Goal: Task Accomplishment & Management: Complete application form

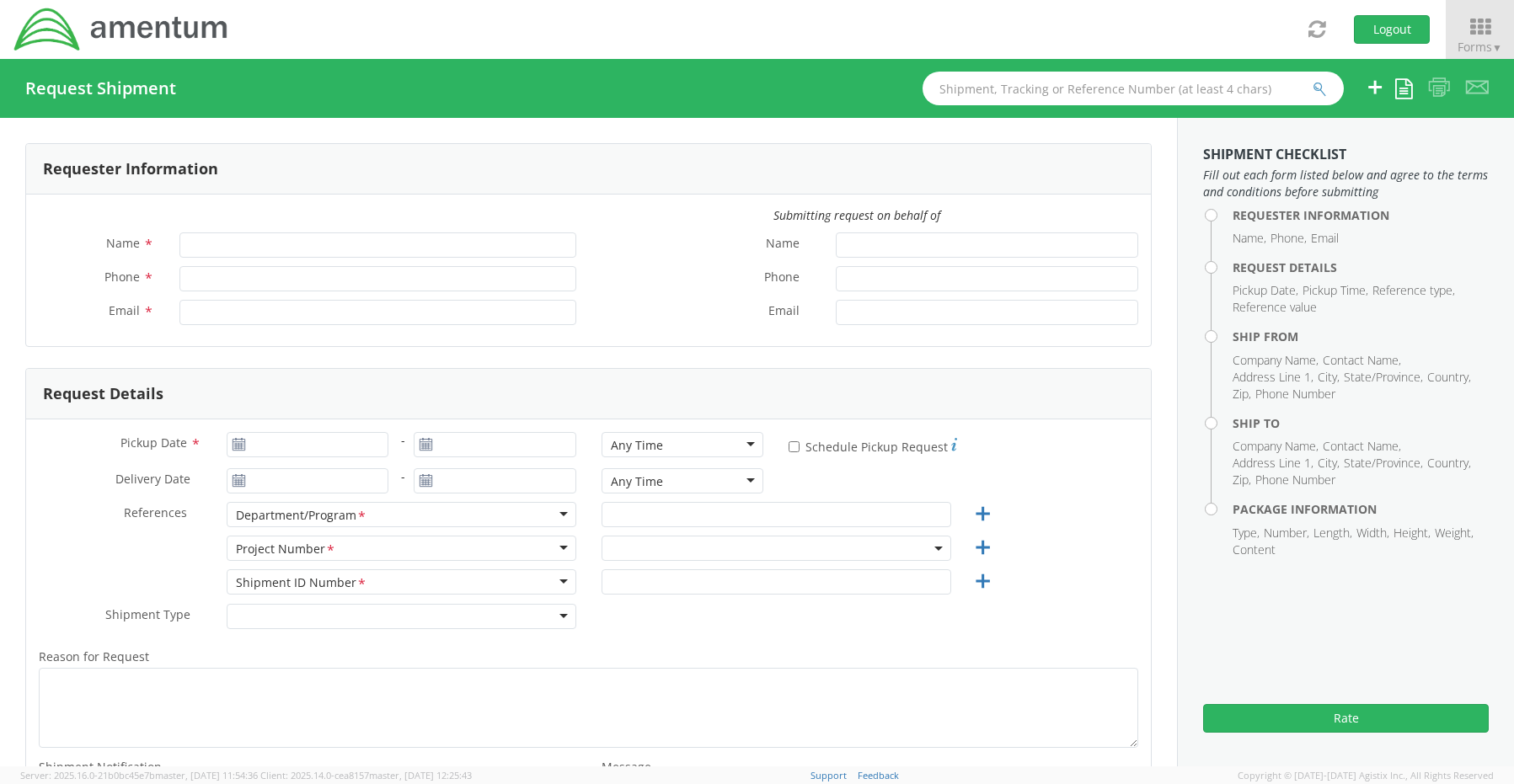
type input "[PERSON_NAME]"
type input "8172241568"
type input "[EMAIL_ADDRESS][PERSON_NAME][DOMAIN_NAME]"
select select "OCCP.600391.00000"
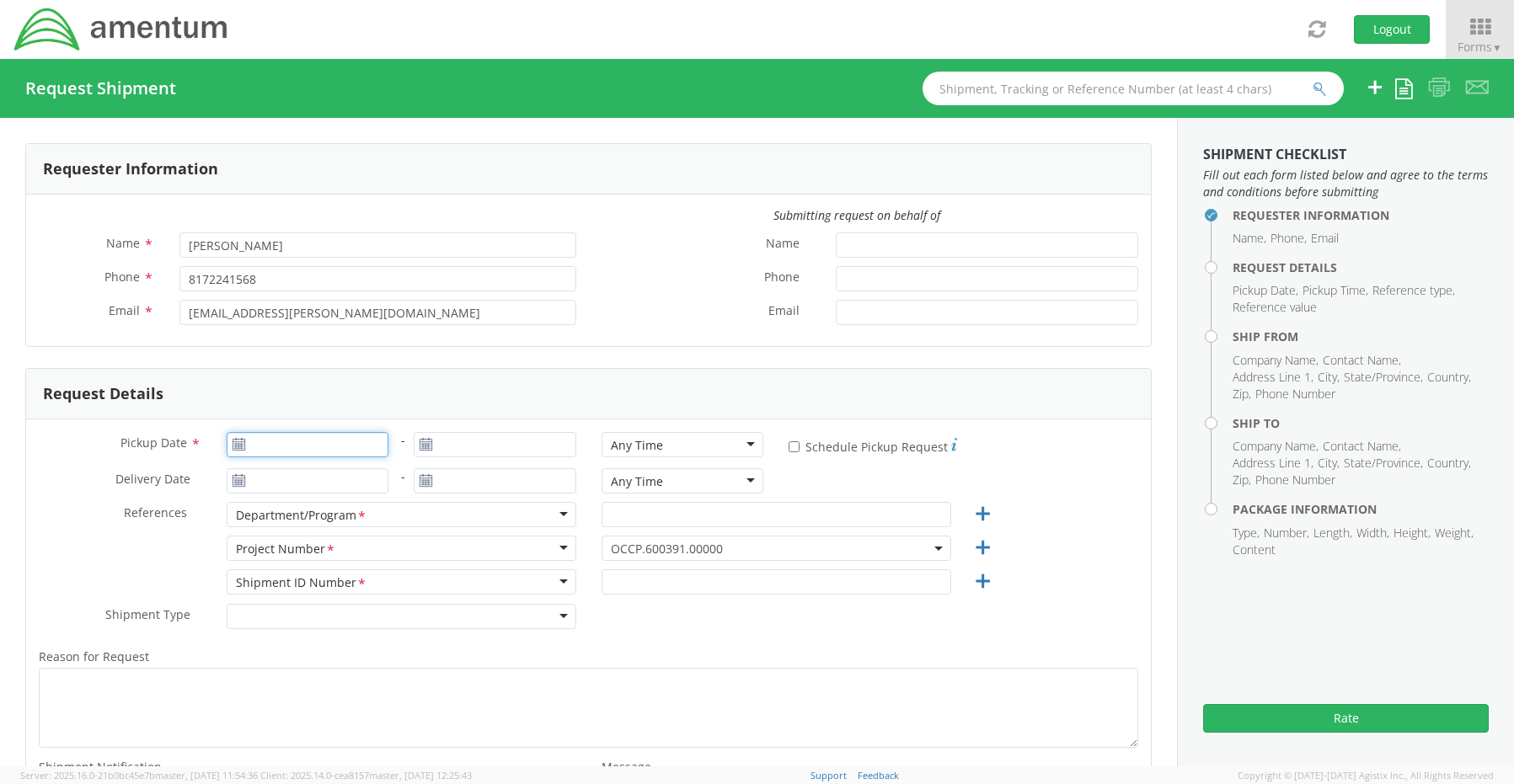
type input "[DATE]"
click at [280, 441] on input "[DATE]" at bounding box center [307, 445] width 163 height 26
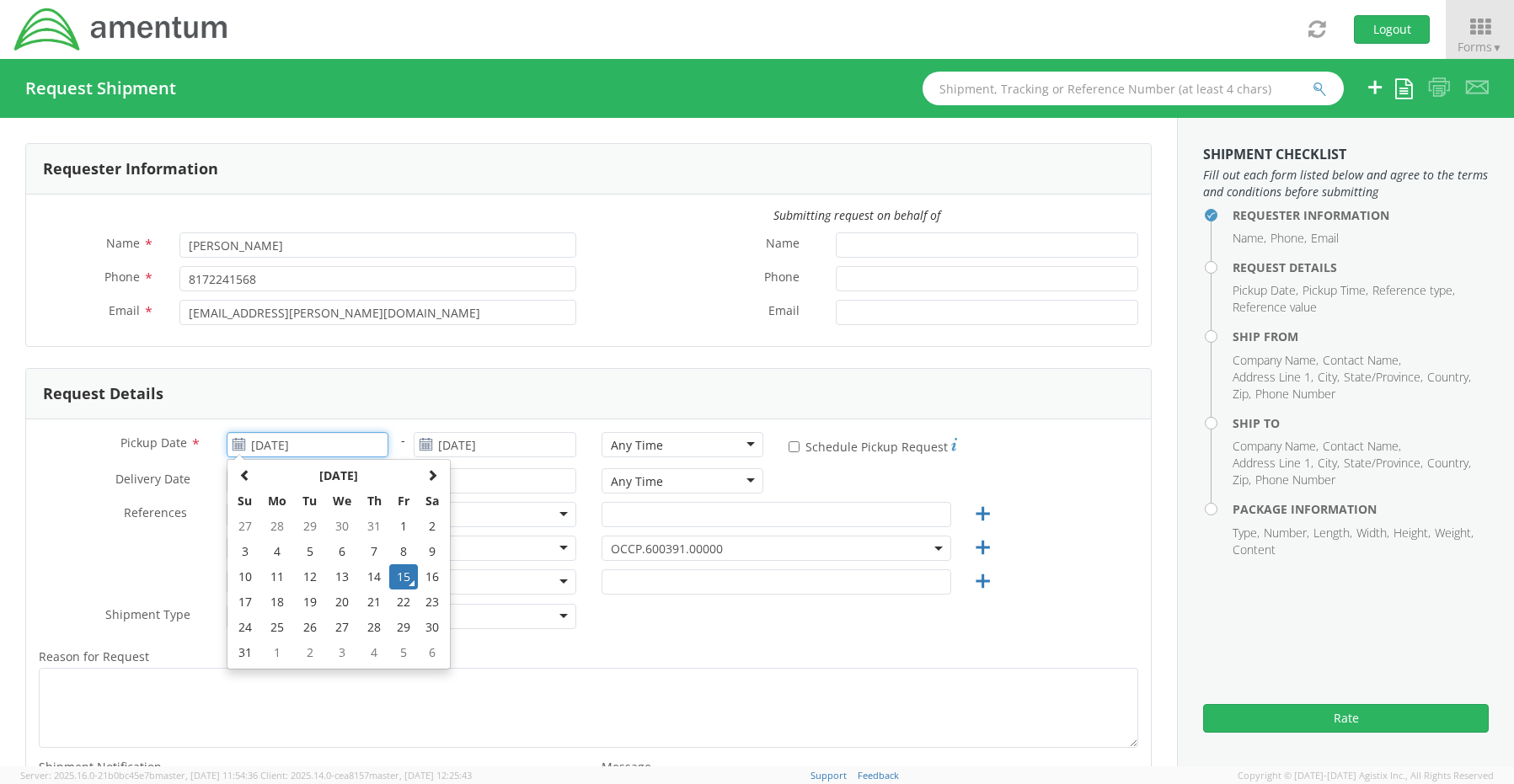
click at [402, 580] on td "15" at bounding box center [404, 577] width 29 height 26
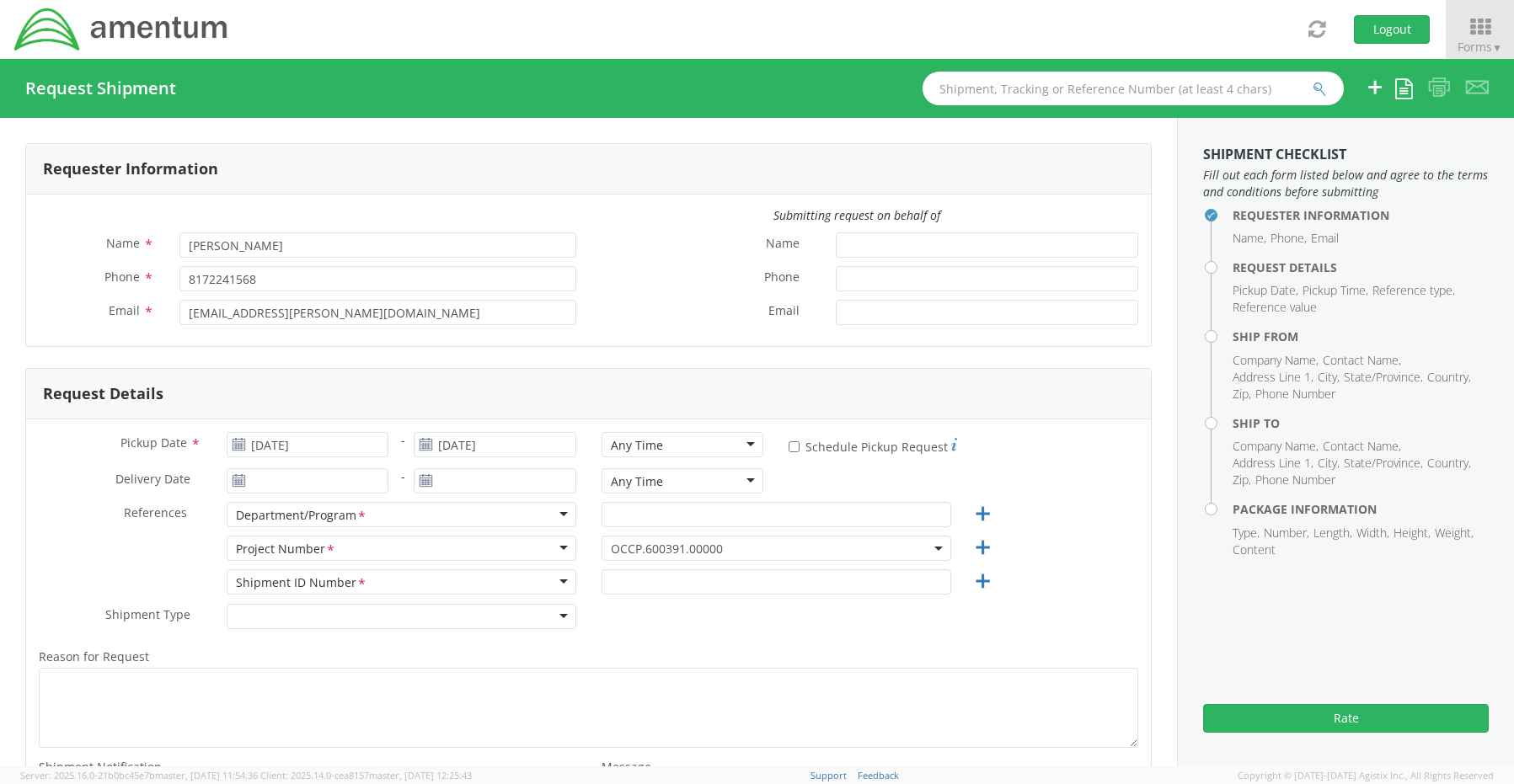
click at [634, 448] on div "Any Time" at bounding box center [636, 446] width 52 height 17
click at [632, 520] on input "text" at bounding box center [777, 515] width 350 height 26
paste input "[PERSON_NAME]"
type input "[PERSON_NAME]"
click at [637, 546] on span "OCCP.600391.00000" at bounding box center [776, 548] width 331 height 16
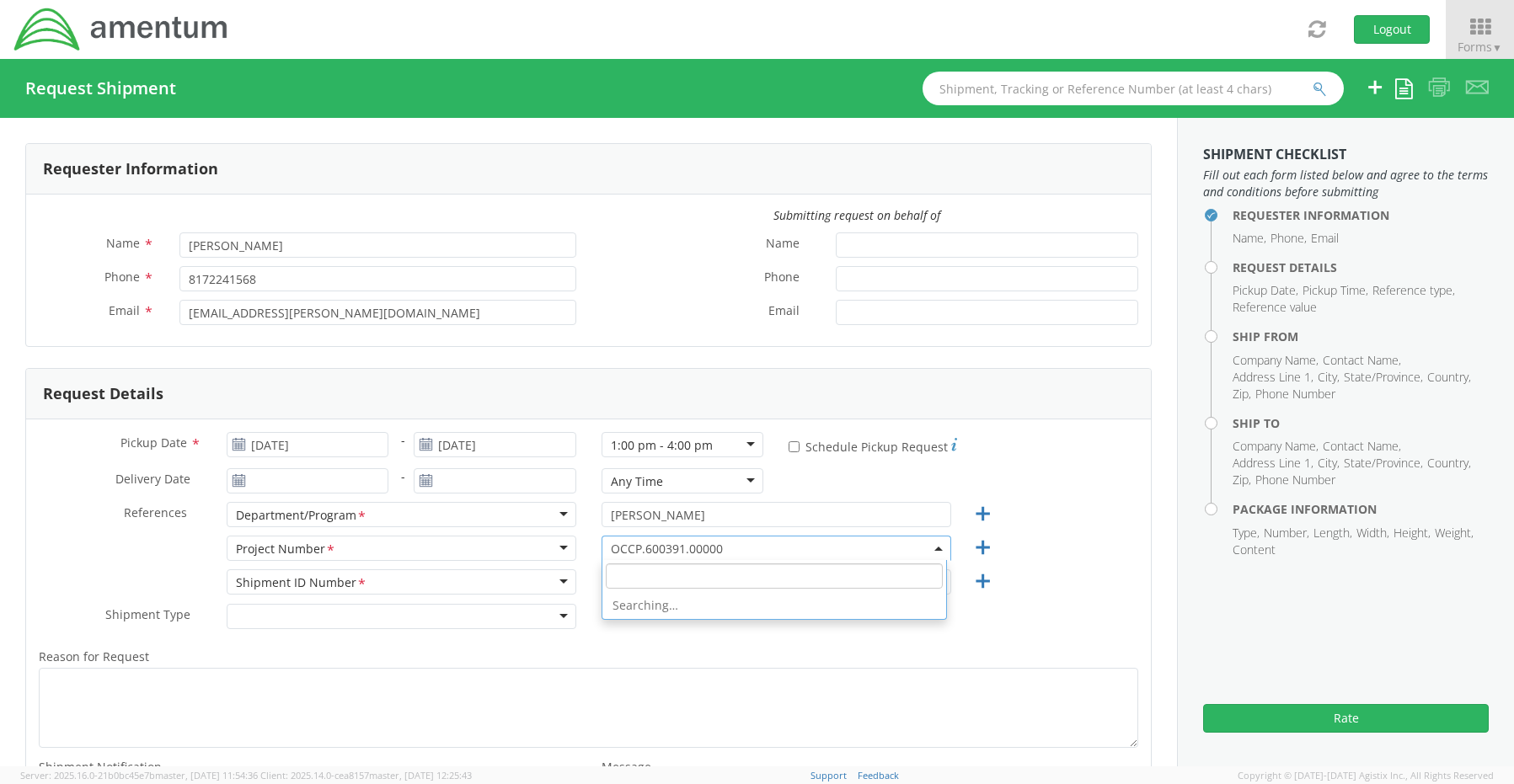
click at [634, 575] on input "search" at bounding box center [775, 576] width 337 height 26
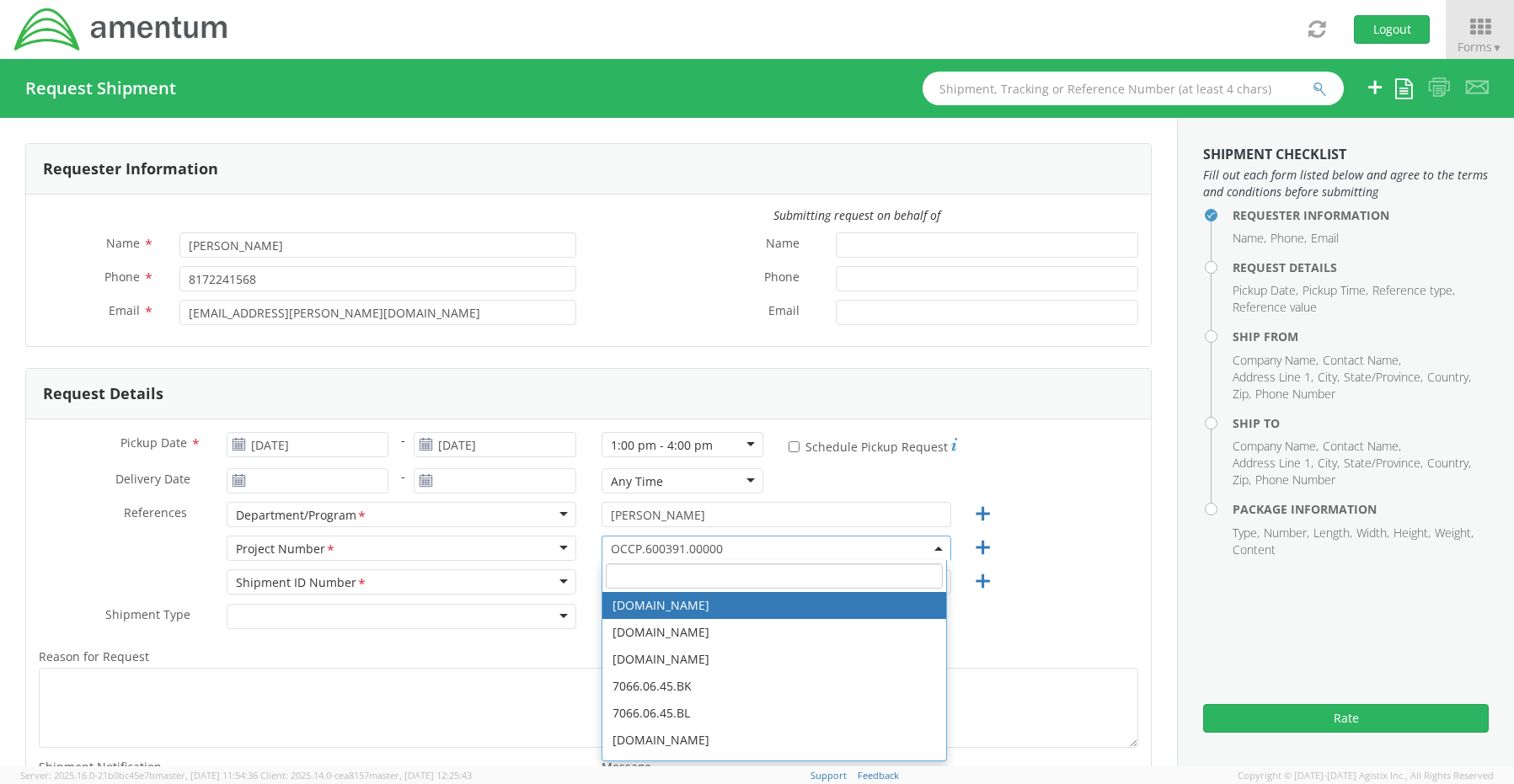
paste input "BDPR.100469.00000"
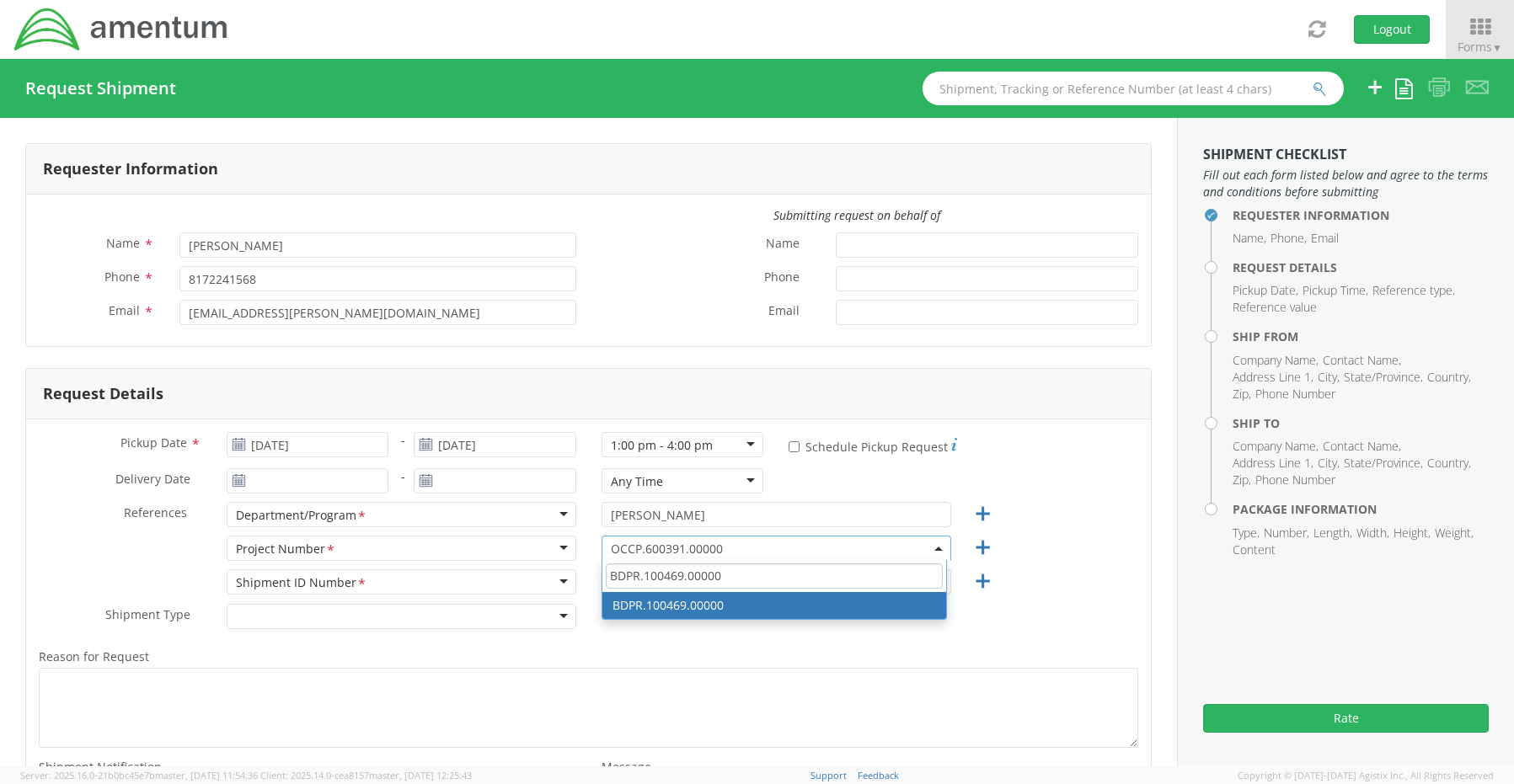
type input "BDPR.100469.00000"
select select "BDPR.100469.00000"
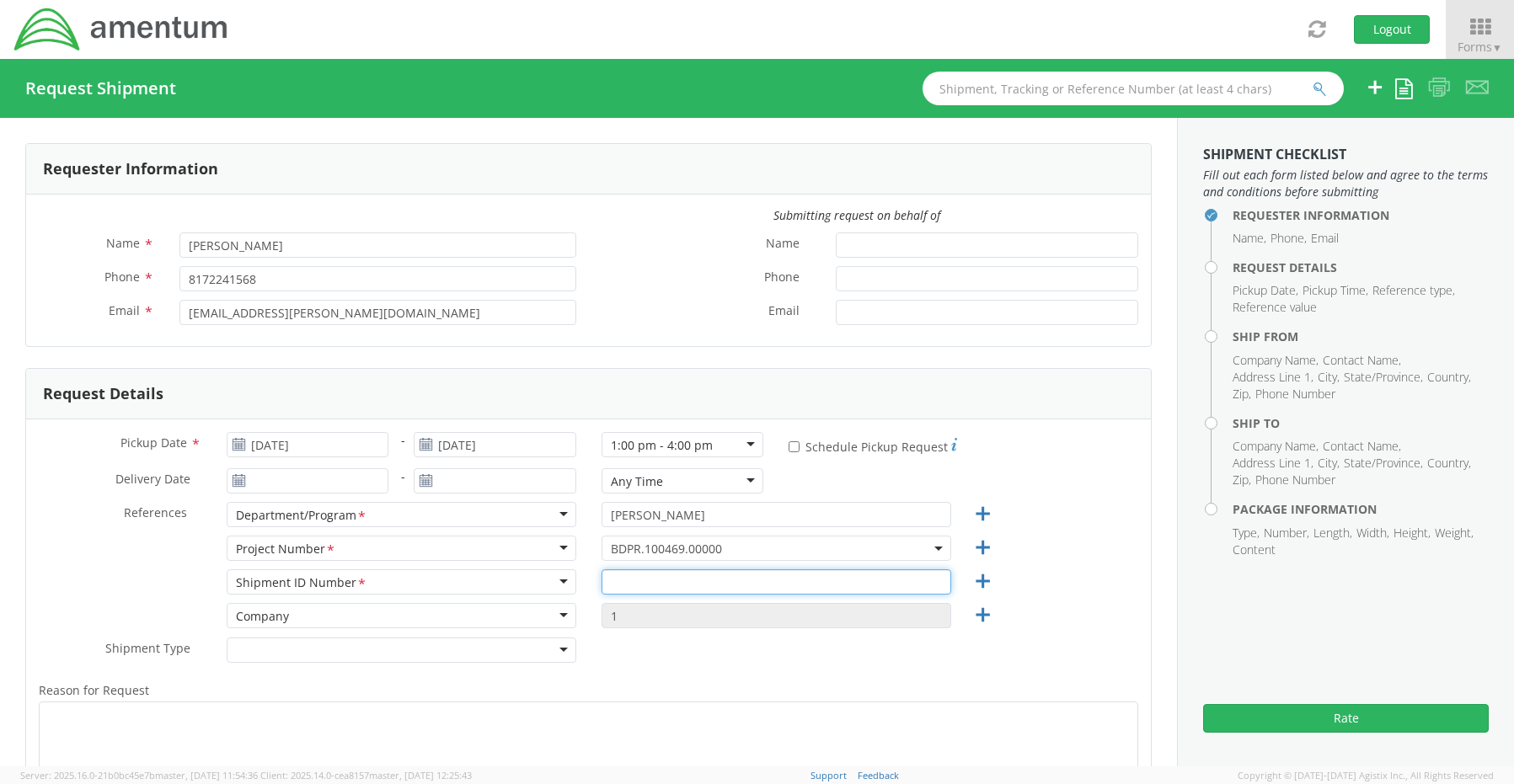
click at [676, 586] on input "text" at bounding box center [777, 582] width 350 height 26
paste input "[PERSON_NAME] REQ0215348"
type input "[PERSON_NAME] REQ0215348"
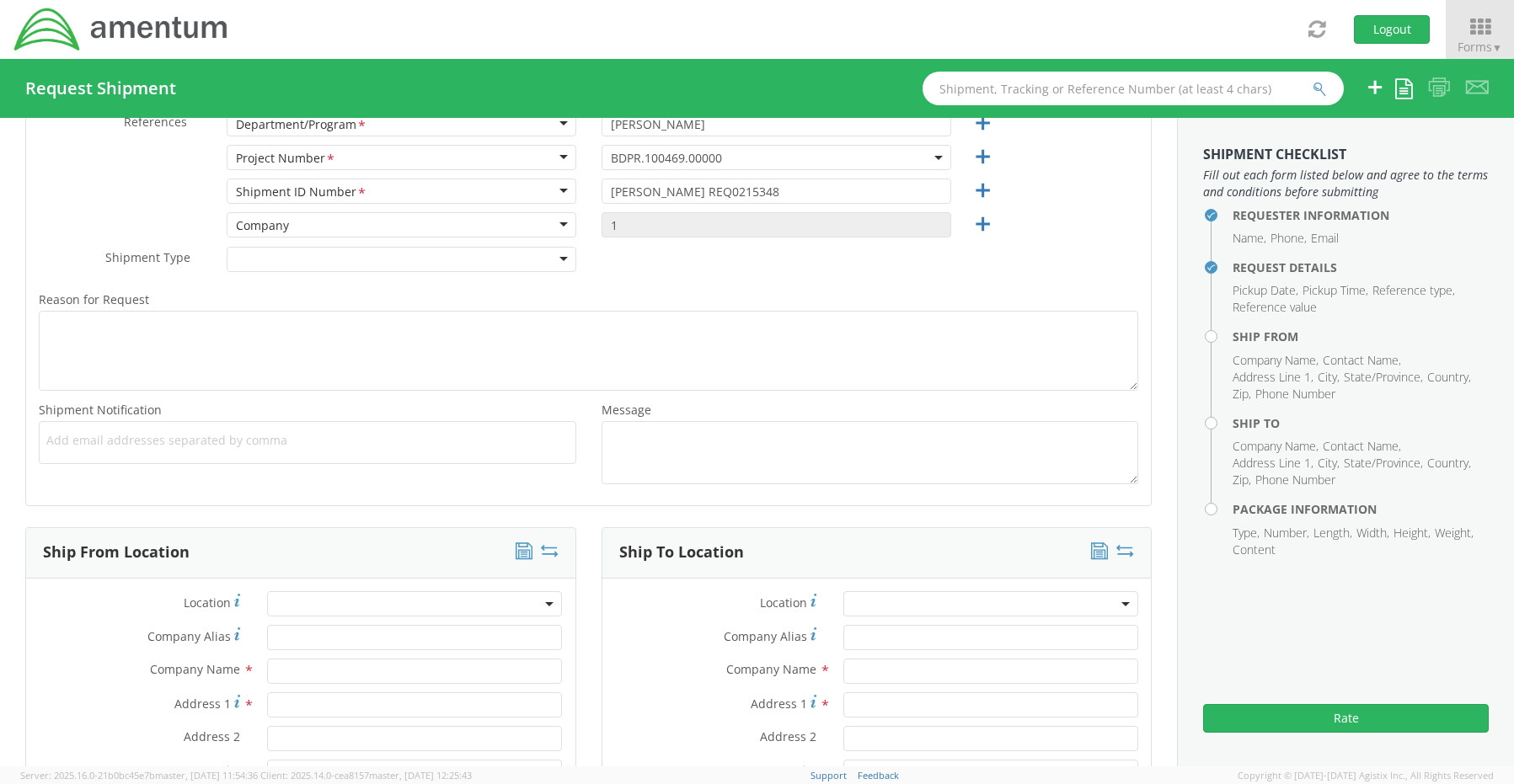
click at [60, 441] on span "Add email addresses separated by comma" at bounding box center [307, 441] width 523 height 17
paste input "[PERSON_NAME][EMAIL_ADDRESS][PERSON_NAME][DOMAIN_NAME]"
type input "[PERSON_NAME][EMAIL_ADDRESS][PERSON_NAME][DOMAIN_NAME]"
type input "."
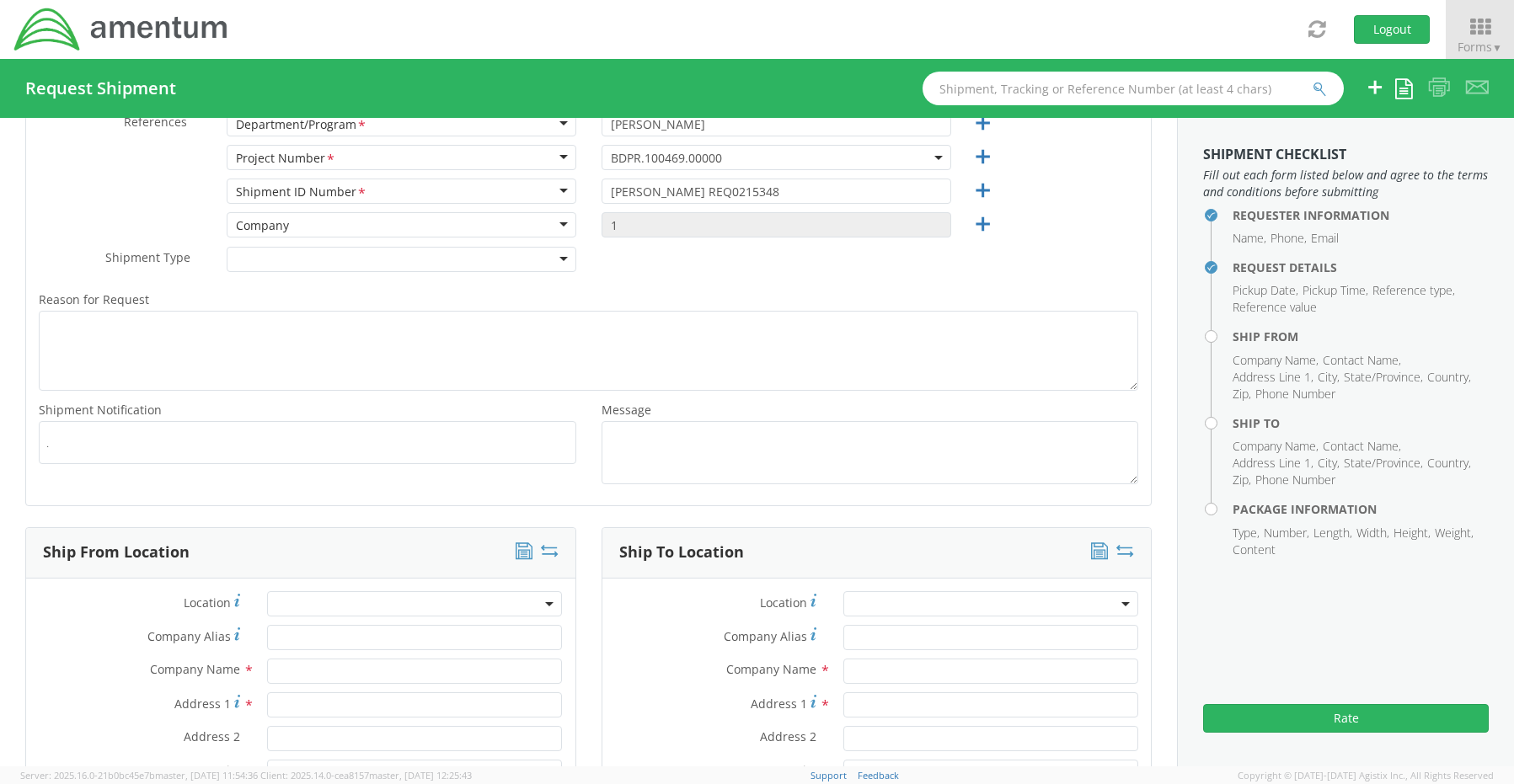
scroll to position [0, 0]
click at [266, 448] on li "[PERSON_NAME][EMAIL_ADDRESS][PERSON_NAME][DOMAIN_NAME] ×" at bounding box center [258, 444] width 424 height 26
click at [450, 444] on button "×" at bounding box center [456, 444] width 10 height 20
click at [219, 444] on span "Add email addresses separated by comma" at bounding box center [307, 441] width 523 height 17
paste input "[PERSON_NAME][EMAIL_ADDRESS][PERSON_NAME][DOMAIN_NAME]"
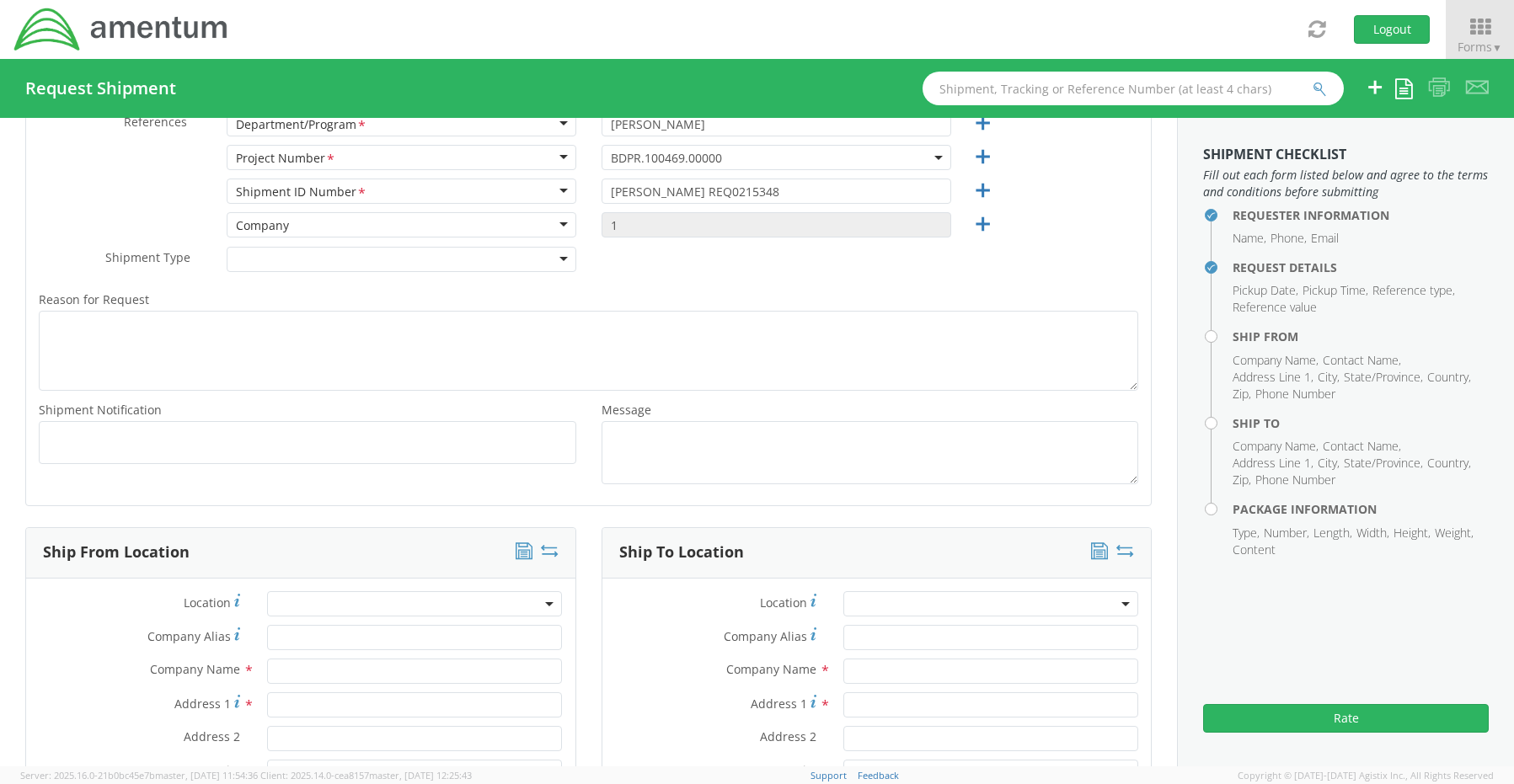
type input "[PERSON_NAME][EMAIL_ADDRESS][PERSON_NAME][DOMAIN_NAME]"
type input "."
click at [360, 455] on ul "[PERSON_NAME][EMAIL_ADDRESS][PERSON_NAME][DOMAIN_NAME] ×" at bounding box center [307, 444] width 523 height 29
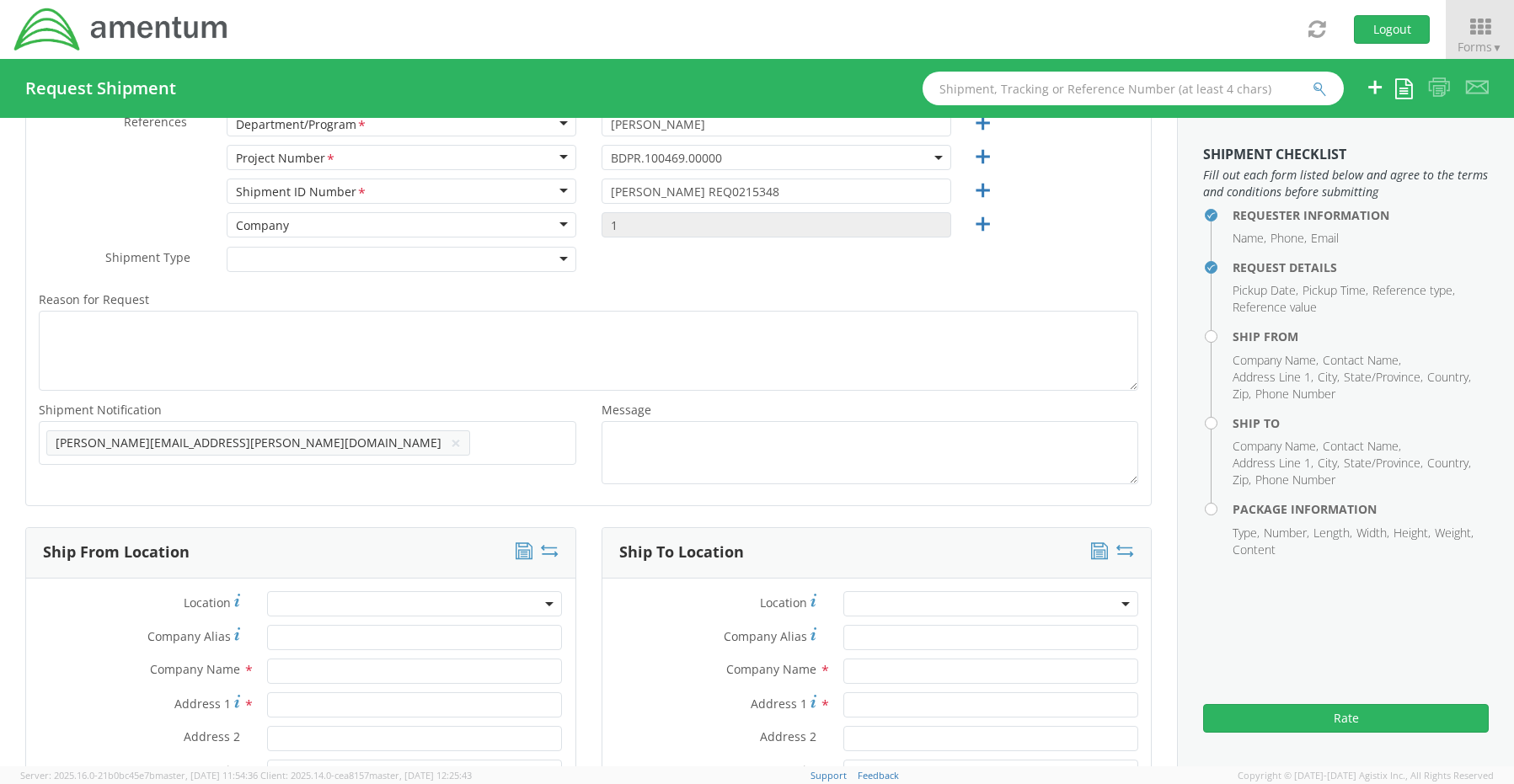
paste input "[EMAIL_ADDRESS][DOMAIN_NAME]"
type input "[EMAIL_ADDRESS][DOMAIN_NAME]"
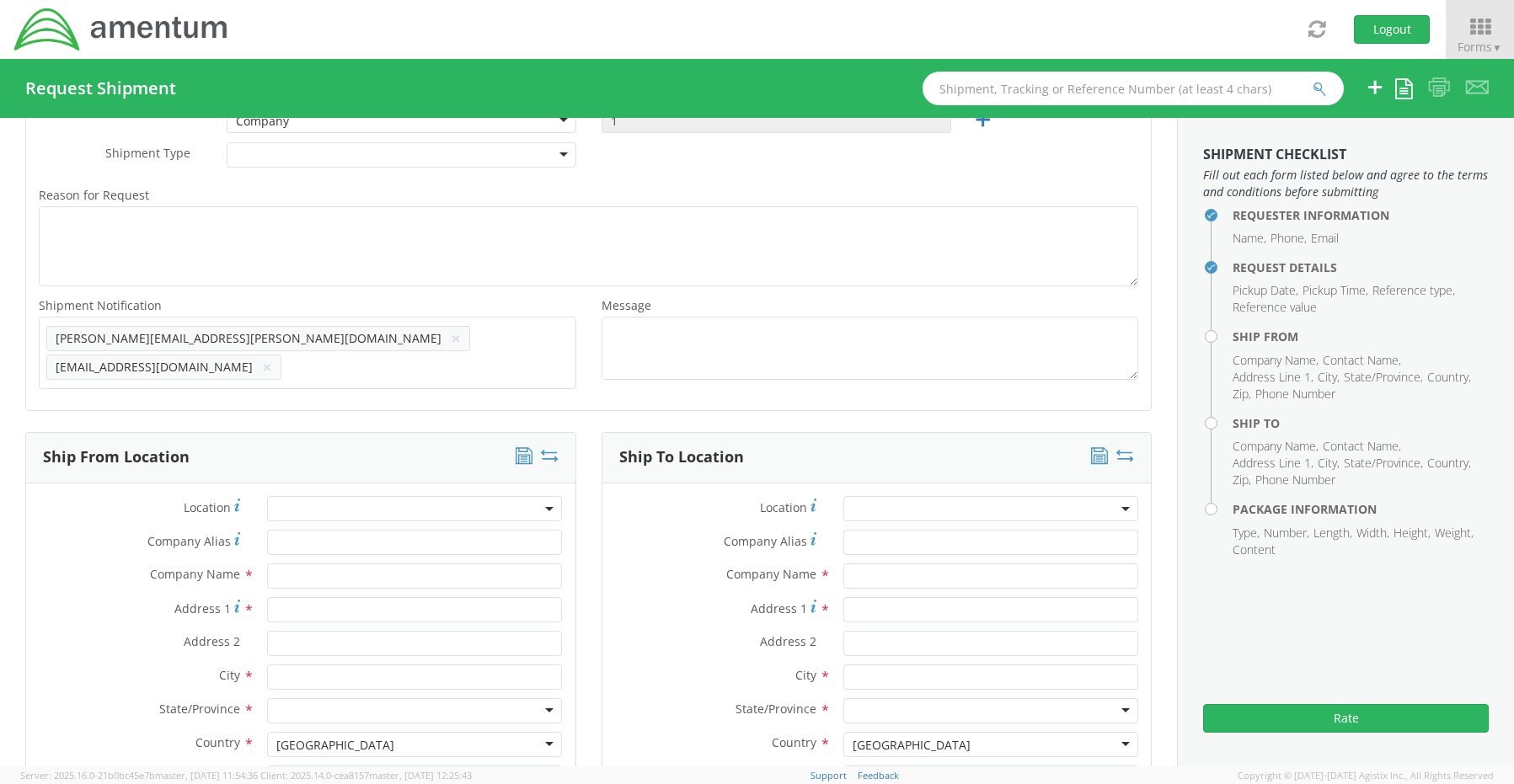
scroll to position [728, 0]
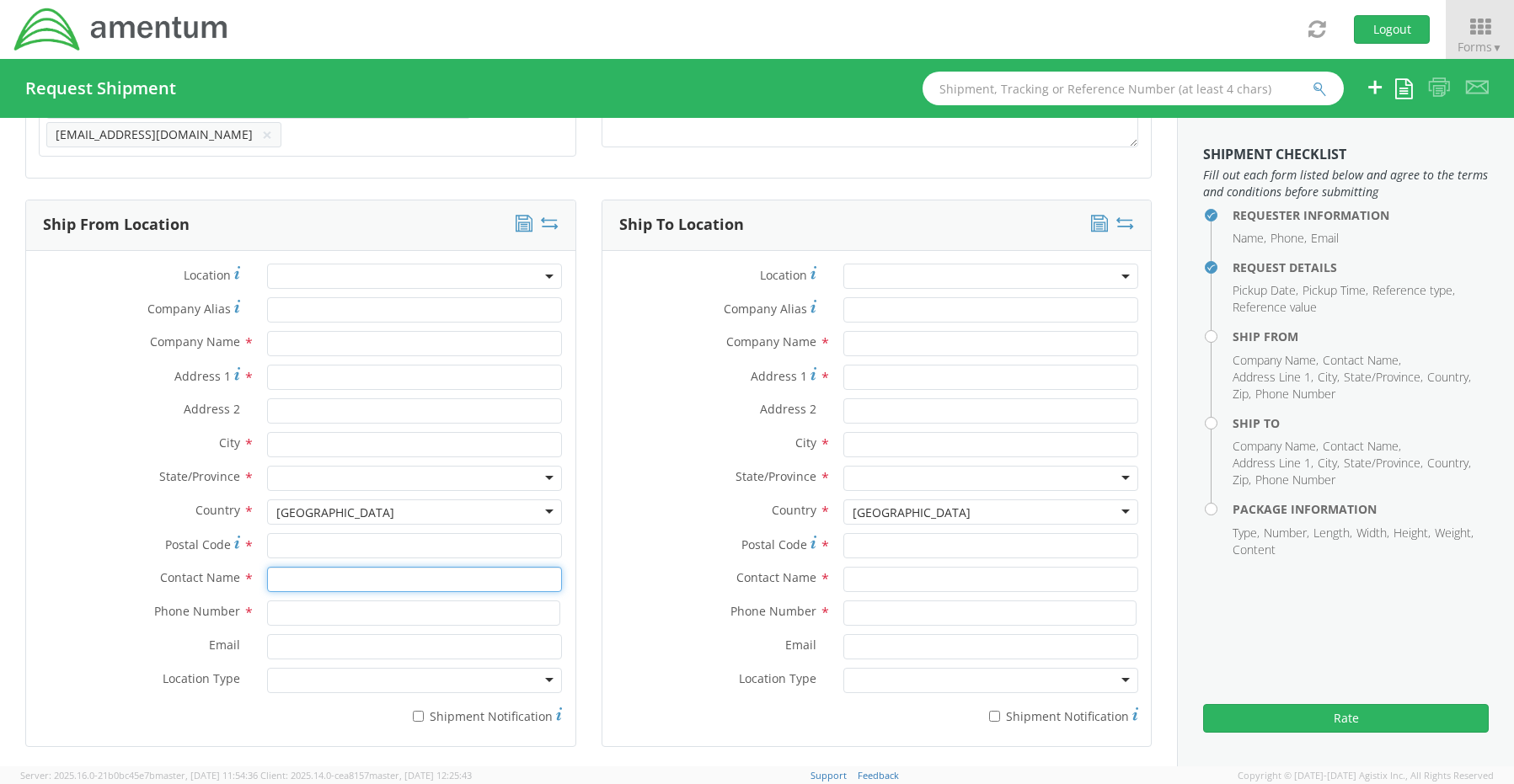
click at [329, 571] on input "text" at bounding box center [415, 580] width 295 height 26
type input "sene"
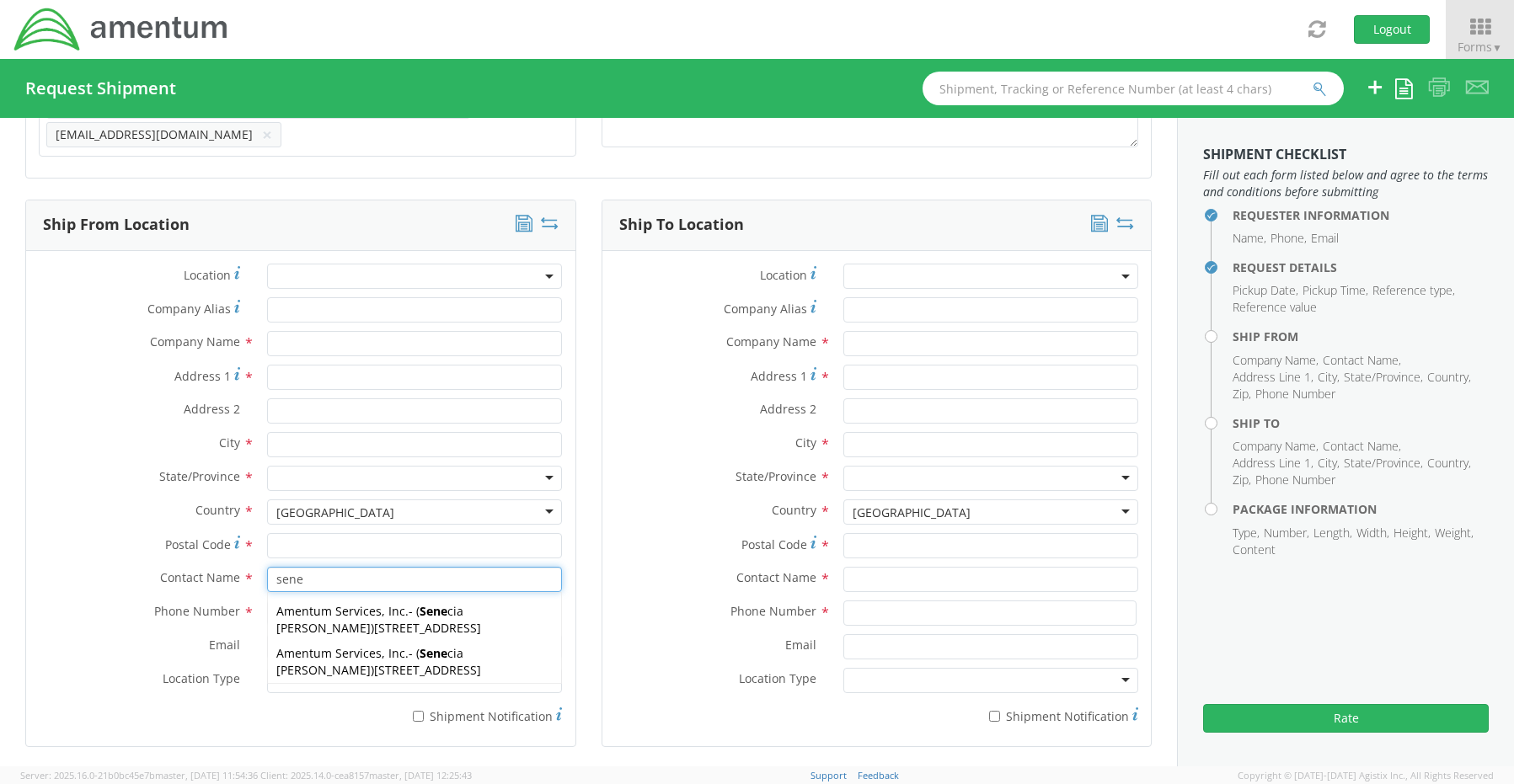
click at [374, 627] on span "[STREET_ADDRESS]" at bounding box center [427, 627] width 107 height 16
type input "Amentum Services, Inc."
type input "[STREET_ADDRESS]"
type input "[GEOGRAPHIC_DATA]"
type input "76177"
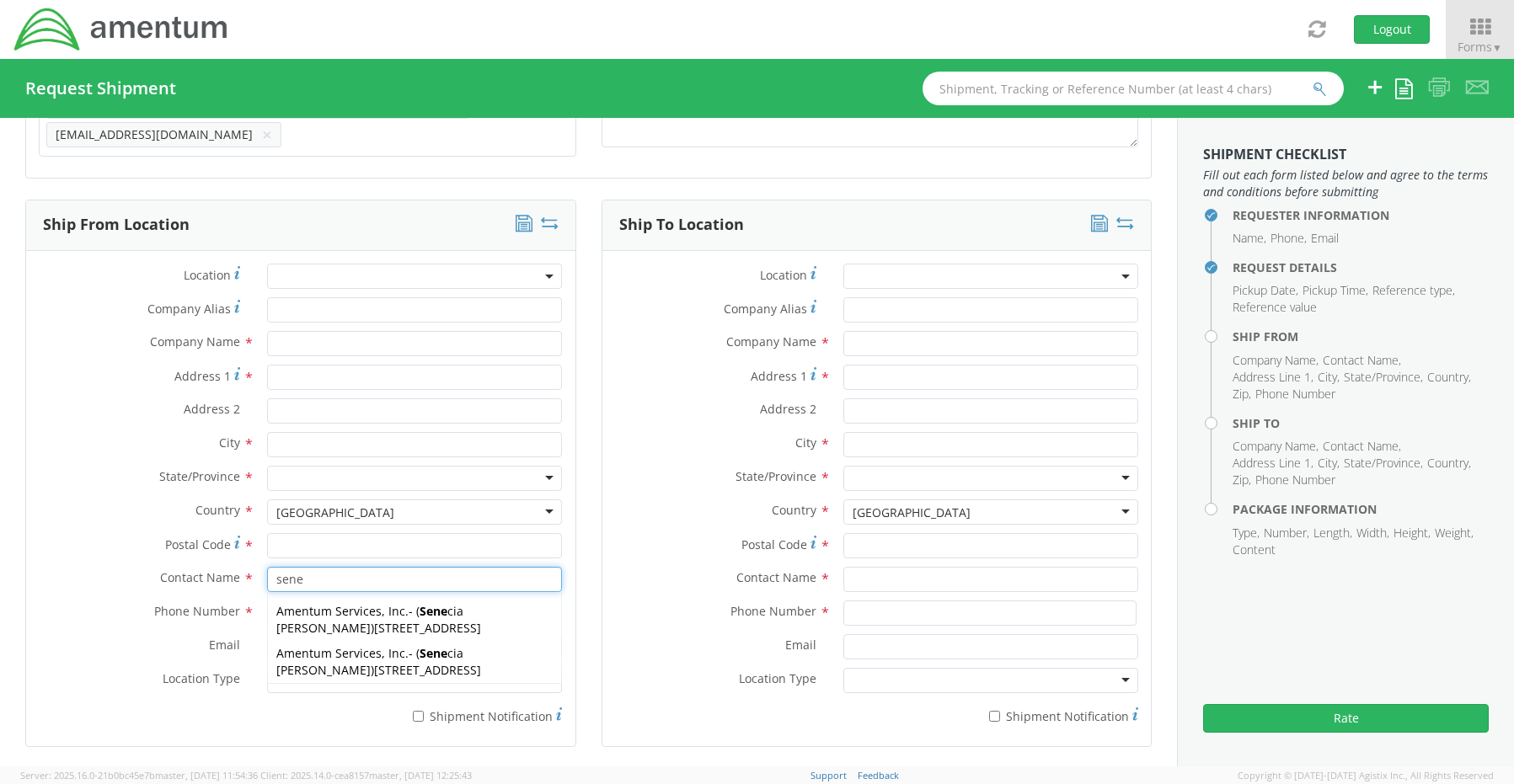
type input "[PERSON_NAME]"
type input "[PHONE_NUMBER]"
type input "[EMAIL_ADDRESS][PERSON_NAME][DOMAIN_NAME]"
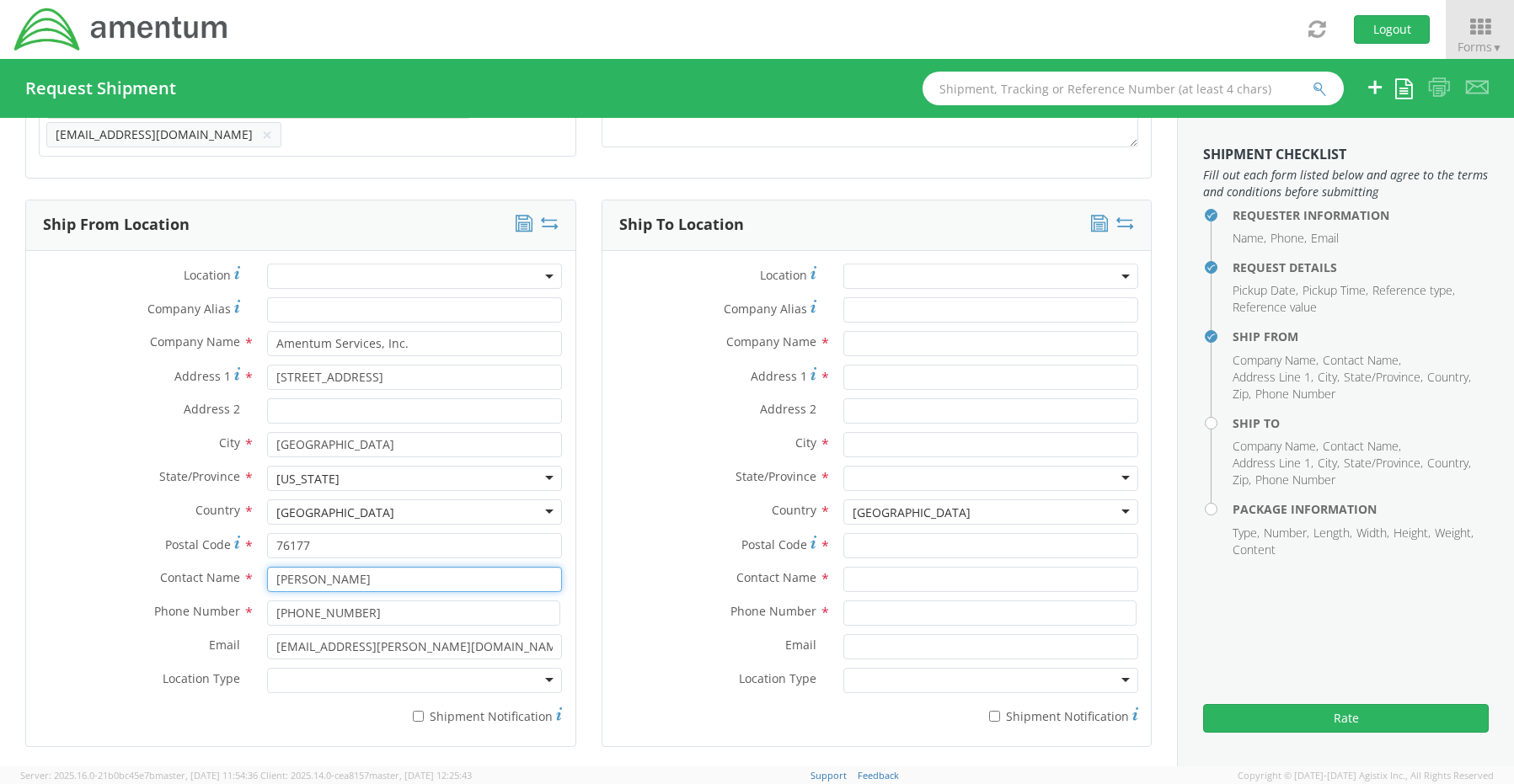
type input "[PERSON_NAME]"
click at [305, 675] on div at bounding box center [415, 681] width 295 height 26
drag, startPoint x: 295, startPoint y: 697, endPoint x: 353, endPoint y: 703, distance: 58.3
click at [422, 711] on input "* Shipment Notification" at bounding box center [418, 716] width 11 height 11
checkbox input "true"
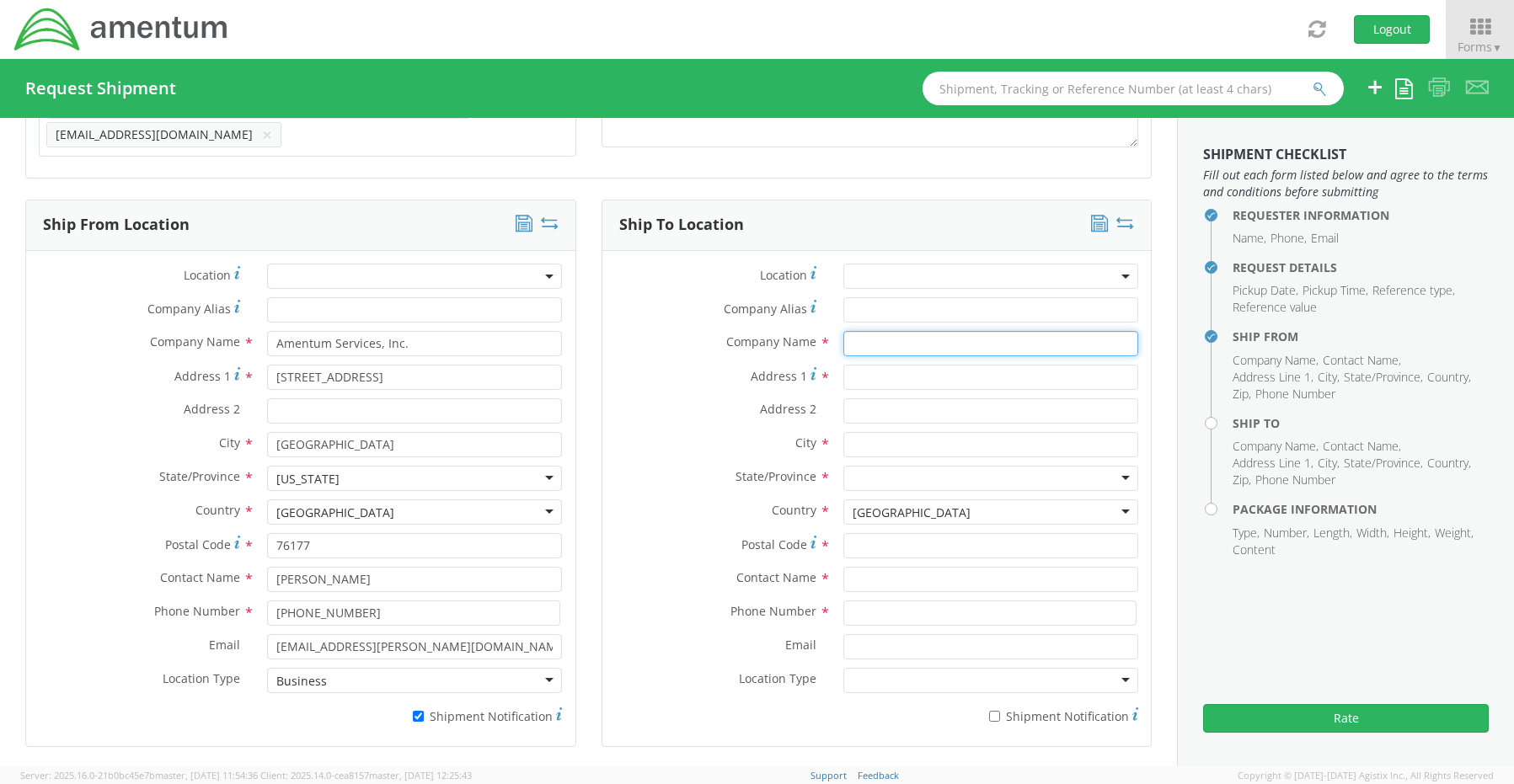
click at [872, 336] on input "text" at bounding box center [991, 344] width 295 height 26
paste input "[PERSON_NAME]"
type input "Amentum / [PERSON_NAME]"
click at [880, 569] on input "text" at bounding box center [991, 580] width 295 height 26
paste input "[PERSON_NAME]"
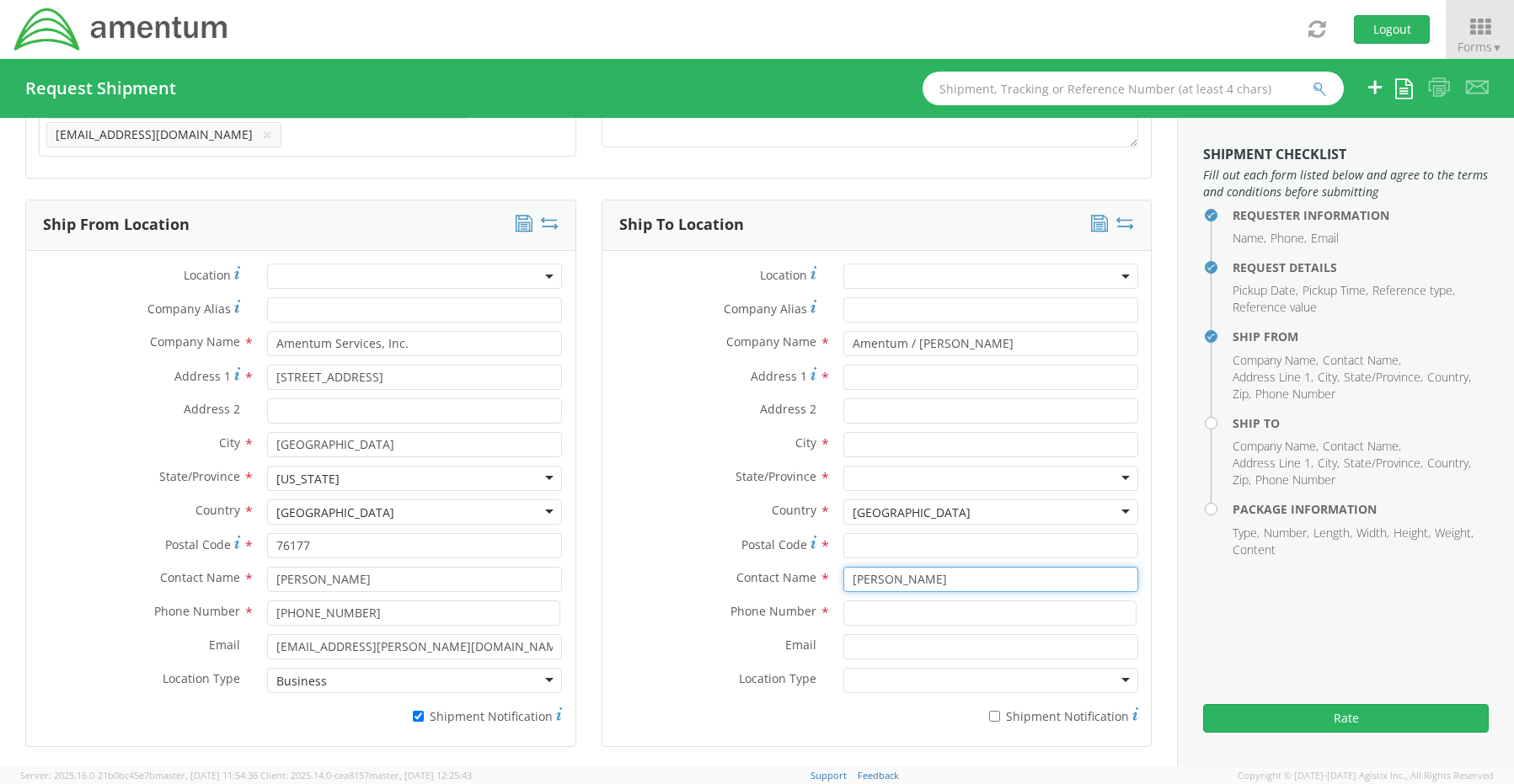
type input "[PERSON_NAME]"
click at [940, 377] on input "Address 1 *" at bounding box center [991, 378] width 295 height 26
paste input "[STREET_ADDRESS]"
type input "[STREET_ADDRESS]"
click at [879, 442] on input "text" at bounding box center [991, 445] width 295 height 26
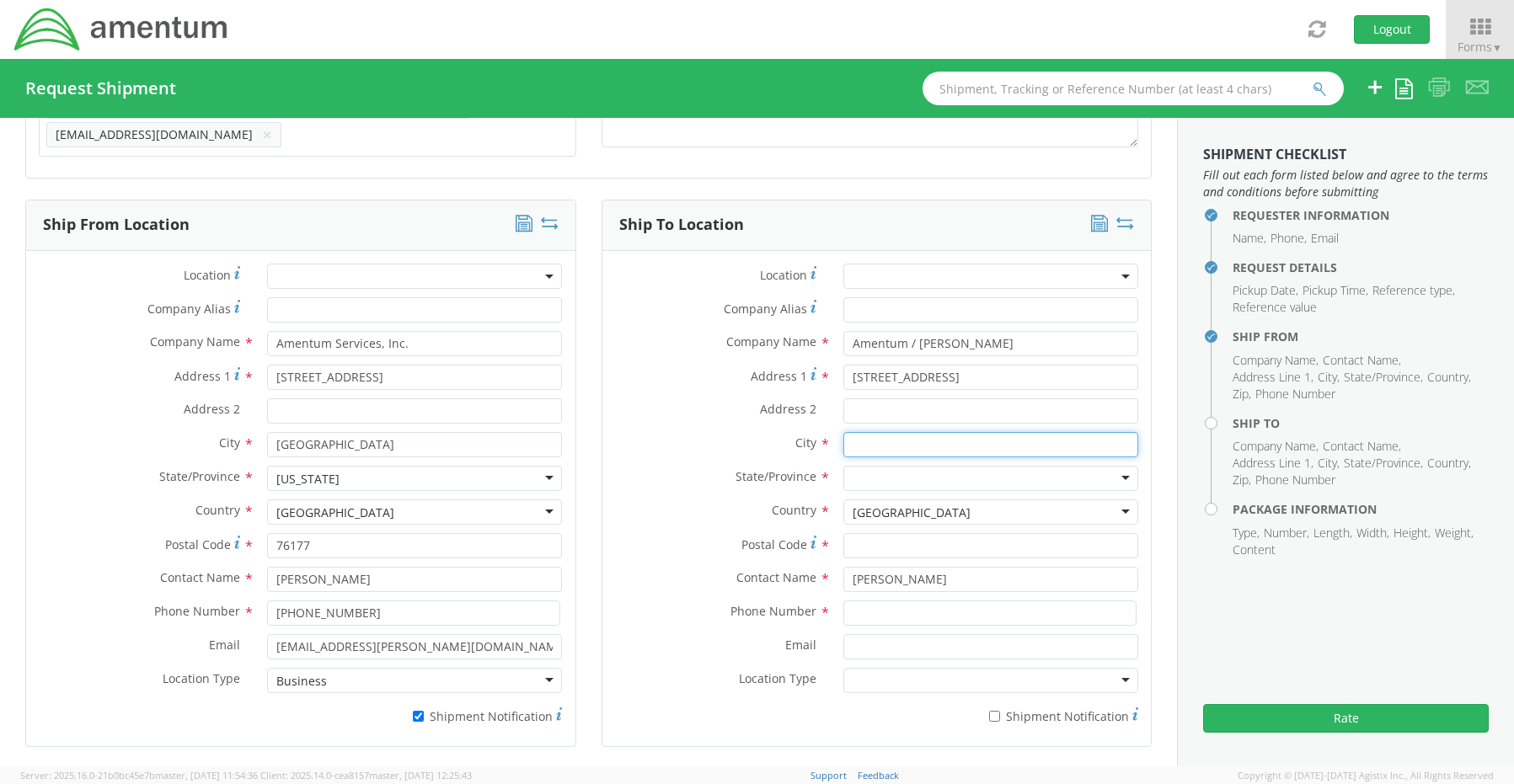
paste input "[GEOGRAPHIC_DATA],"
type input "[GEOGRAPHIC_DATA]"
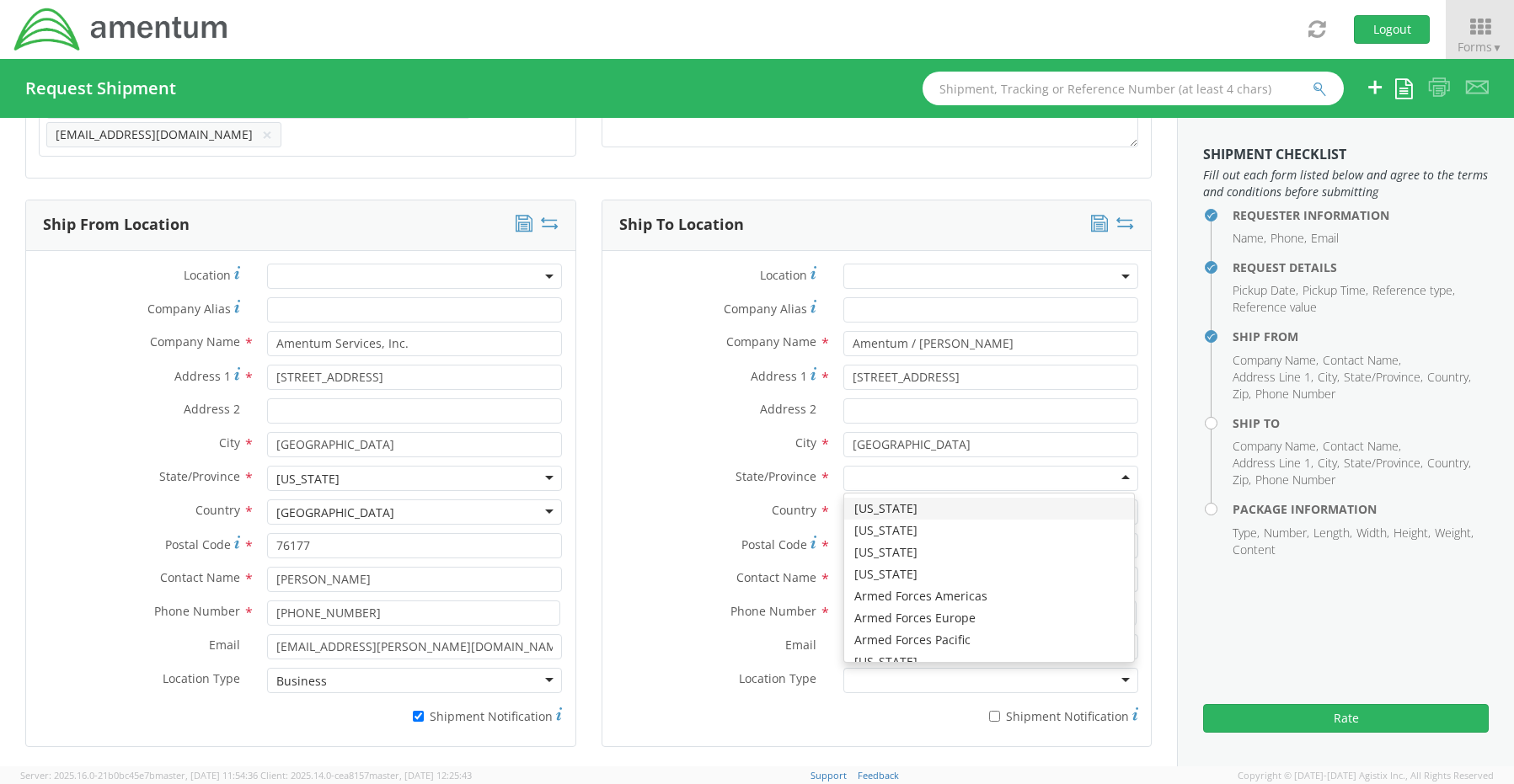
click at [869, 470] on div at bounding box center [991, 478] width 295 height 26
type input "c"
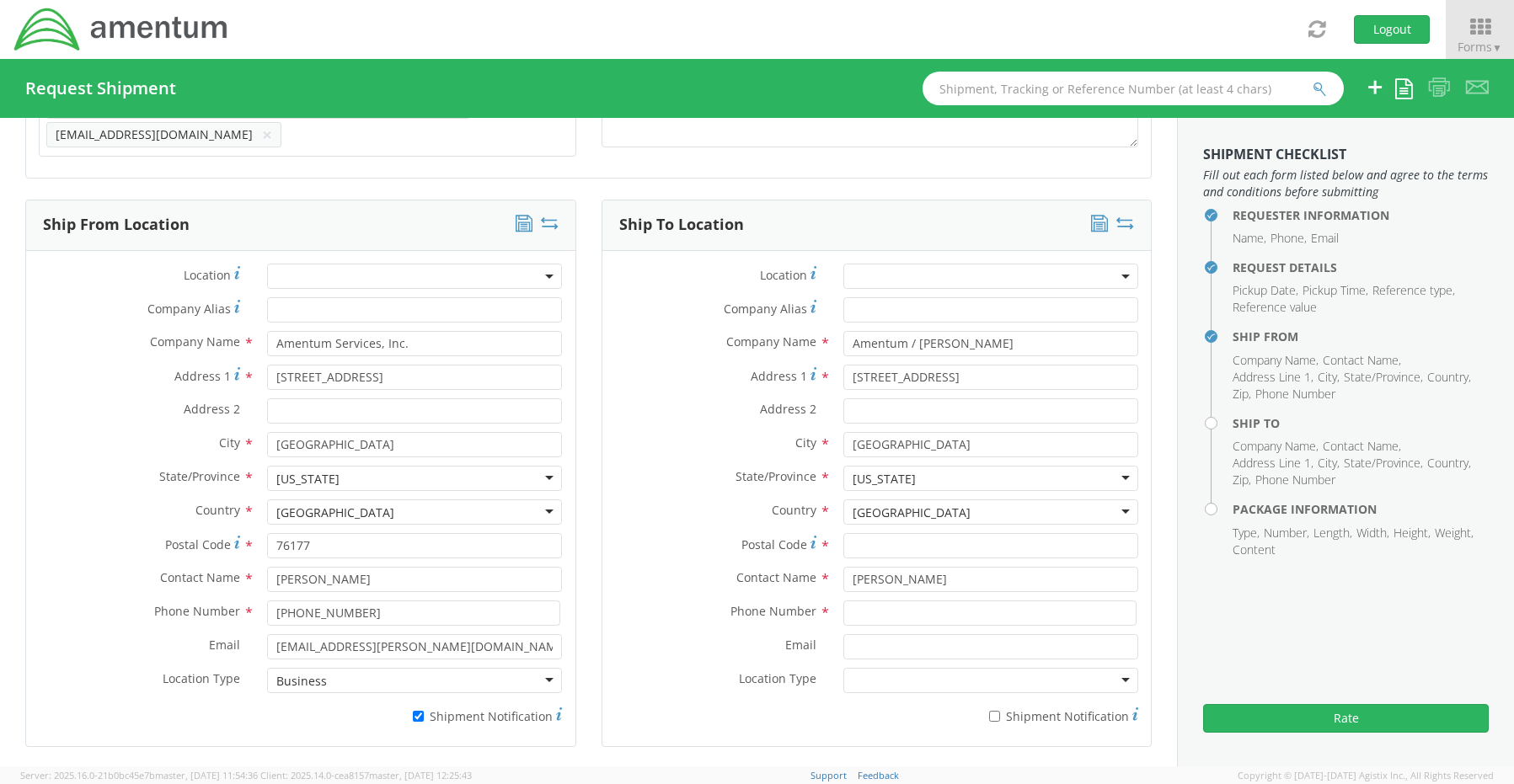
scroll to position [0, 0]
click at [878, 536] on input "Postal Code *" at bounding box center [991, 546] width 295 height 26
paste input "94568"
type input "94568"
click at [875, 601] on input at bounding box center [990, 614] width 293 height 26
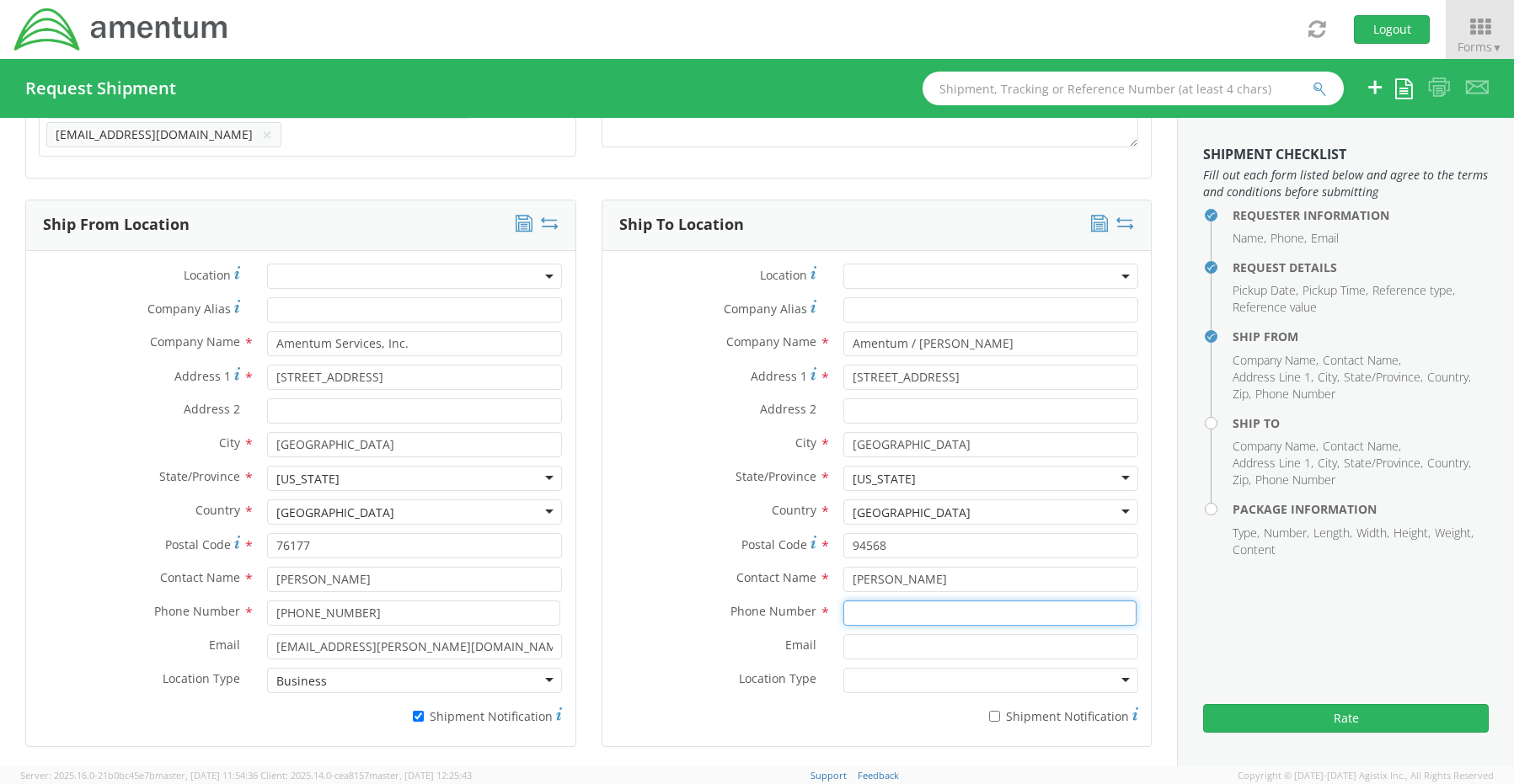
paste input "[PHONE_NUMBER]"
type input "[PHONE_NUMBER]"
click at [877, 641] on input "Email *" at bounding box center [991, 647] width 295 height 26
paste input "[PERSON_NAME][EMAIL_ADDRESS][PERSON_NAME][DOMAIN_NAME]"
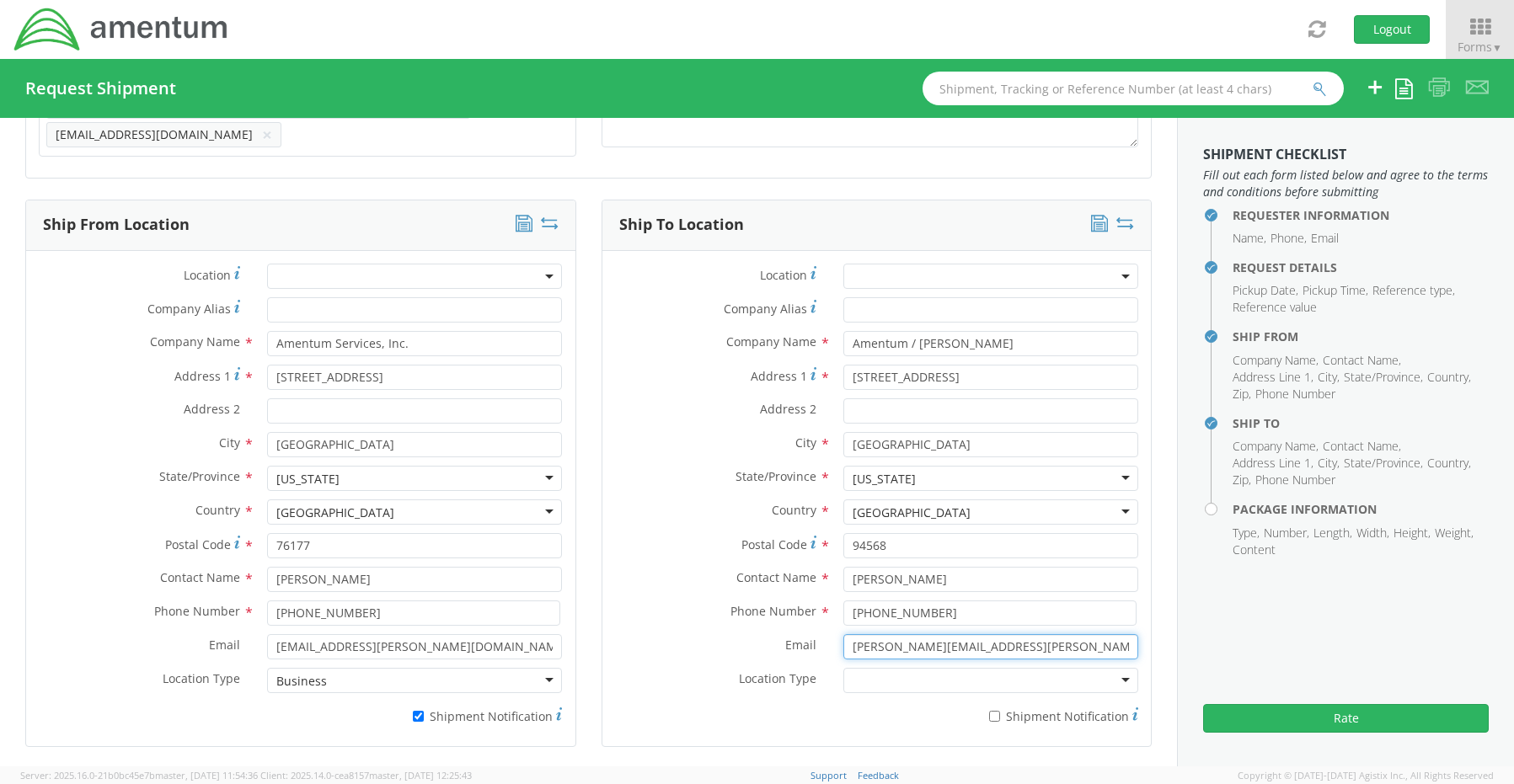
type input "[PERSON_NAME][EMAIL_ADDRESS][PERSON_NAME][DOMAIN_NAME]"
click at [989, 711] on input "* Shipment Notification" at bounding box center [995, 716] width 11 height 11
checkbox input "true"
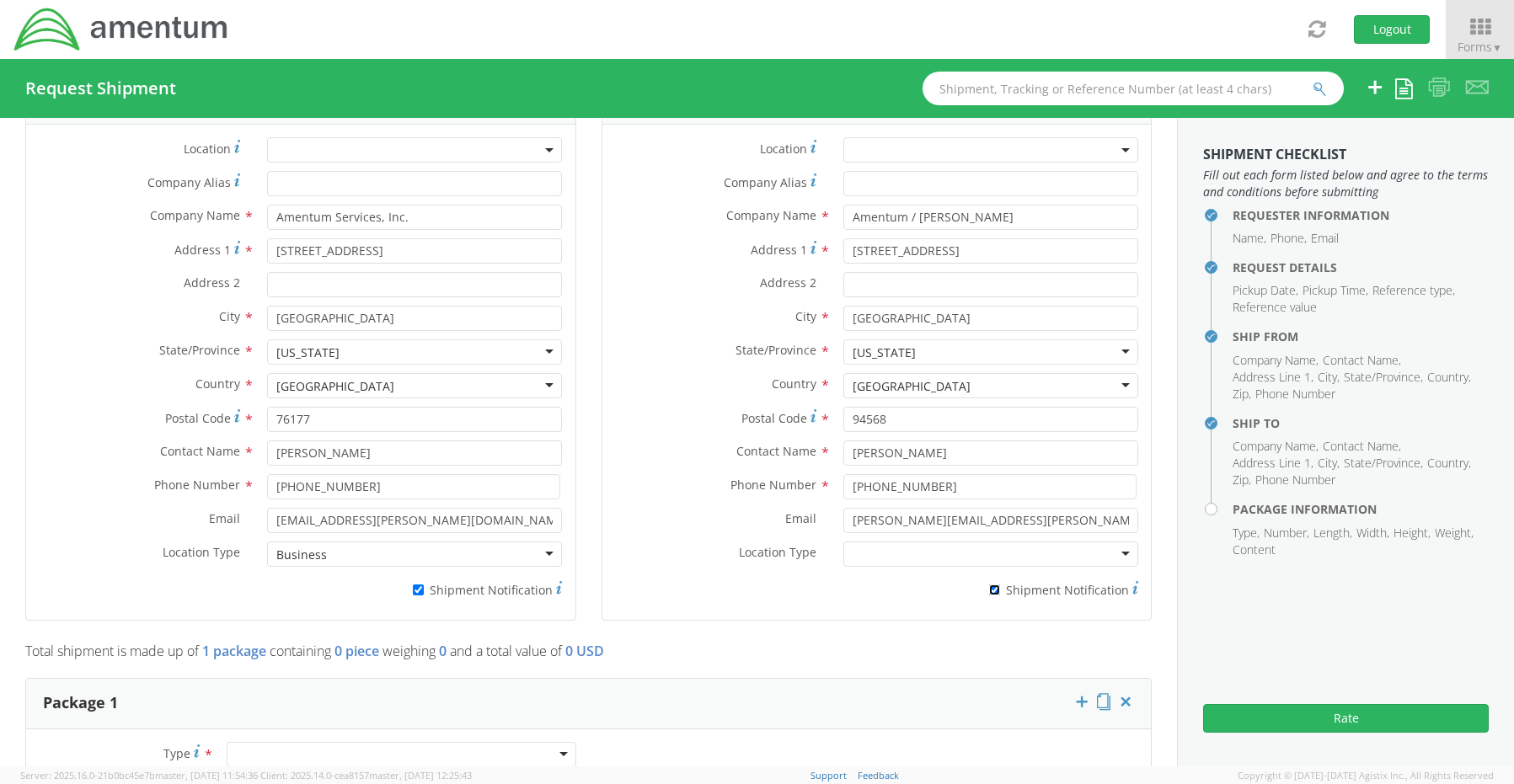
scroll to position [1065, 0]
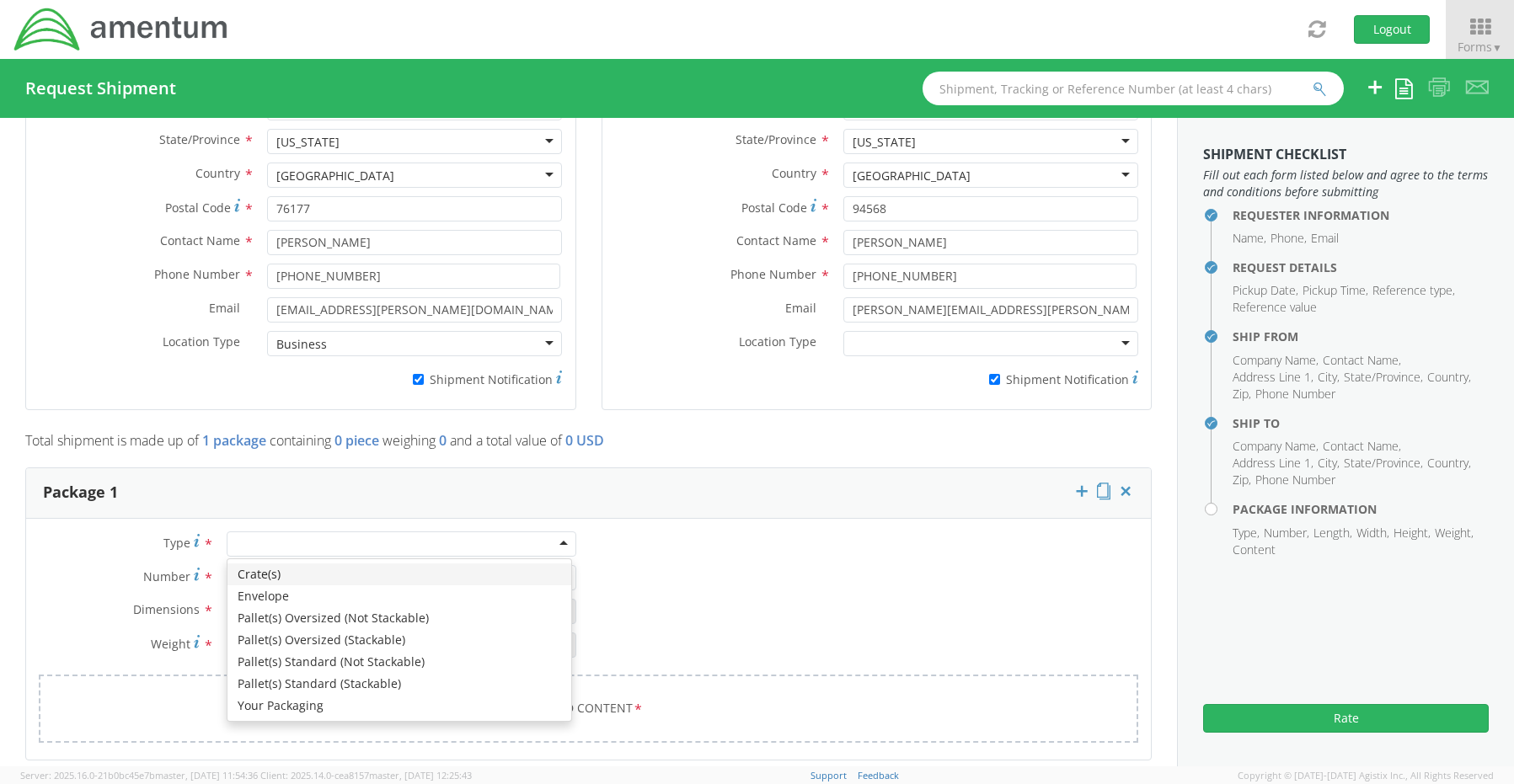
click at [257, 536] on div at bounding box center [401, 544] width 350 height 26
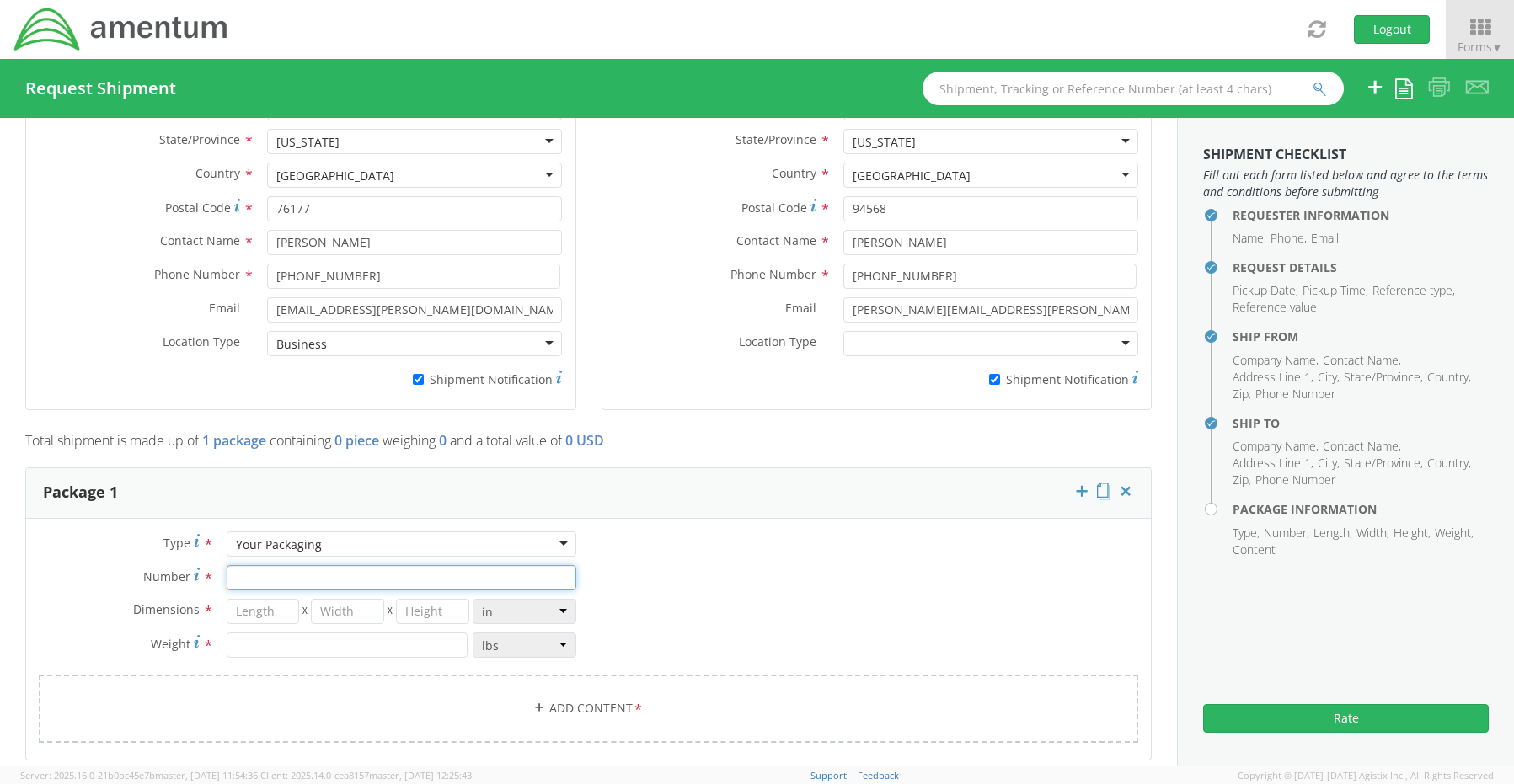
click at [270, 569] on input "Number *" at bounding box center [401, 578] width 350 height 26
type input "1"
type input "20"
type input "18"
type input "6"
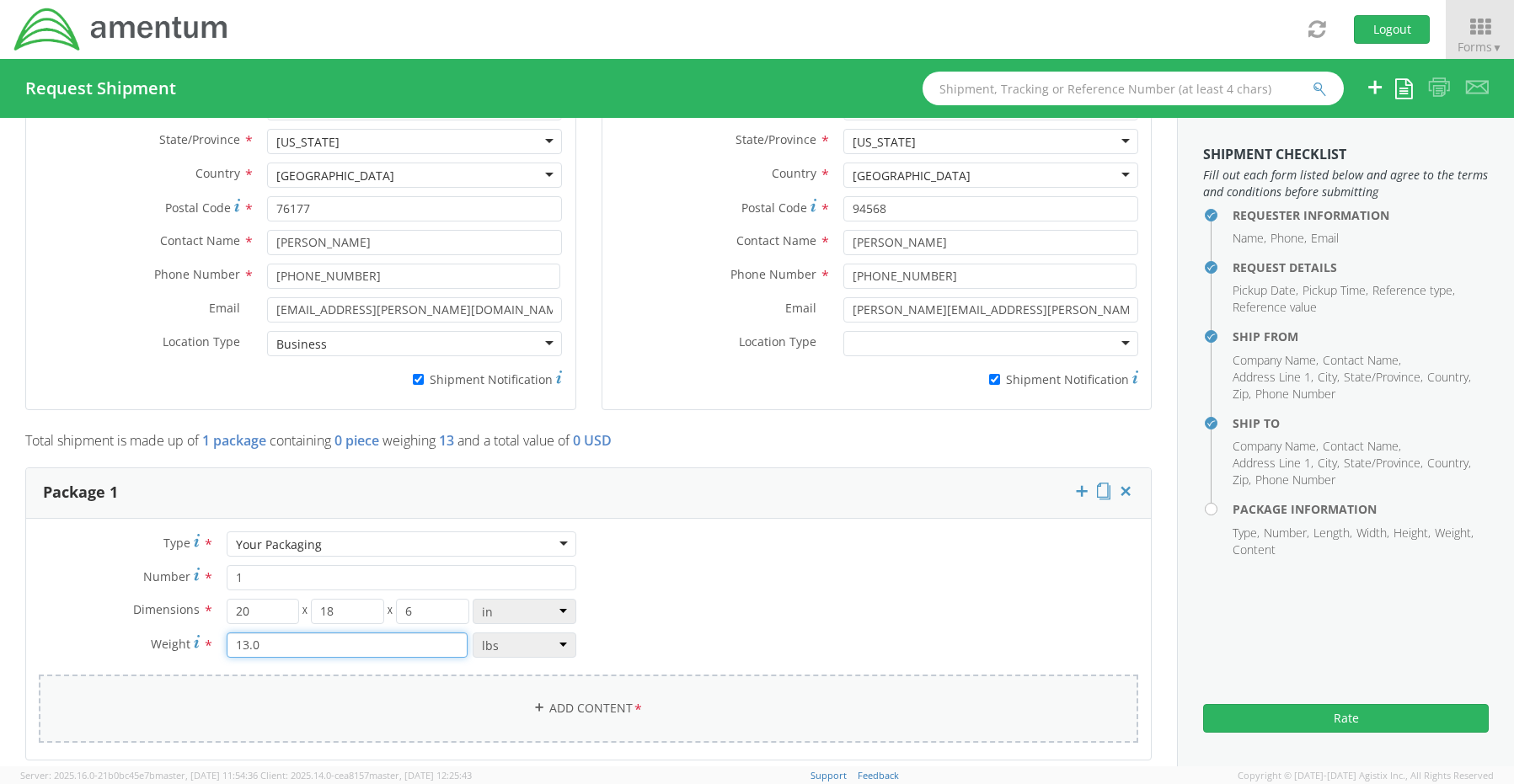
type input "13.0"
click at [608, 706] on link "Add Content *" at bounding box center [588, 709] width 1099 height 68
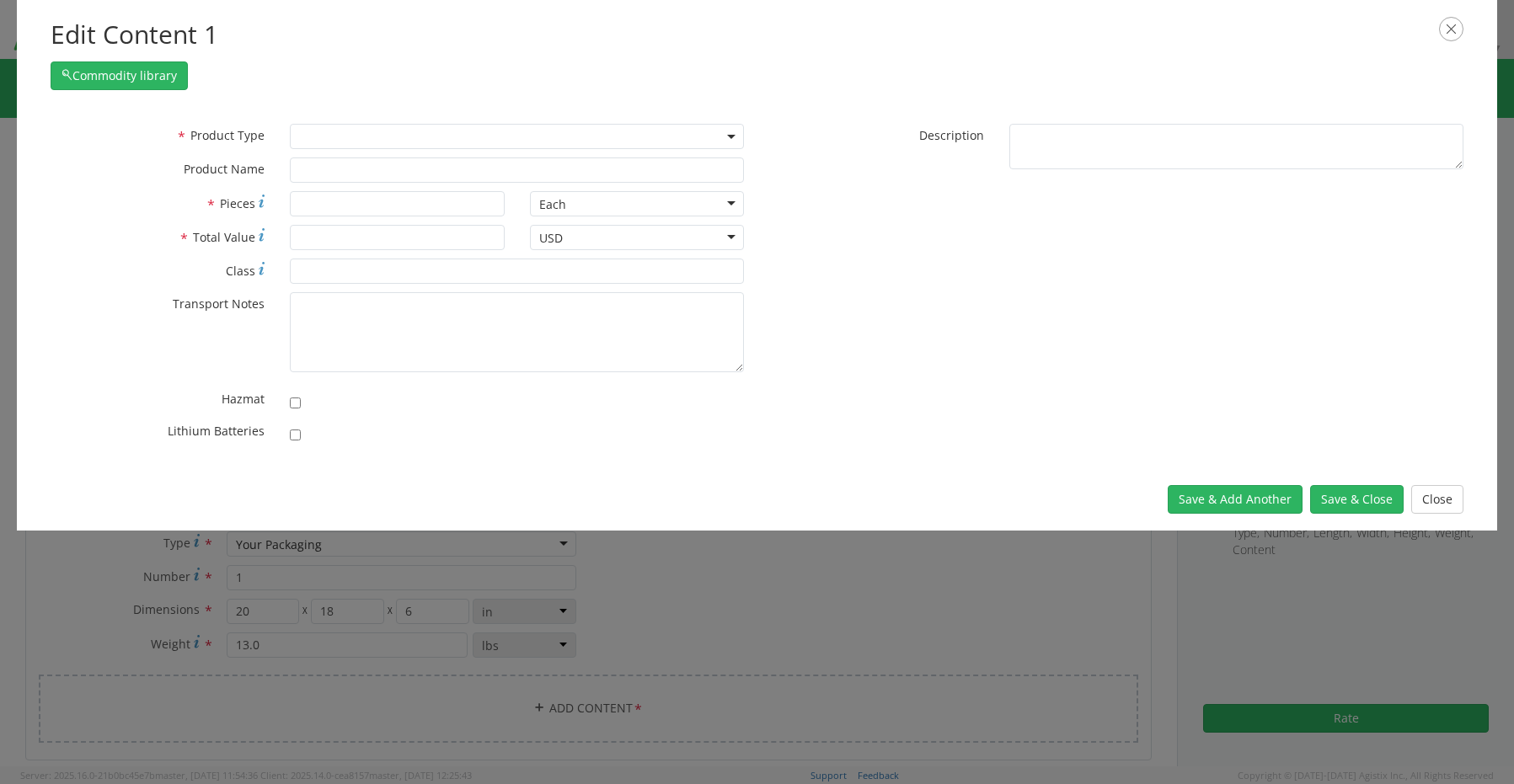
click at [328, 134] on span at bounding box center [516, 136] width 454 height 26
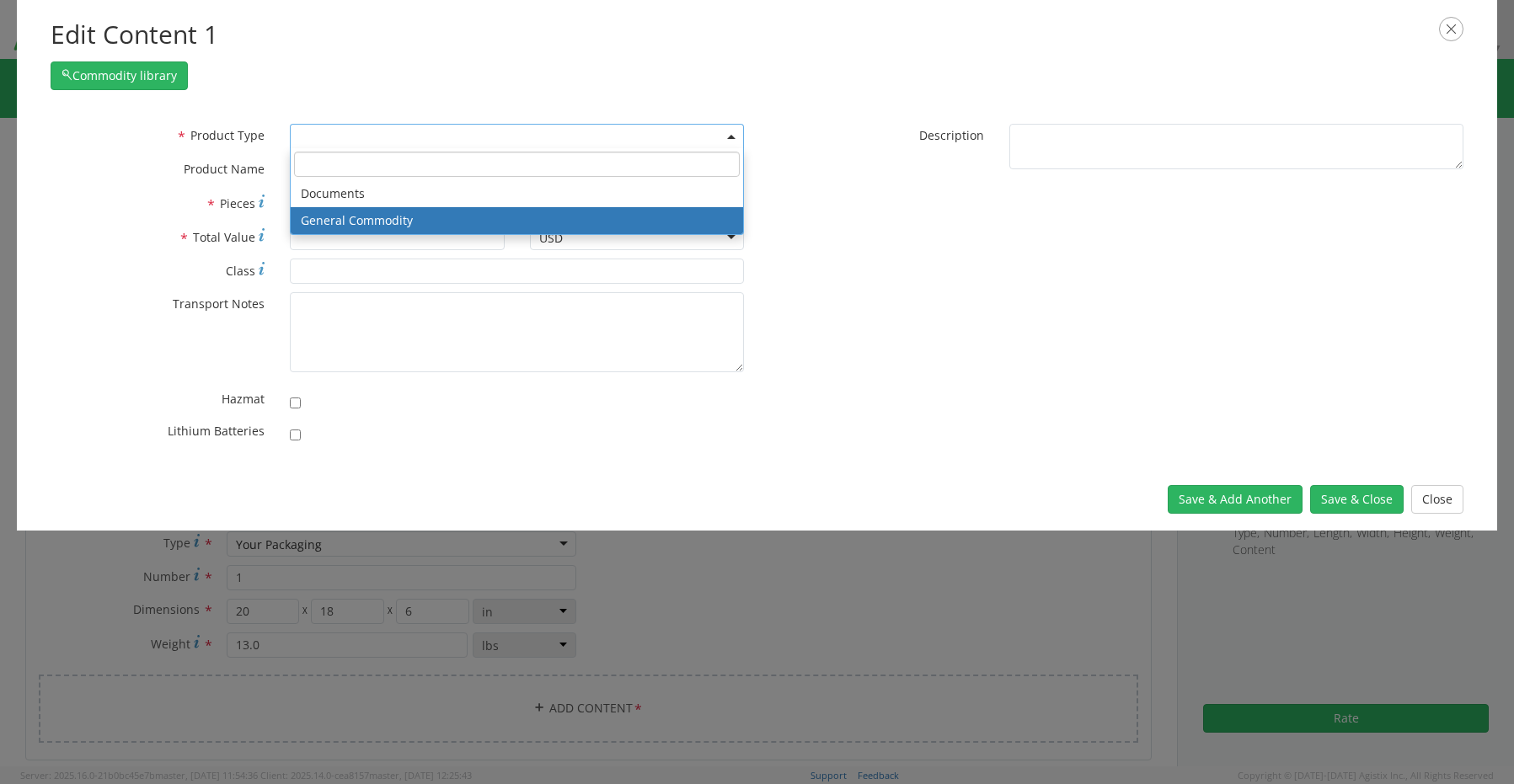
select select "COMMODITY"
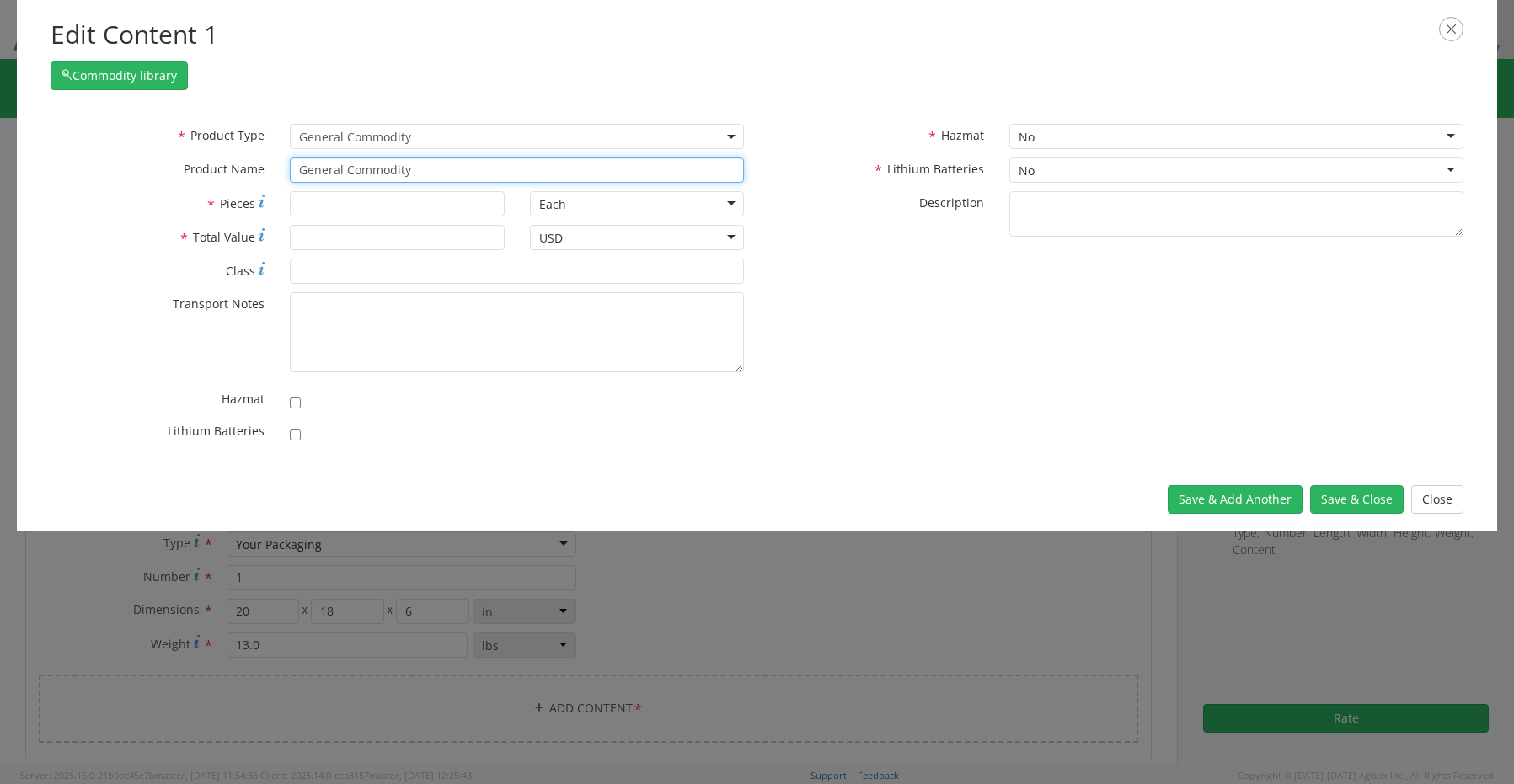
drag, startPoint x: 409, startPoint y: 168, endPoint x: 161, endPoint y: 150, distance: 248.7
click at [169, 150] on div "* Product Type Documents General Commodity General Commodity * Product Name Gen…" at bounding box center [398, 157] width 720 height 67
paste input "Laptop- CORP026395/SN: J1BQN64 (RITM0223807)"
type input "Laptop- CORP026395/SN: J1BQN64 (RITM0223807)"
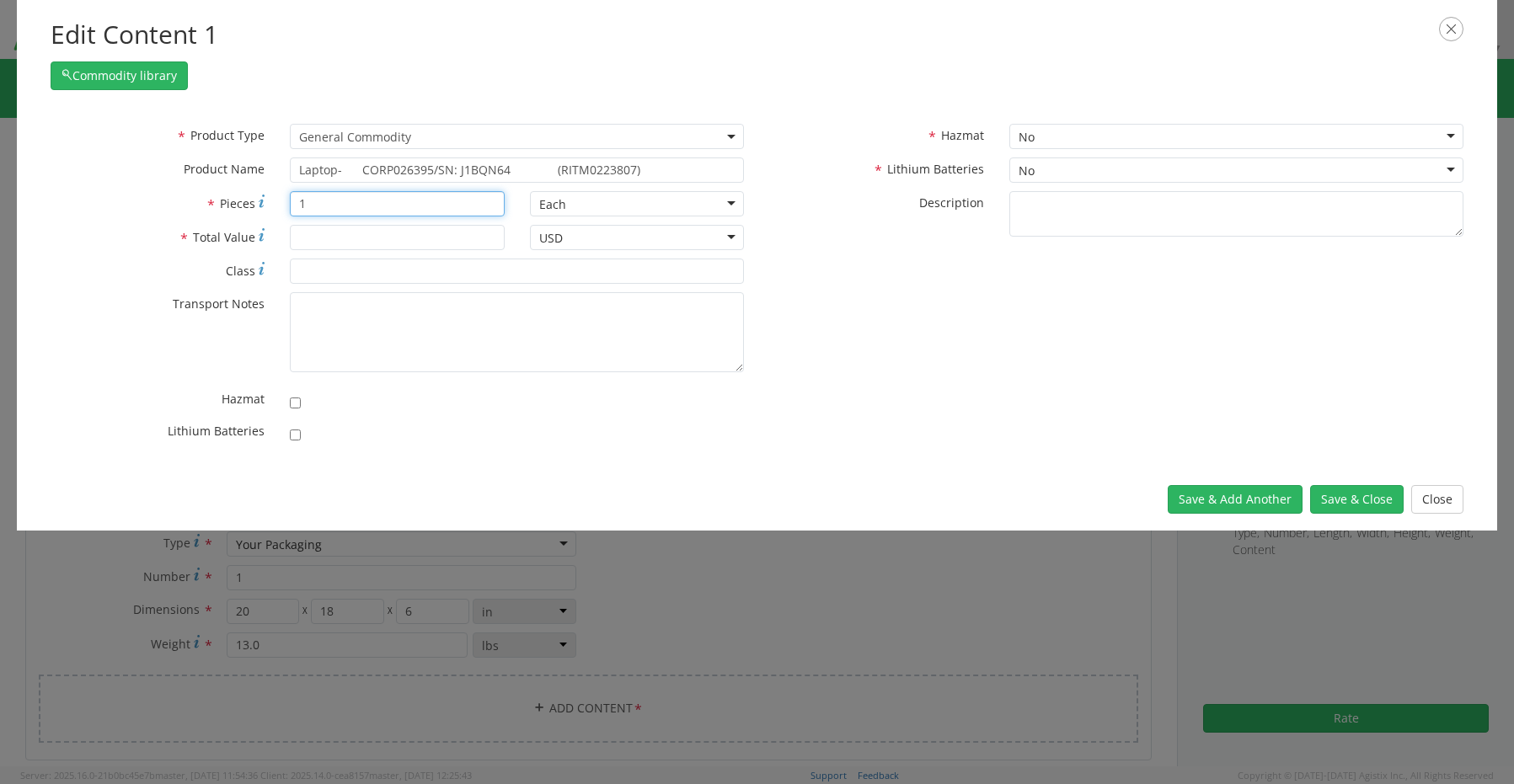
type input "1"
type input "1500.00"
click at [297, 438] on input "checkbox" at bounding box center [295, 435] width 11 height 11
checkbox input "true"
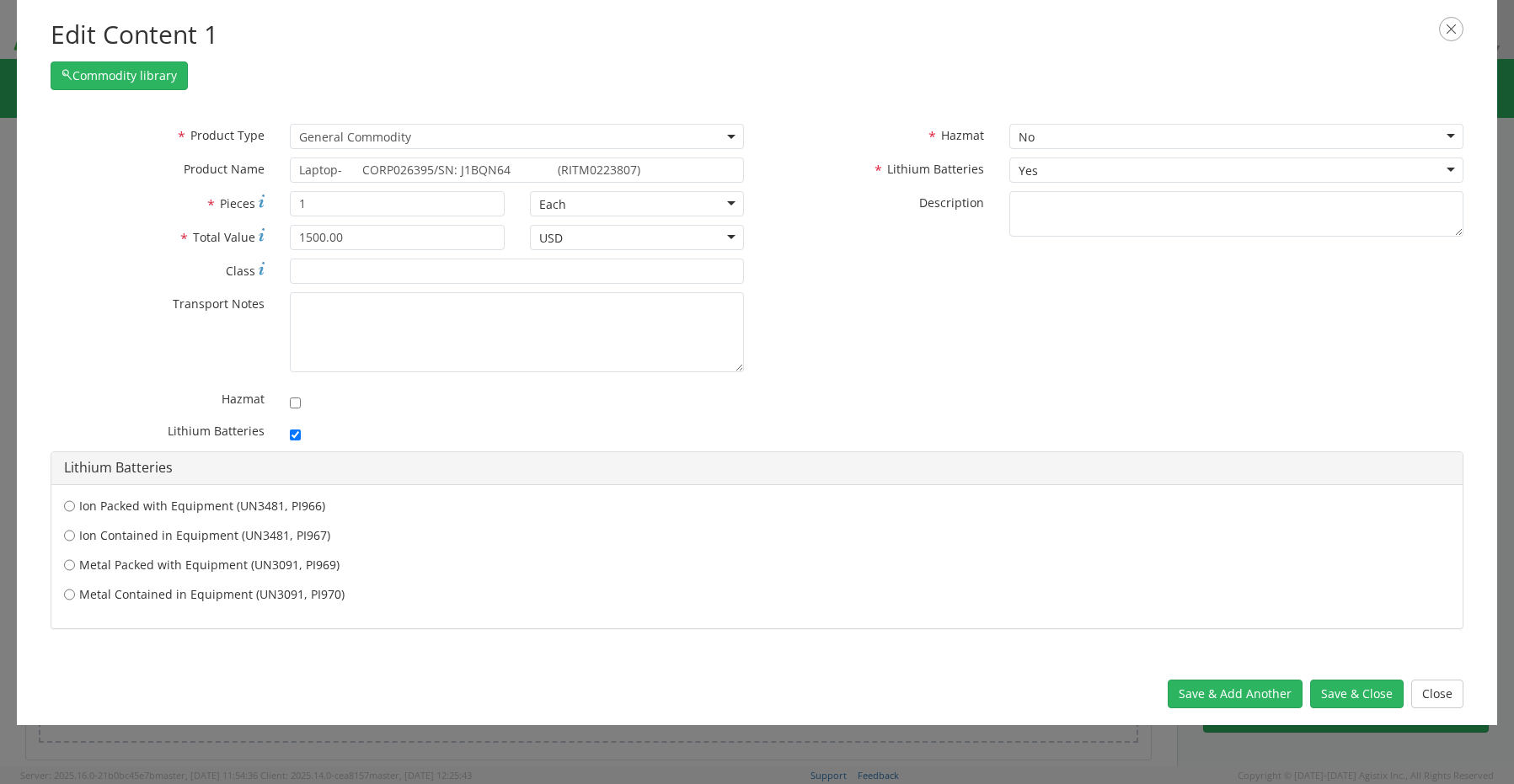
click at [143, 538] on label "Ion Contained in Equipment (UN3481, PI967)" at bounding box center [757, 535] width 1386 height 17
click at [75, 515] on input "Ion Contained in Equipment (UN3481, PI967)" at bounding box center [69, 506] width 11 height 17
radio input "true"
click at [1354, 698] on button "Save & Close" at bounding box center [1357, 695] width 94 height 29
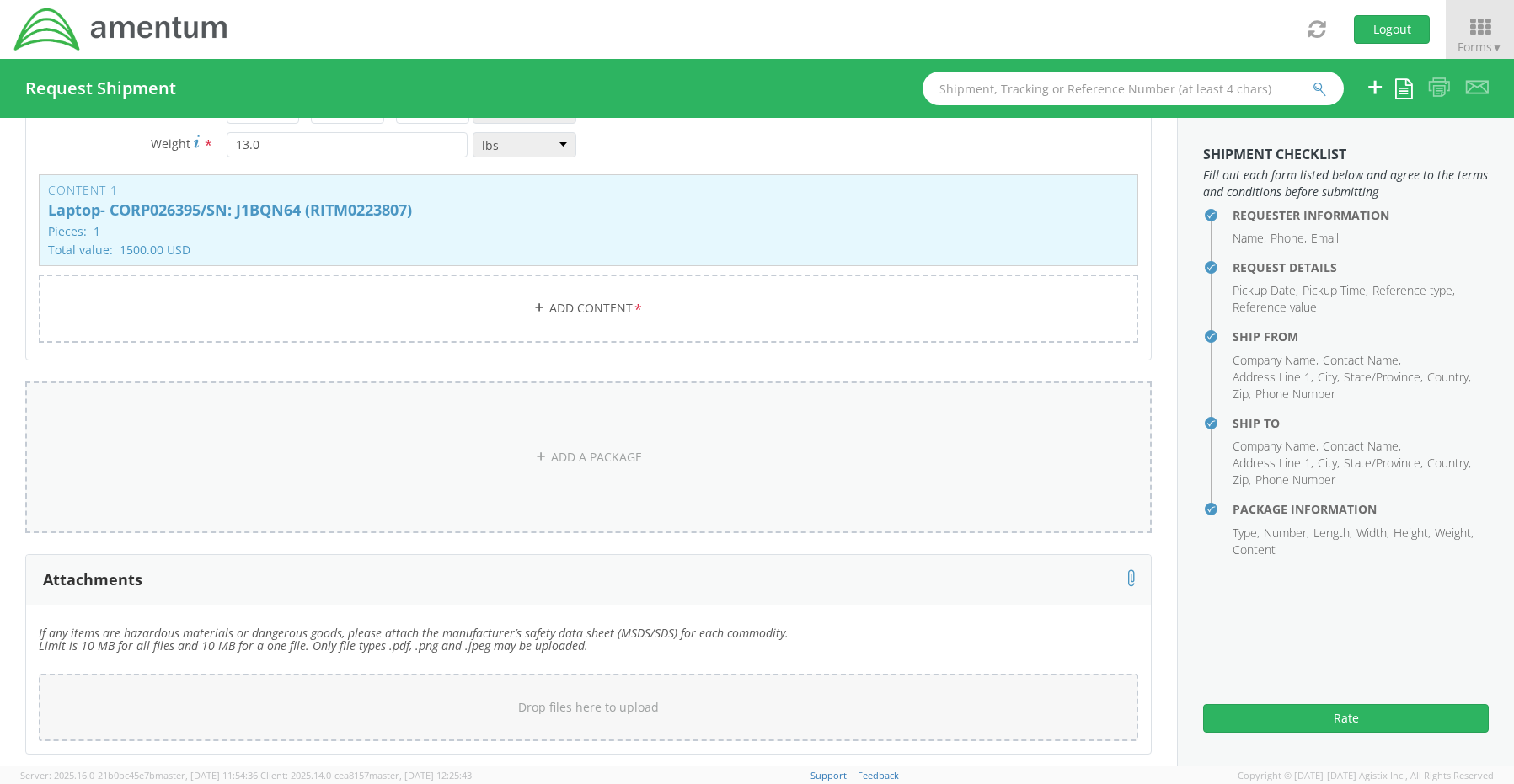
scroll to position [1571, 0]
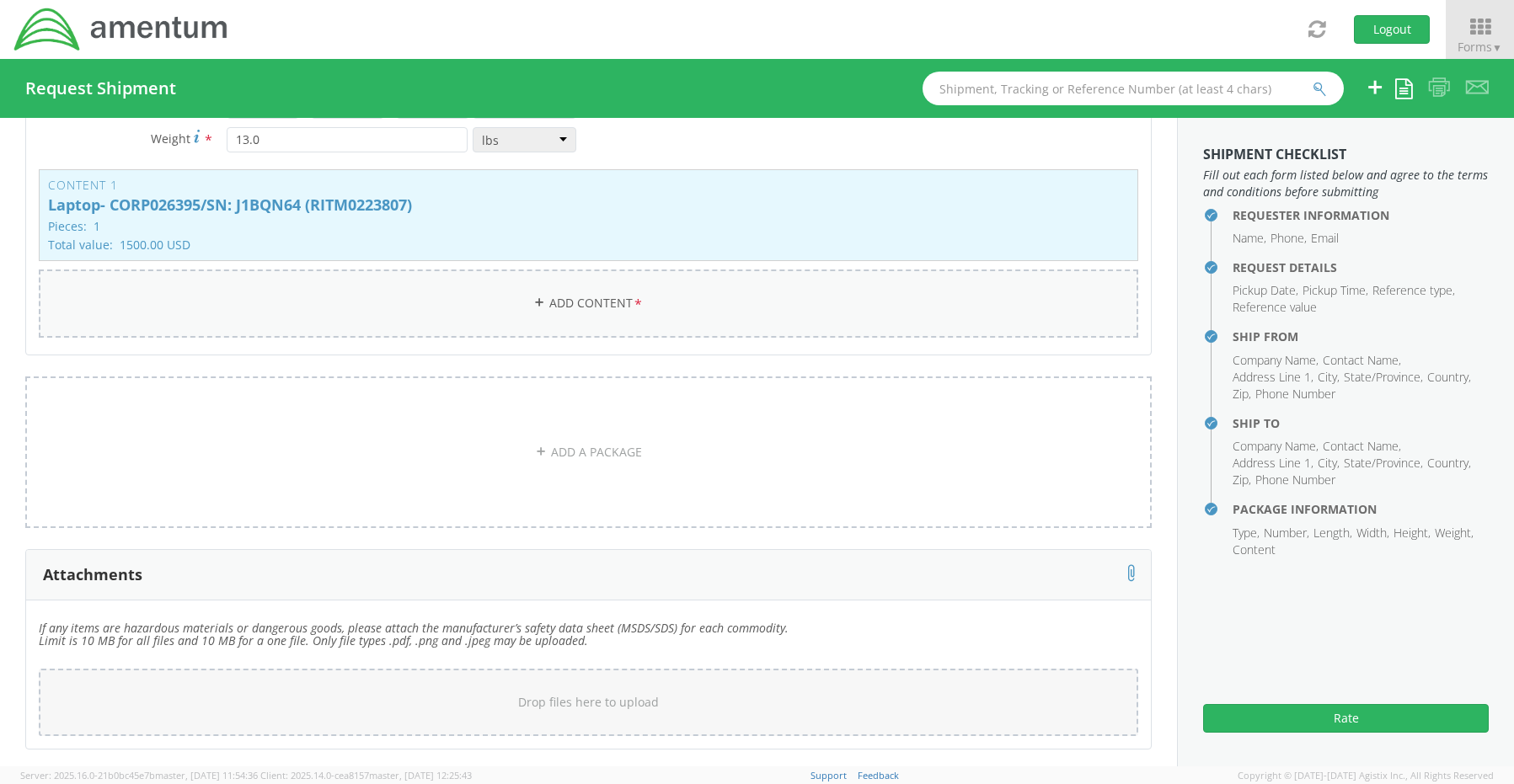
click at [576, 292] on link "Add Content *" at bounding box center [588, 304] width 1099 height 68
select select
type input "General Commodity"
checkbox input "false"
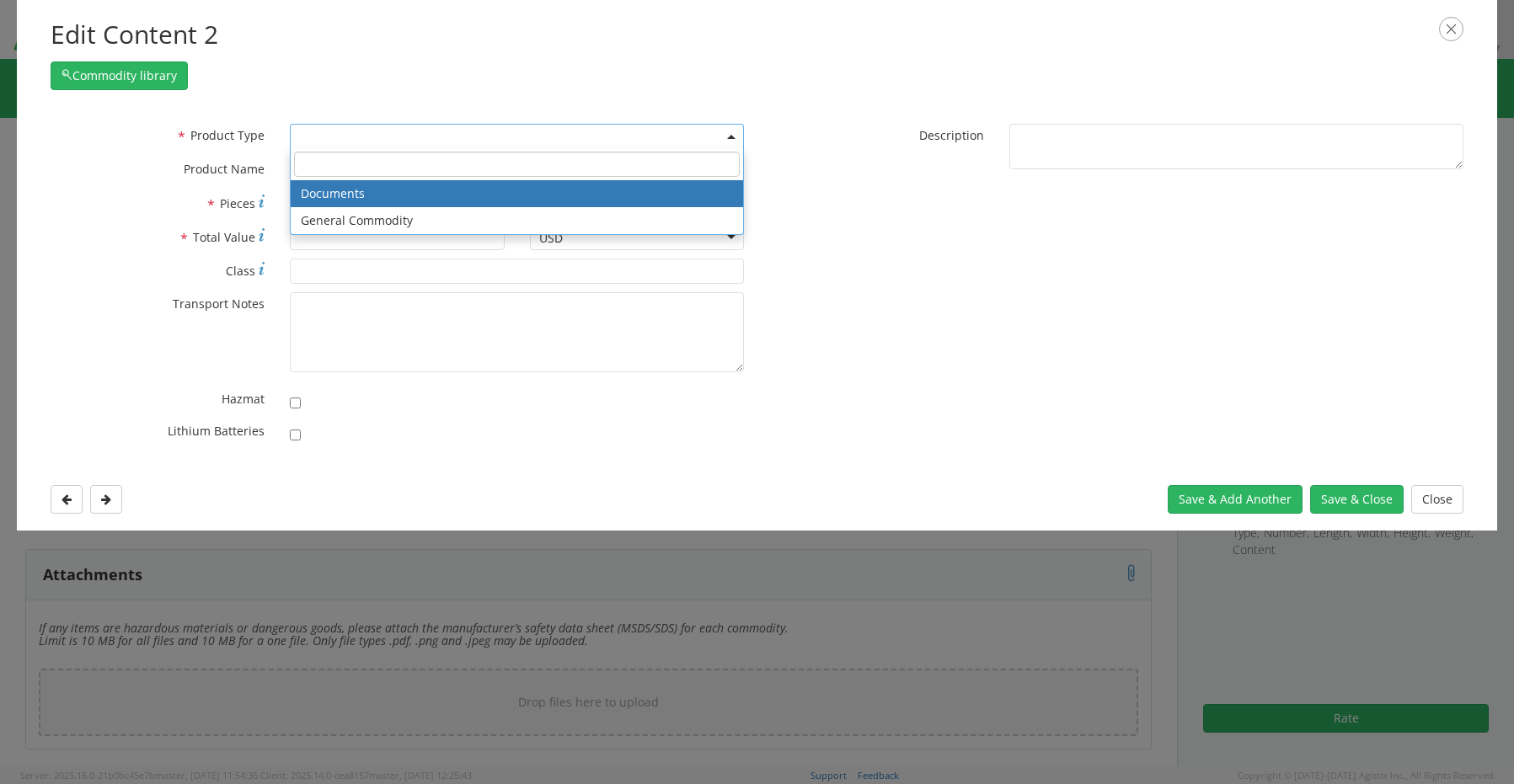
click at [328, 137] on span at bounding box center [516, 136] width 454 height 26
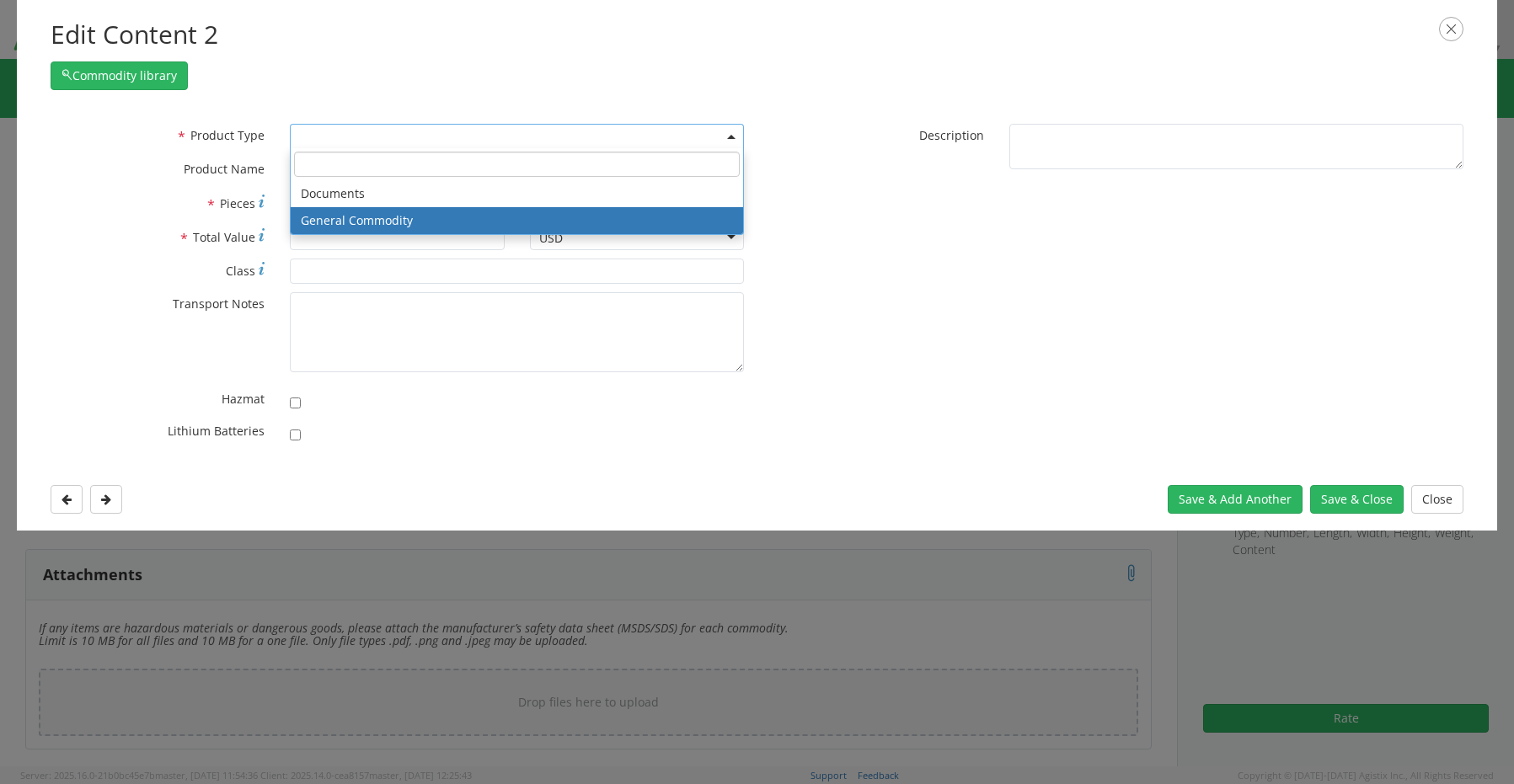
drag, startPoint x: 330, startPoint y: 220, endPoint x: 32, endPoint y: 241, distance: 298.7
select select "COMMODITY"
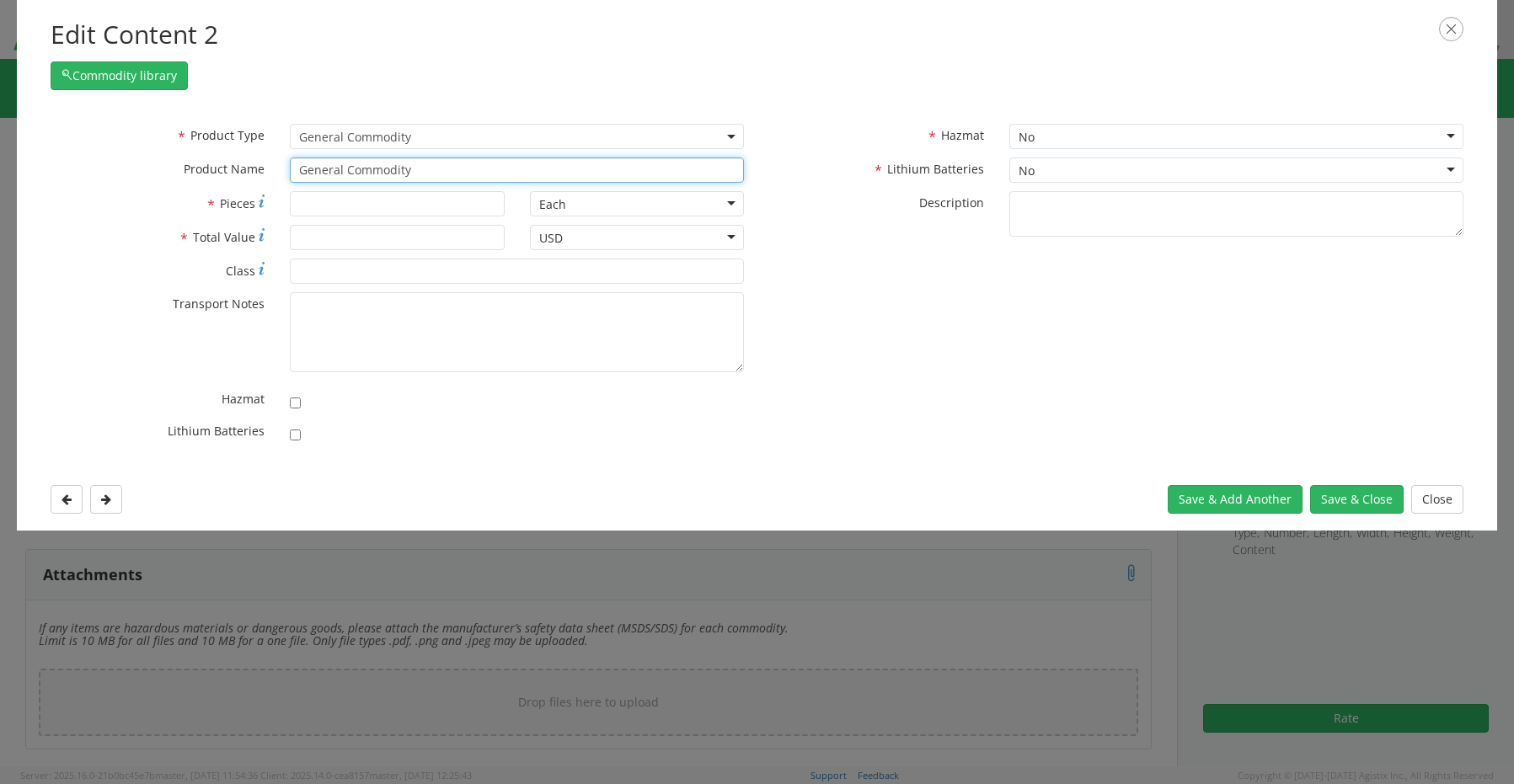
drag, startPoint x: 440, startPoint y: 171, endPoint x: 186, endPoint y: 177, distance: 254.1
click at [215, 175] on div "* Product Name General Commodity unable to find any results that match the curr…" at bounding box center [398, 170] width 720 height 26
paste input "Dock- 2WJLJ34 (RITM0223805)"
click at [332, 171] on input "Dock- 2WJLJ34 (RITM0223805)" at bounding box center [516, 170] width 454 height 26
click at [475, 180] on input "Dock-2WJLJ34 (RITM0223805)" at bounding box center [516, 170] width 454 height 26
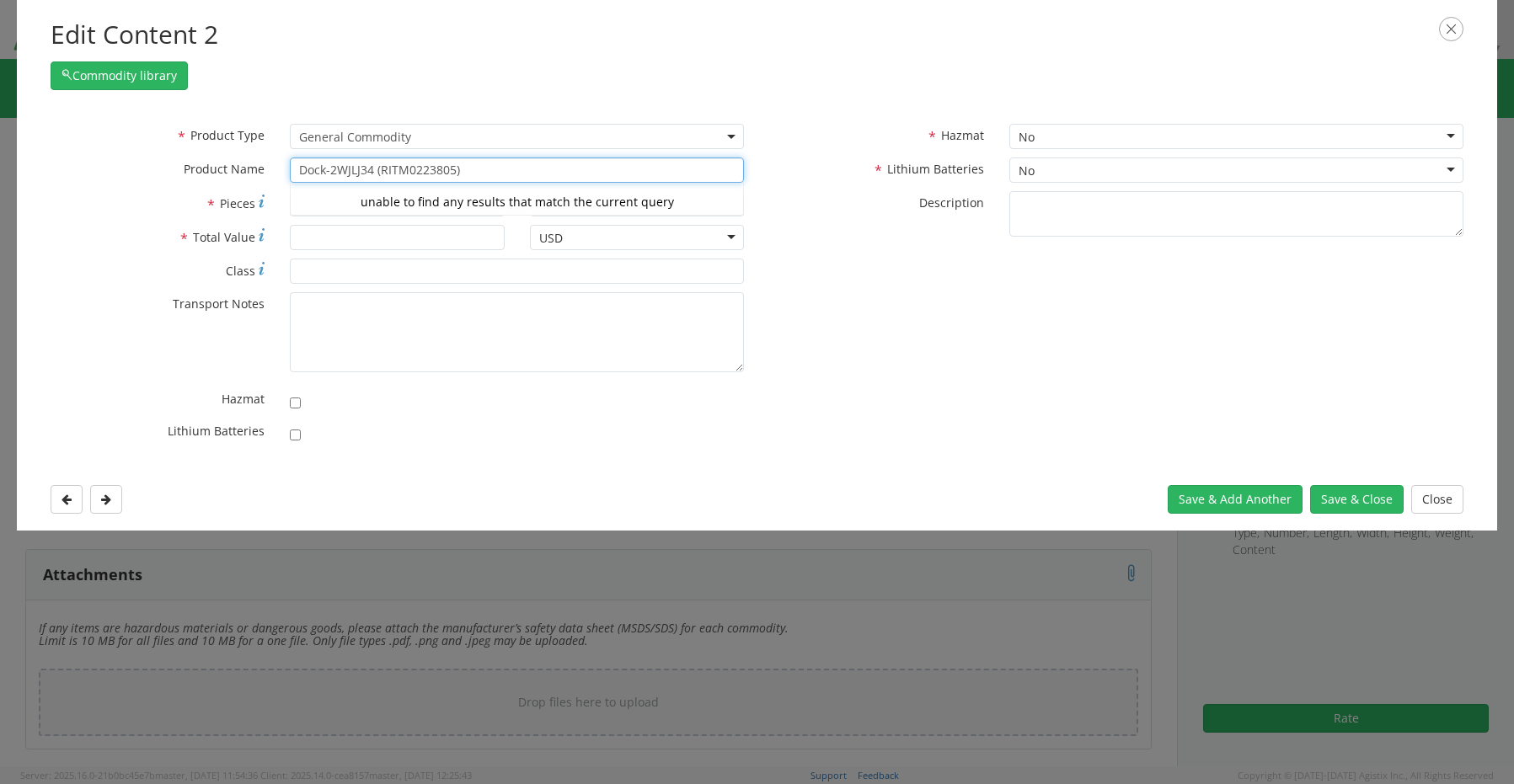
paste input "KB/Mouse"
click at [532, 169] on input "Dock-2WJLJ34 (RITM0223805) KB/Mouse" at bounding box center [516, 170] width 454 height 26
paste input "(RITM0223806)"
click at [524, 169] on input "Dock-2WJLJ34 (RITM0223805) KB/Mouse (RITM0223806)" at bounding box center [516, 170] width 454 height 26
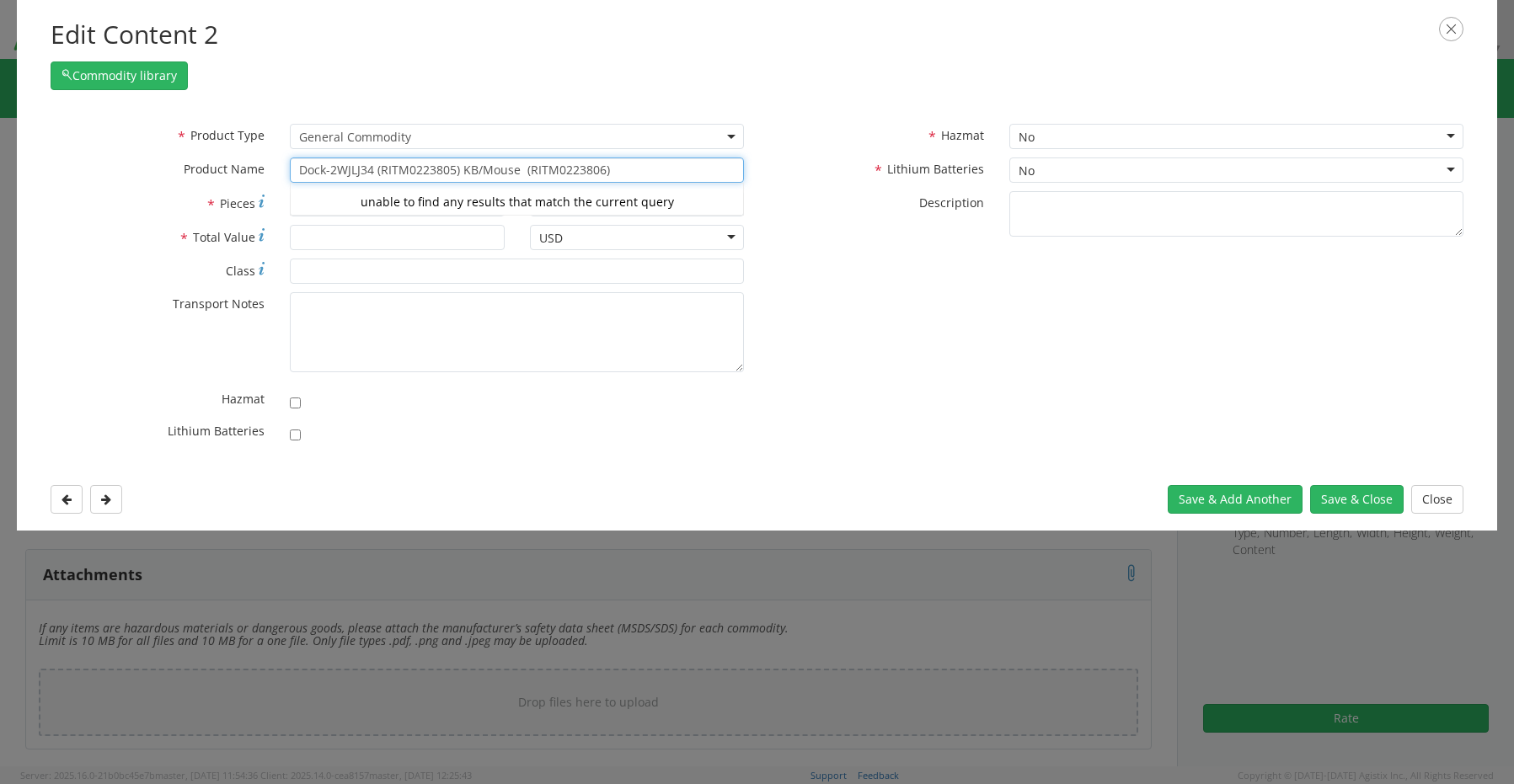
type input "Dock-2WJLJ34 (RITM0223805) KB/Mouse (RITM0223806)"
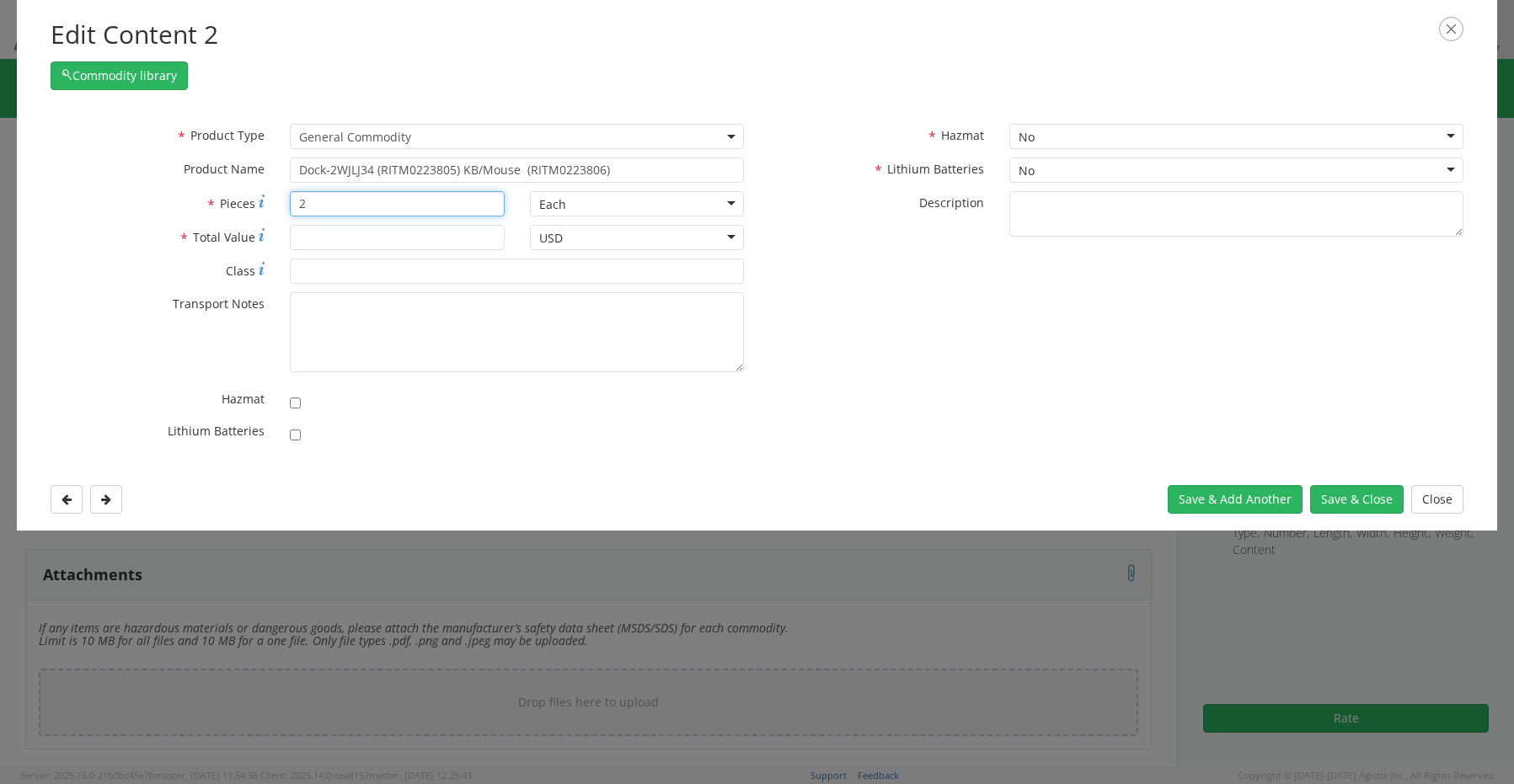
type input "2"
type input "250.00"
click at [1368, 495] on button "Save & Close" at bounding box center [1357, 500] width 94 height 29
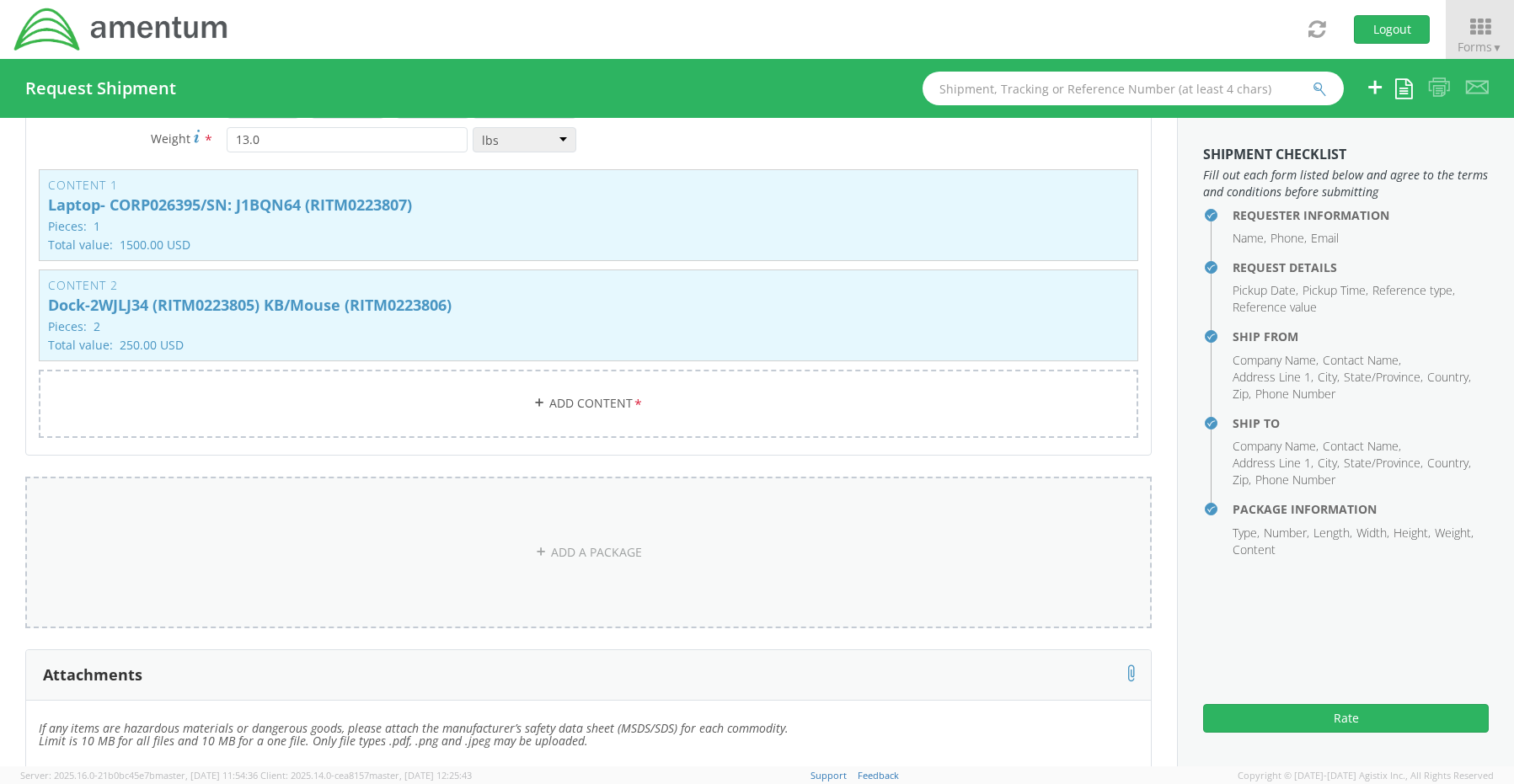
click at [582, 541] on link "ADD A PACKAGE" at bounding box center [588, 552] width 1127 height 152
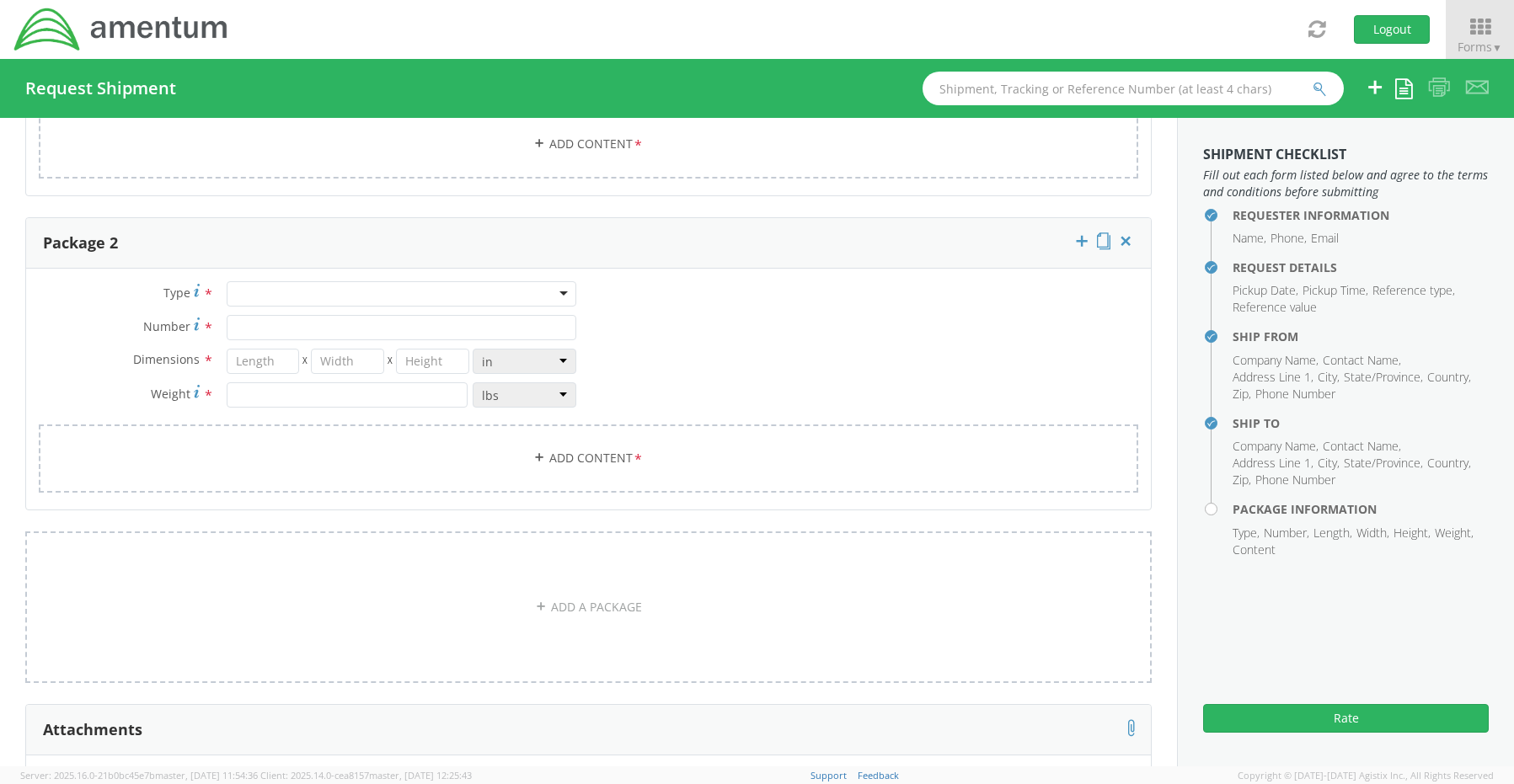
scroll to position [1823, 0]
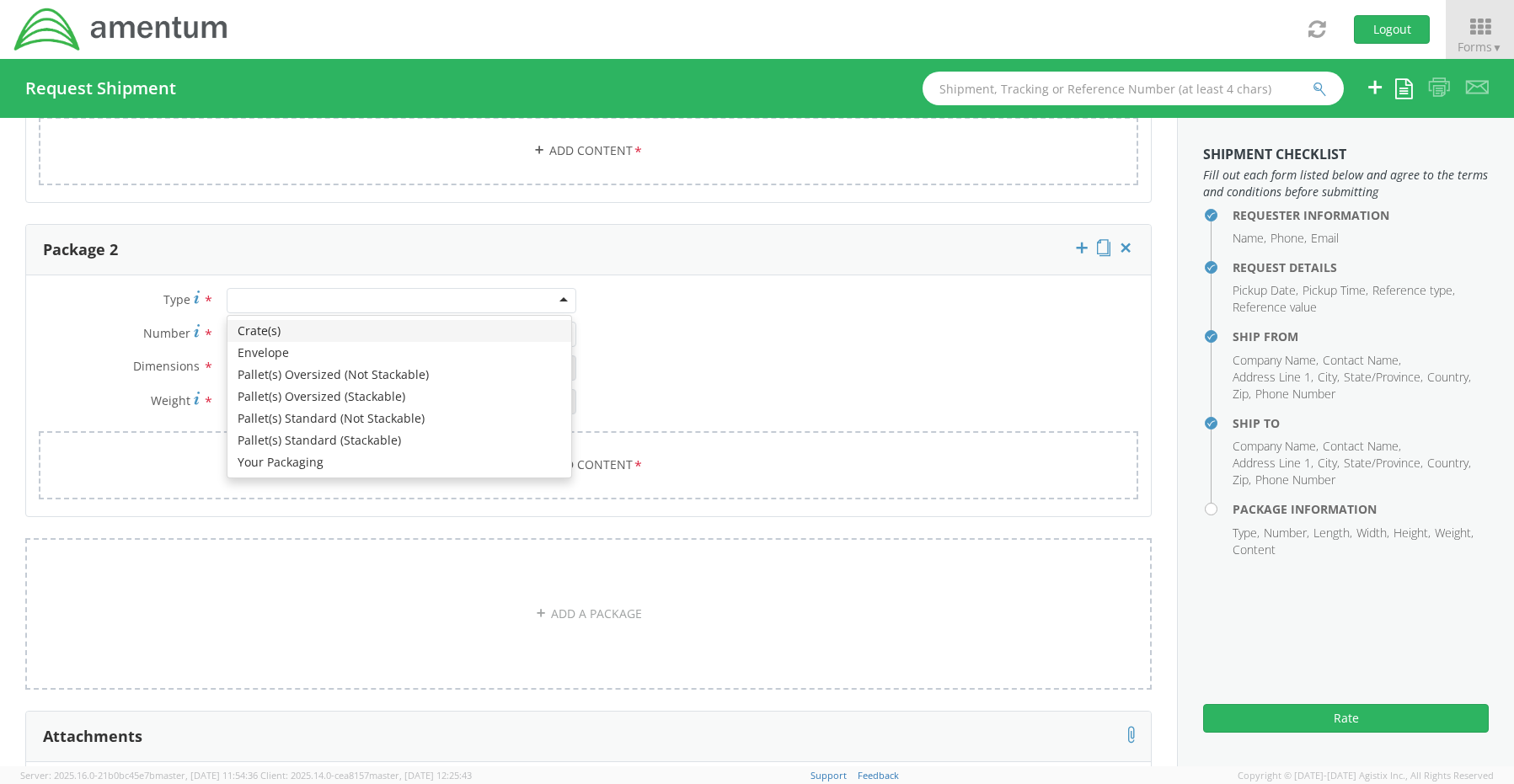
click at [245, 288] on div at bounding box center [401, 300] width 350 height 26
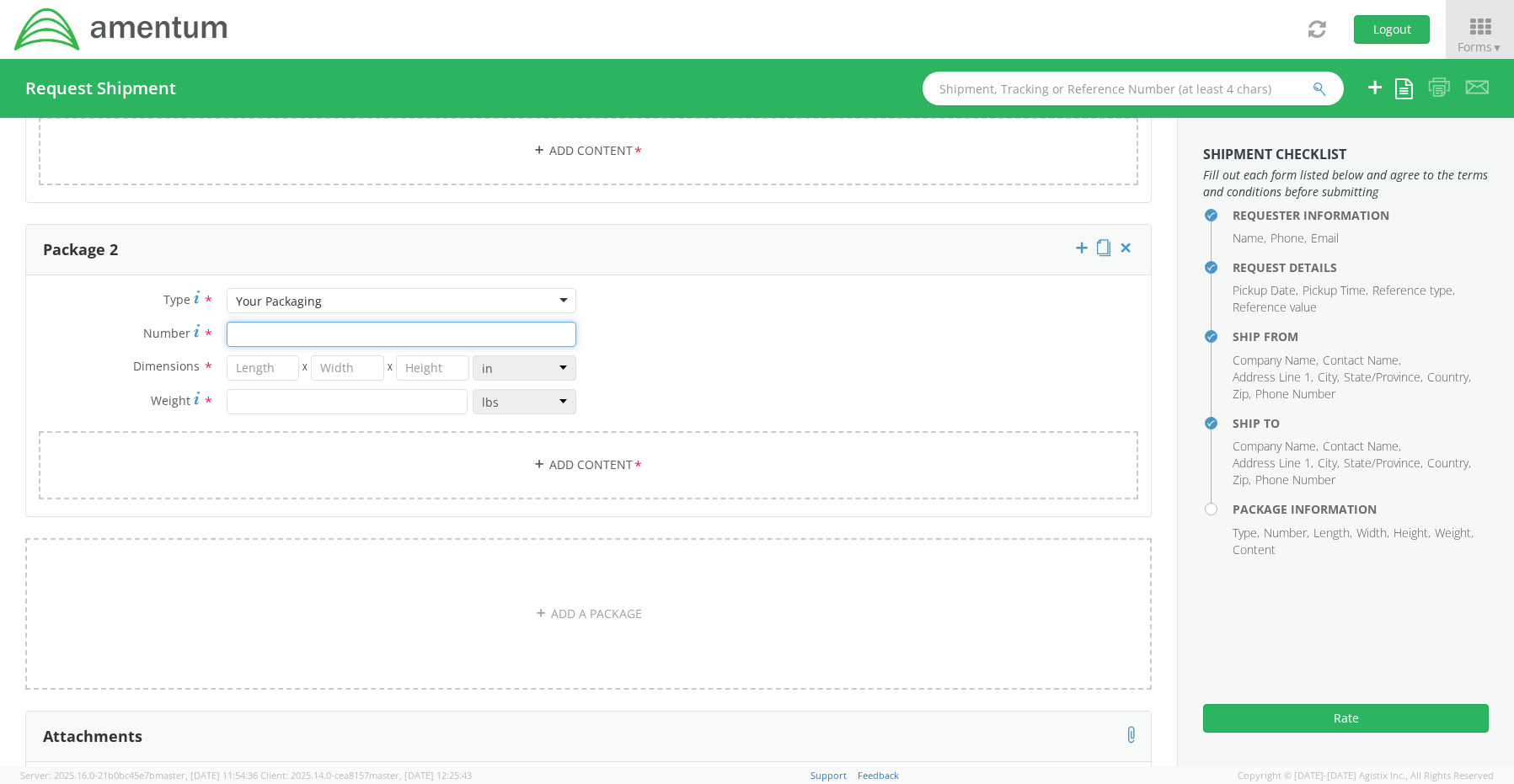
click at [261, 322] on input "Number *" at bounding box center [401, 335] width 350 height 26
type input "1"
type input "29"
type input "16"
type input "5"
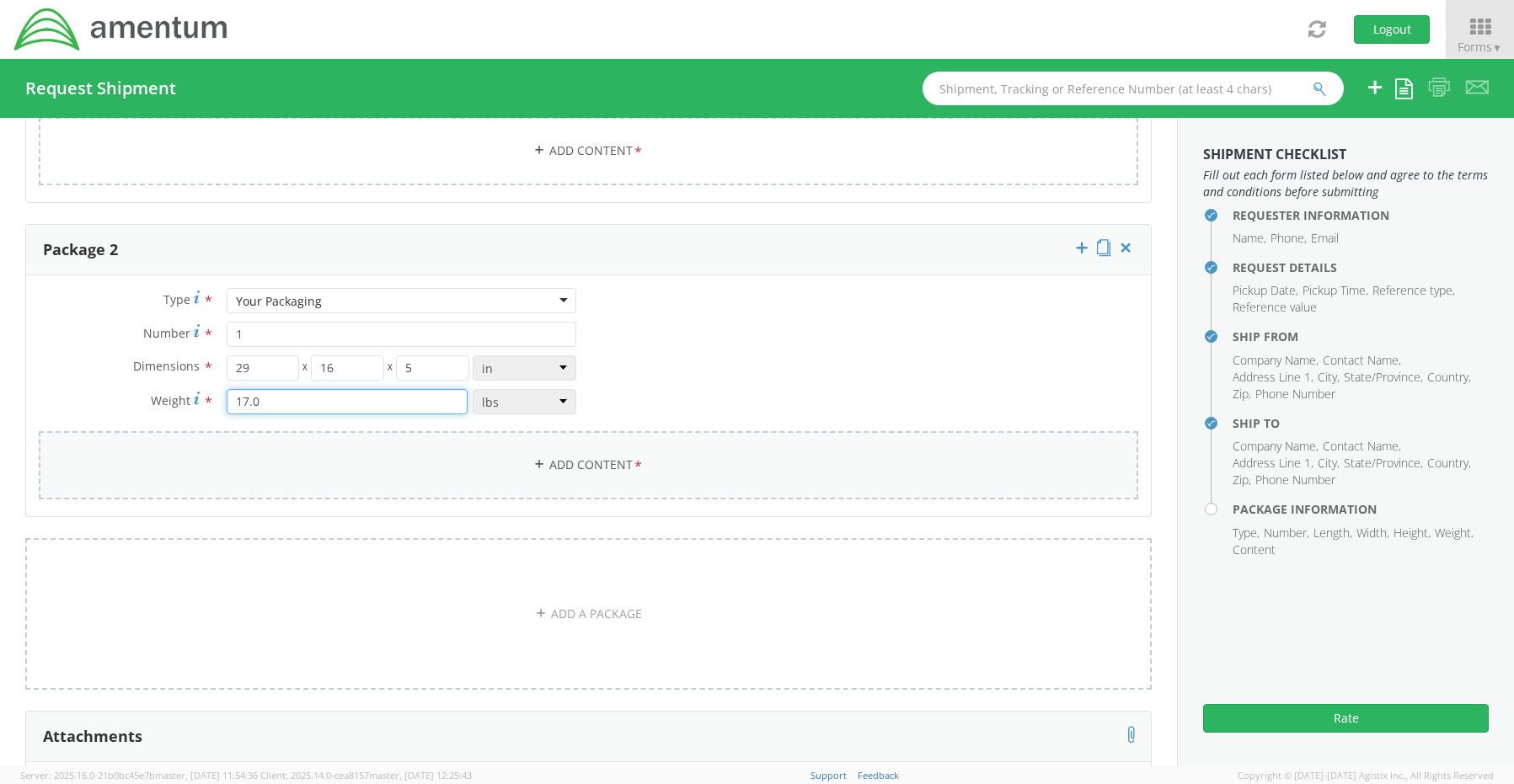
type input "17.0"
click at [551, 451] on link "Add Content *" at bounding box center [588, 466] width 1099 height 68
select select
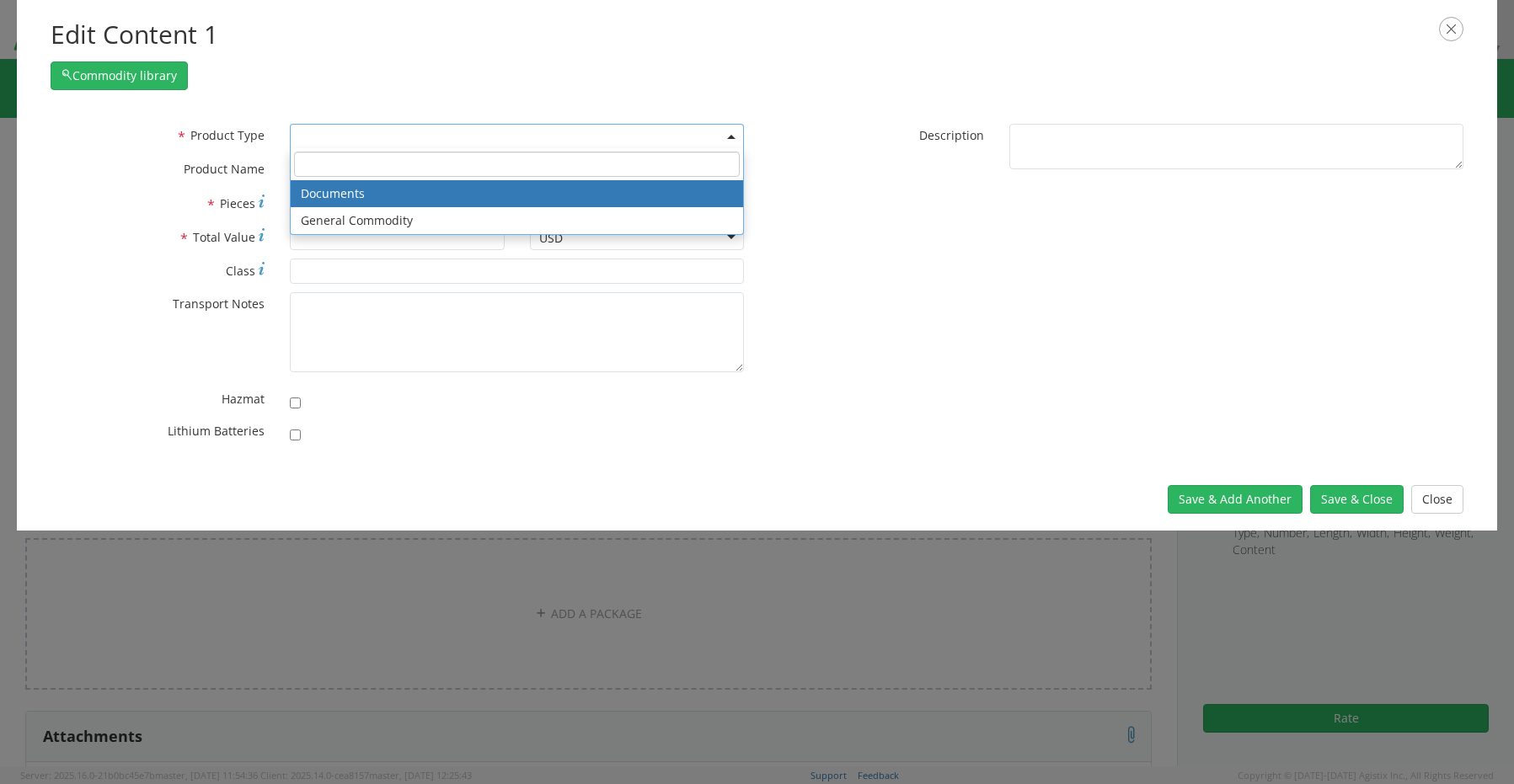
click at [344, 140] on span at bounding box center [516, 136] width 454 height 26
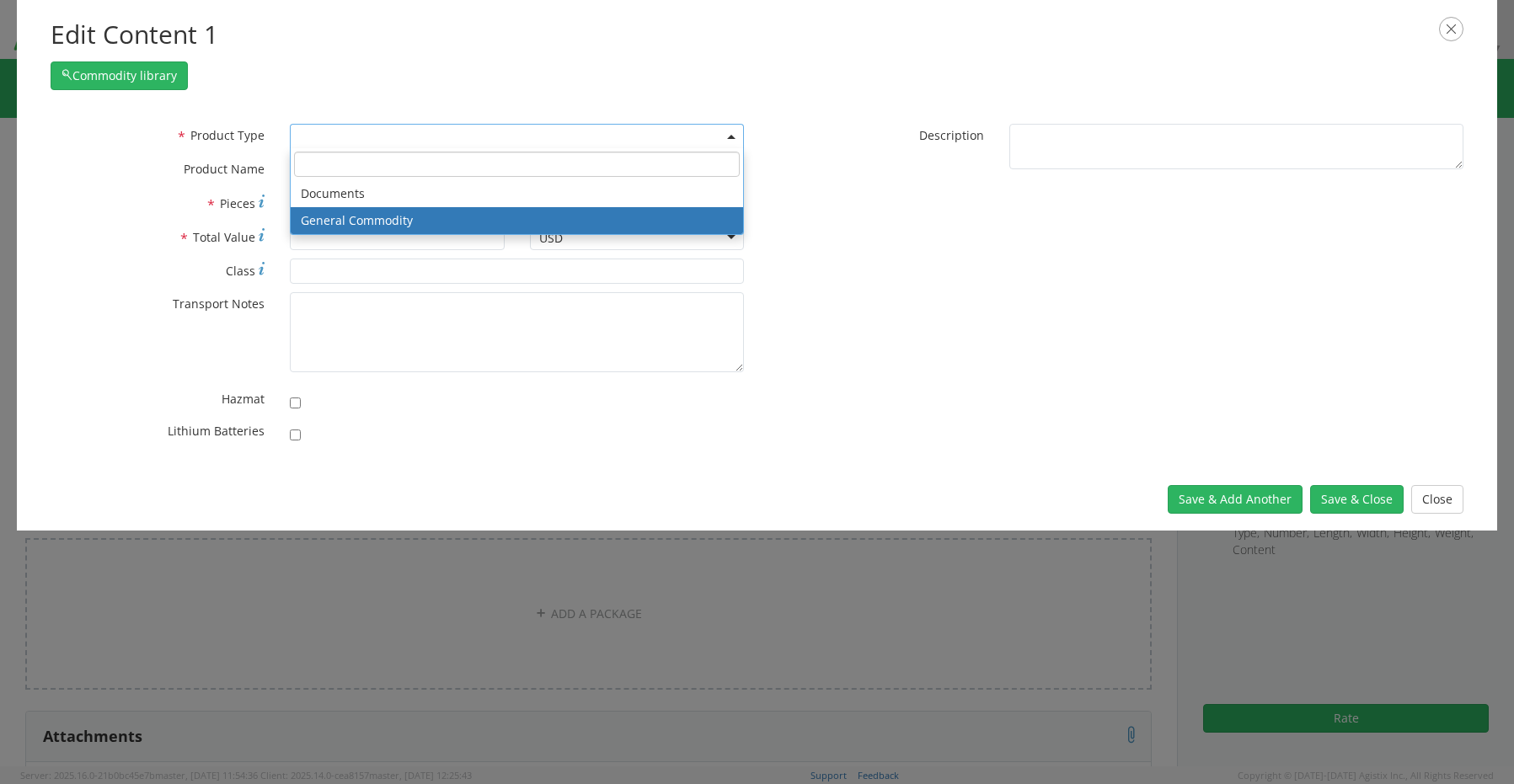
select select "COMMODITY"
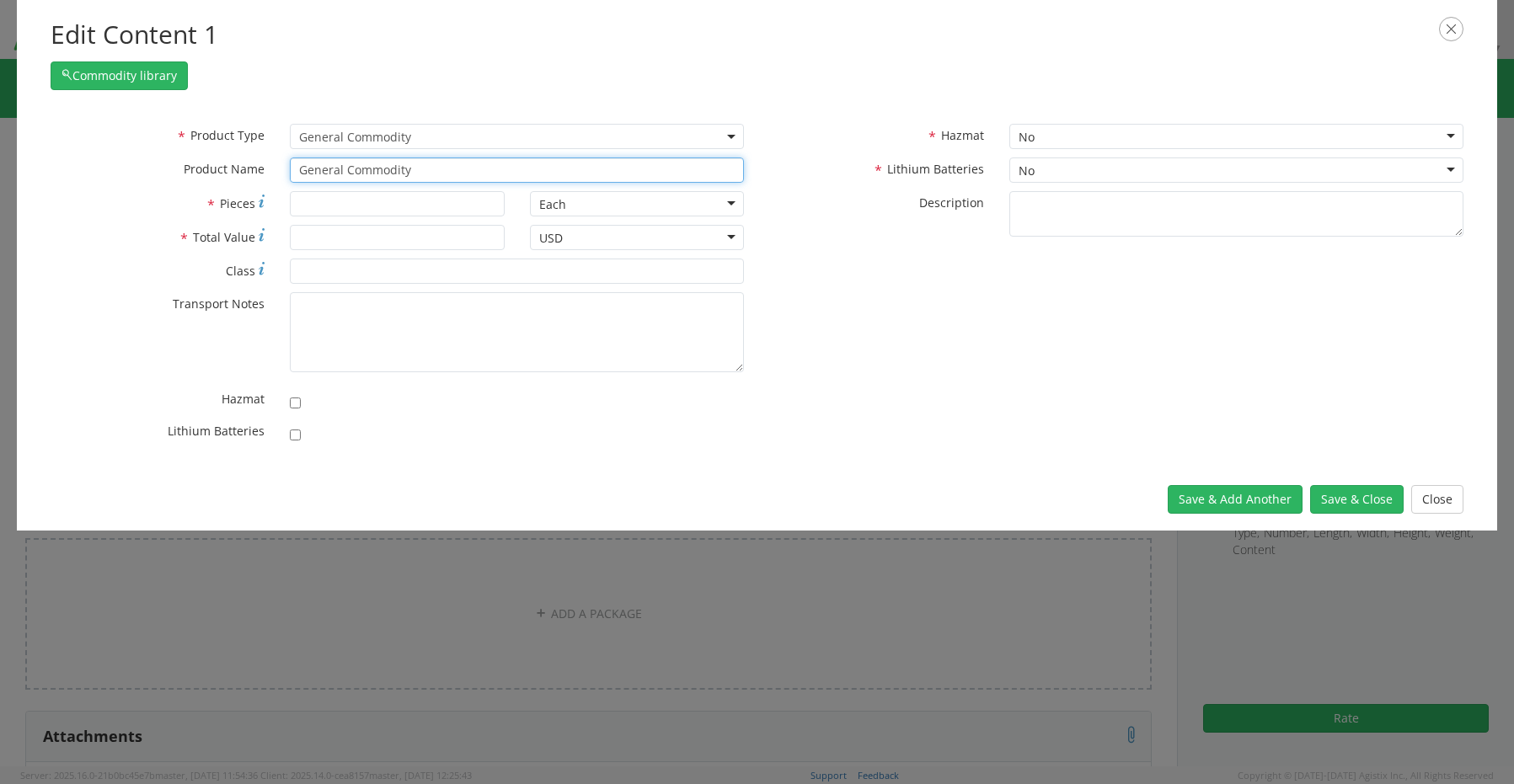
drag, startPoint x: 439, startPoint y: 175, endPoint x: 192, endPoint y: 162, distance: 247.3
click at [211, 163] on div "* Product Name General Commodity unable to find any results that match the curr…" at bounding box center [398, 170] width 720 height 26
paste input "Monitors x2 (24”)- 3M6WV04 , 3M6VV04 (RITM0223808)"
drag, startPoint x: 353, startPoint y: 172, endPoint x: 364, endPoint y: 178, distance: 12.5
click at [355, 175] on input "Monitors x2 (24”)- 3M6WV04 , 3M6VV04 (RITM0223808)" at bounding box center [516, 170] width 454 height 26
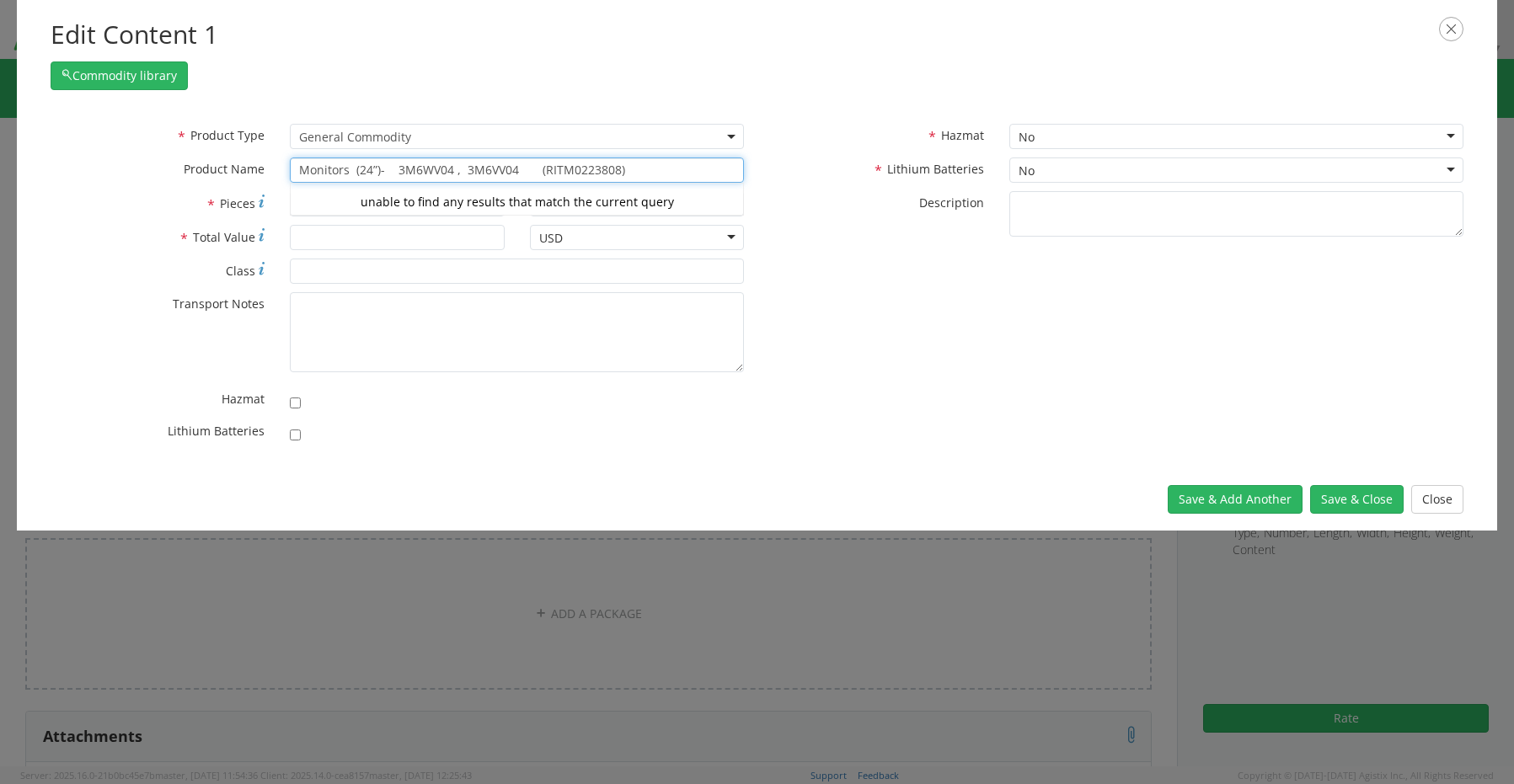
click at [384, 177] on input "Monitors (24”)- 3M6WV04 , 3M6VV04 (RITM0223808)" at bounding box center [516, 170] width 454 height 26
type input "Monitors (24”)-3M6WV04 (RITM0223808)"
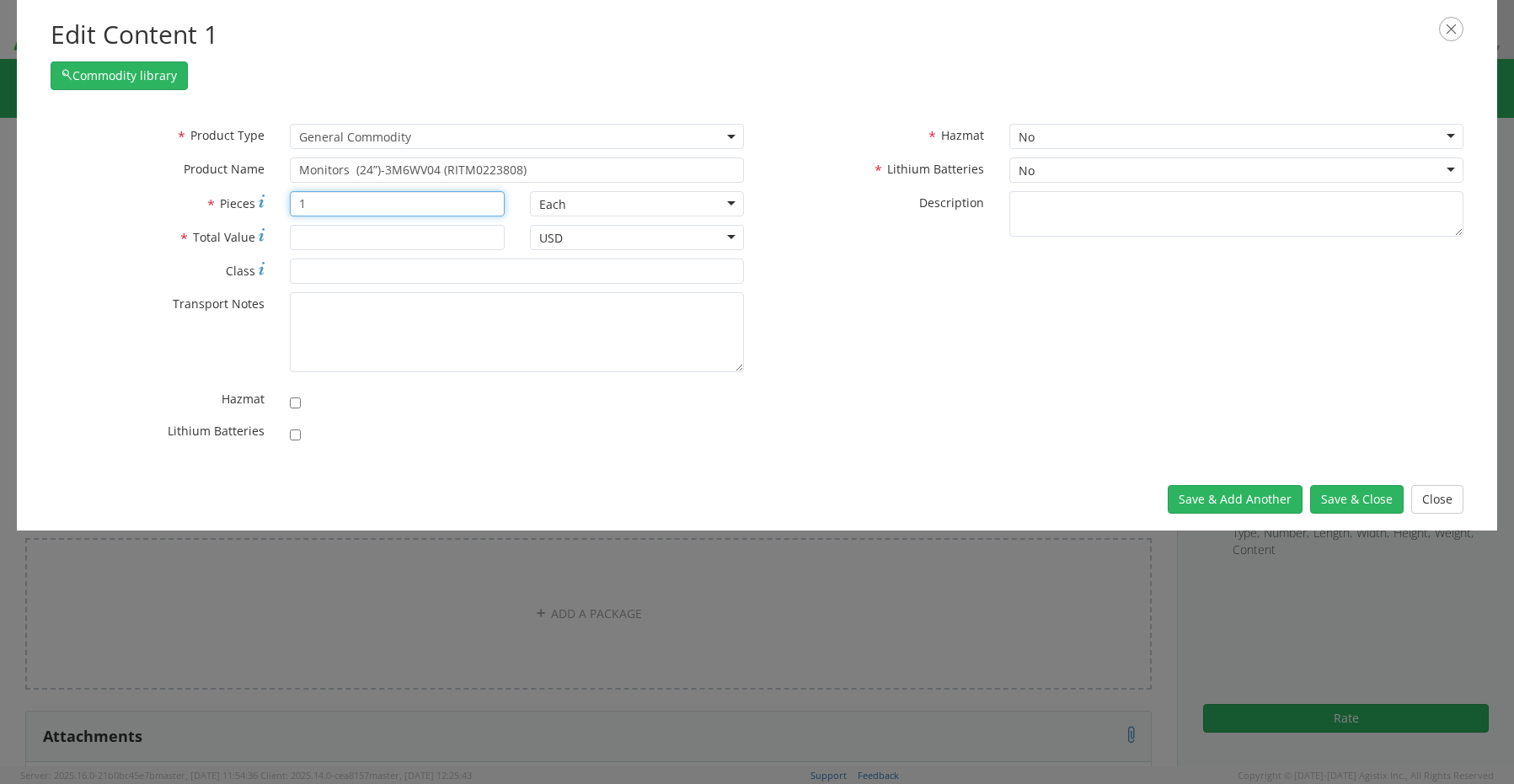
type input "1"
type input "300.00"
click at [1356, 504] on button "Save & Close" at bounding box center [1357, 500] width 94 height 29
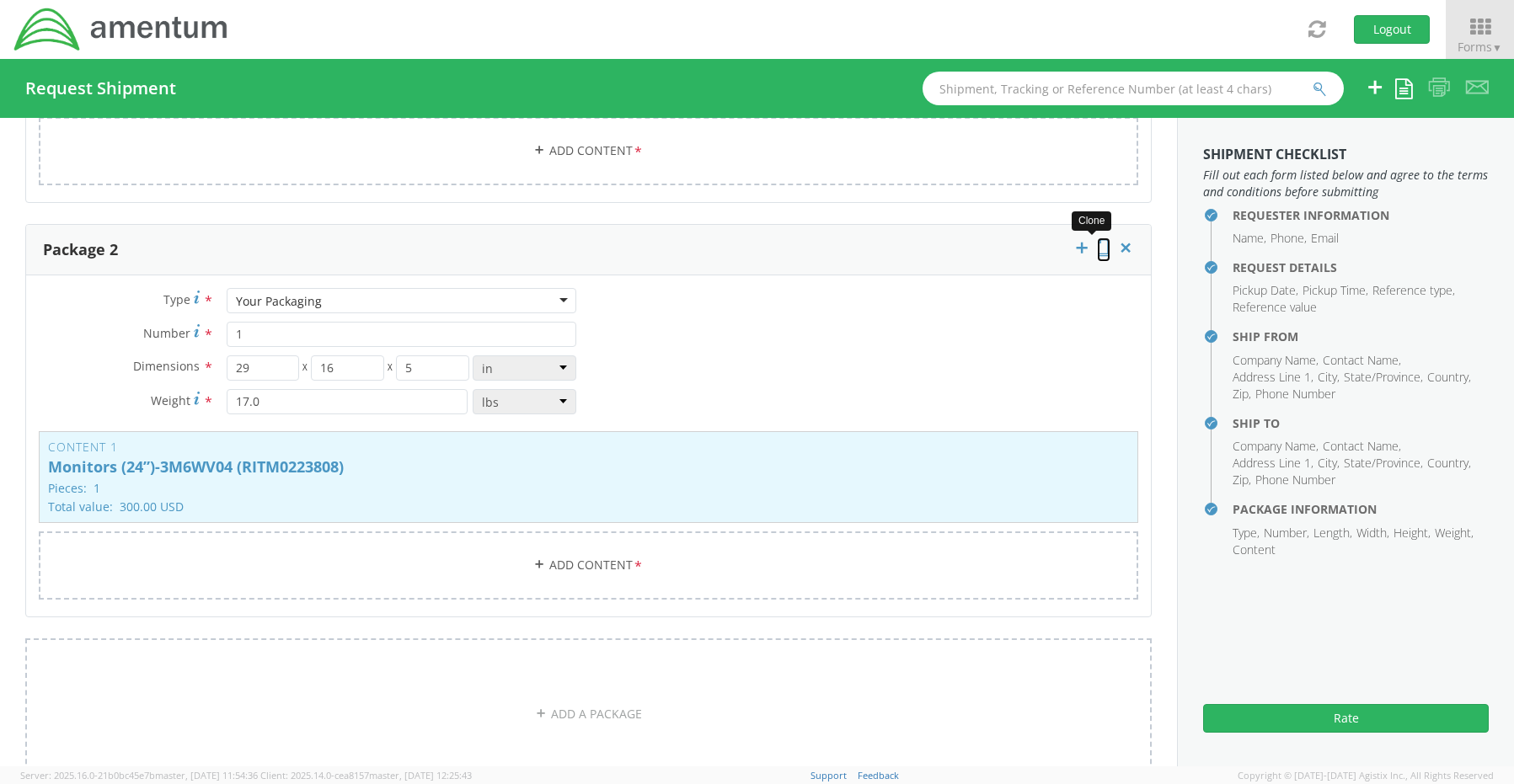
click at [1097, 239] on icon at bounding box center [1104, 248] width 14 height 17
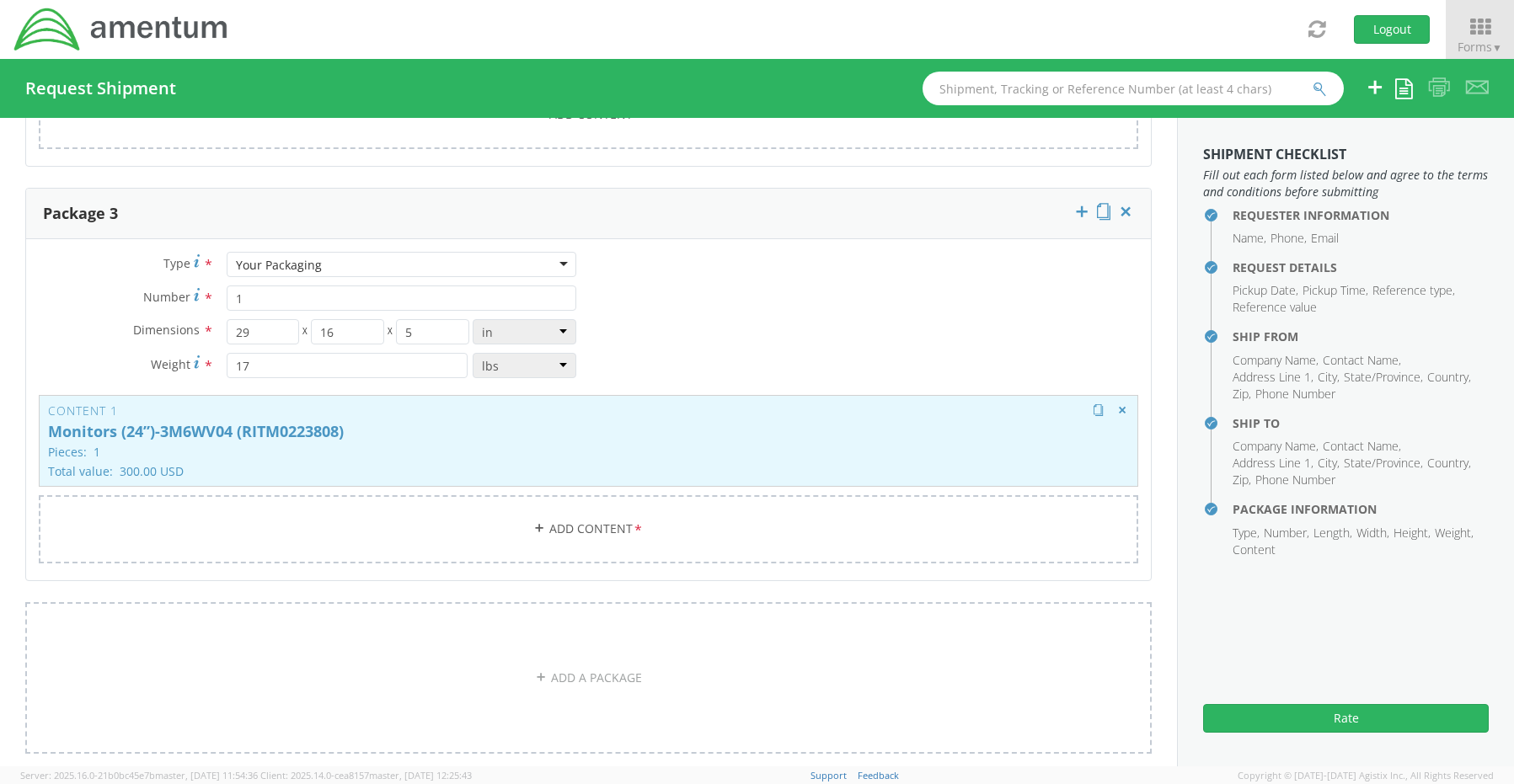
scroll to position [2244, 0]
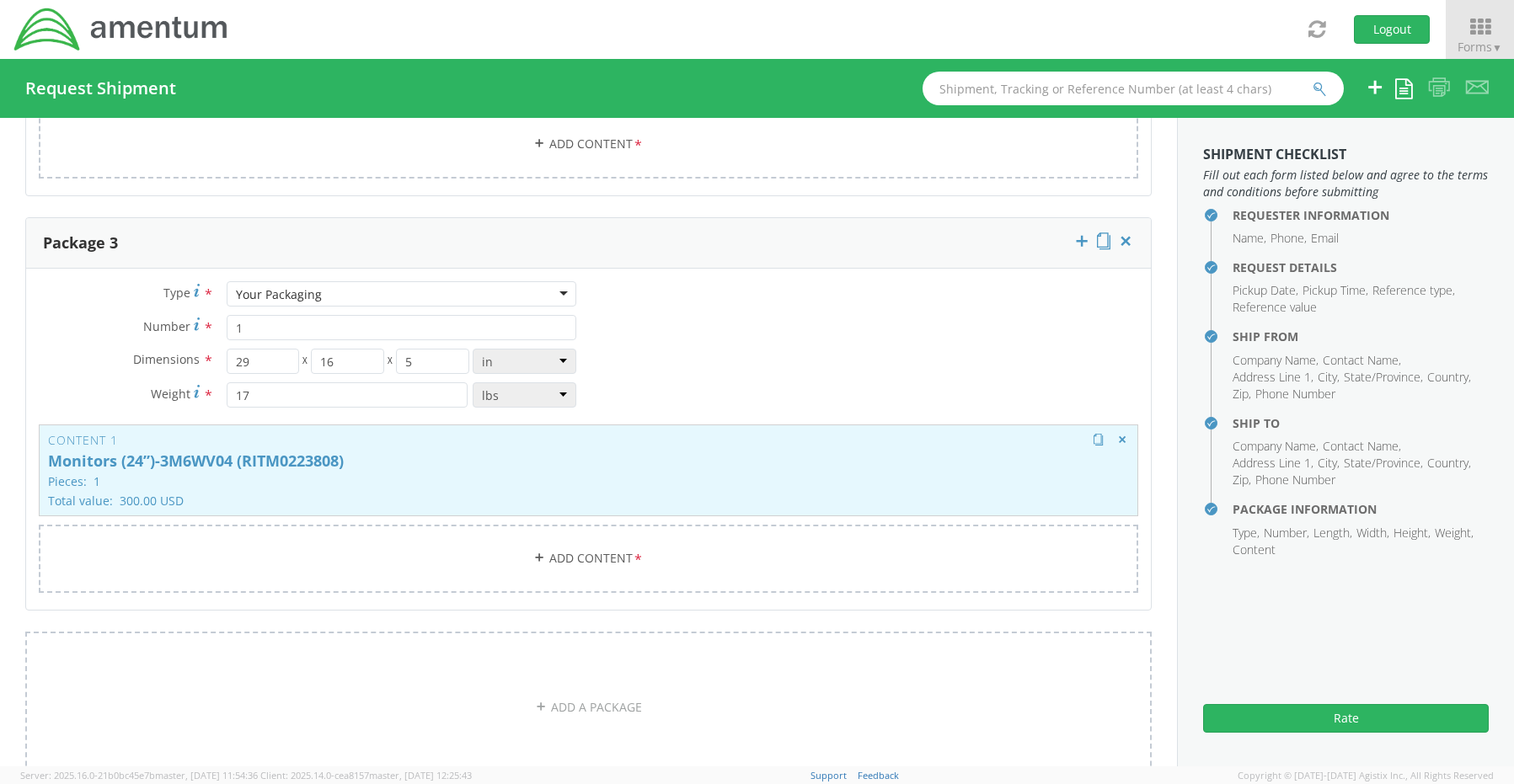
click at [444, 459] on p "Monitors (24”)-3M6WV04 (RITM0223808)" at bounding box center [588, 461] width 1081 height 17
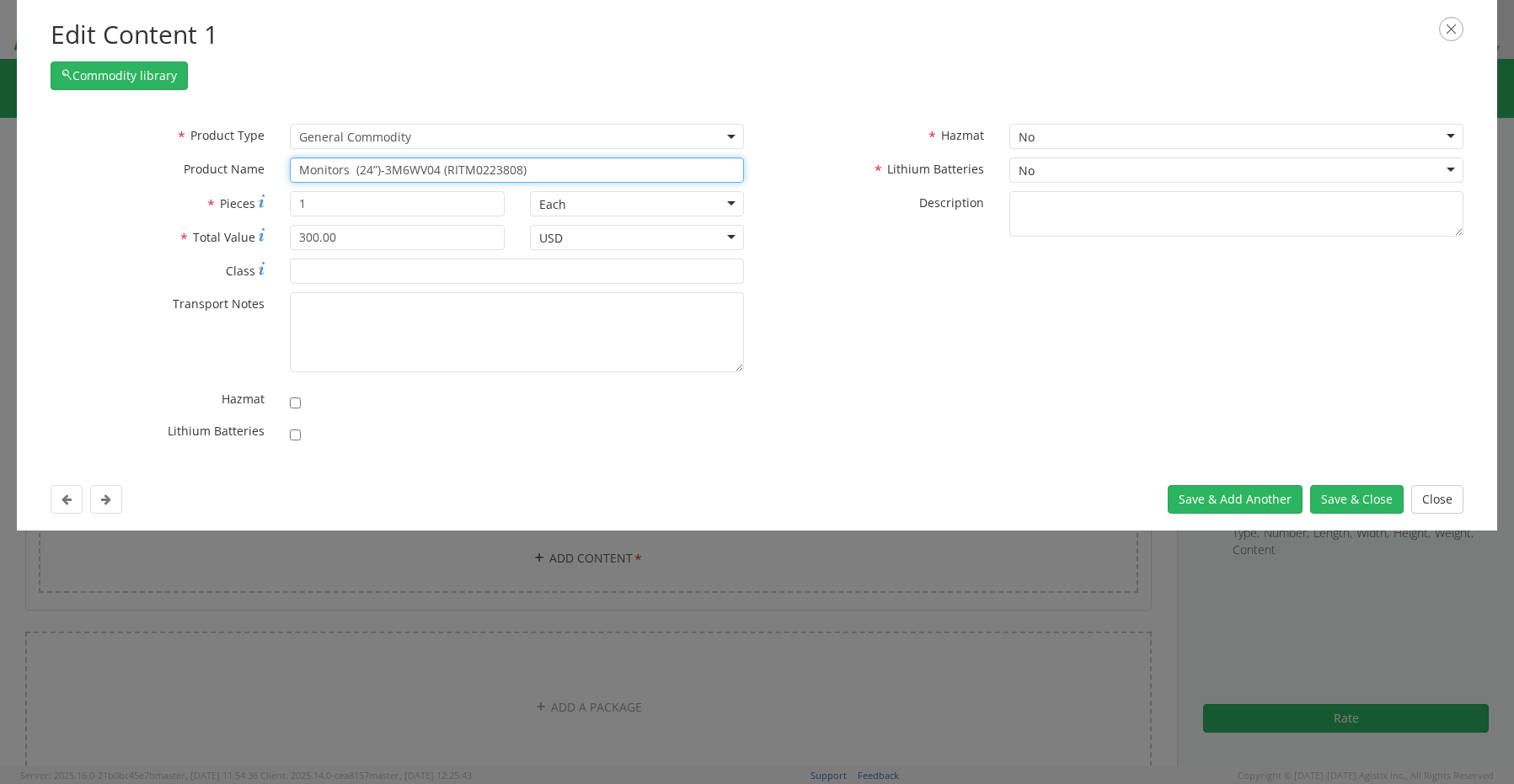
drag, startPoint x: 439, startPoint y: 170, endPoint x: 387, endPoint y: 171, distance: 52.0
click at [387, 171] on input "Monitors (24”)-3M6WV04 (RITM0223808)" at bounding box center [516, 170] width 454 height 26
paste input "VV04"
click at [384, 174] on input "Monitors (24”)-3M6VV04 (RITM0223808)" at bounding box center [516, 170] width 454 height 26
click at [378, 173] on input "Monitors (24”)- 3M6VV04 (RITM0223808)" at bounding box center [516, 170] width 454 height 26
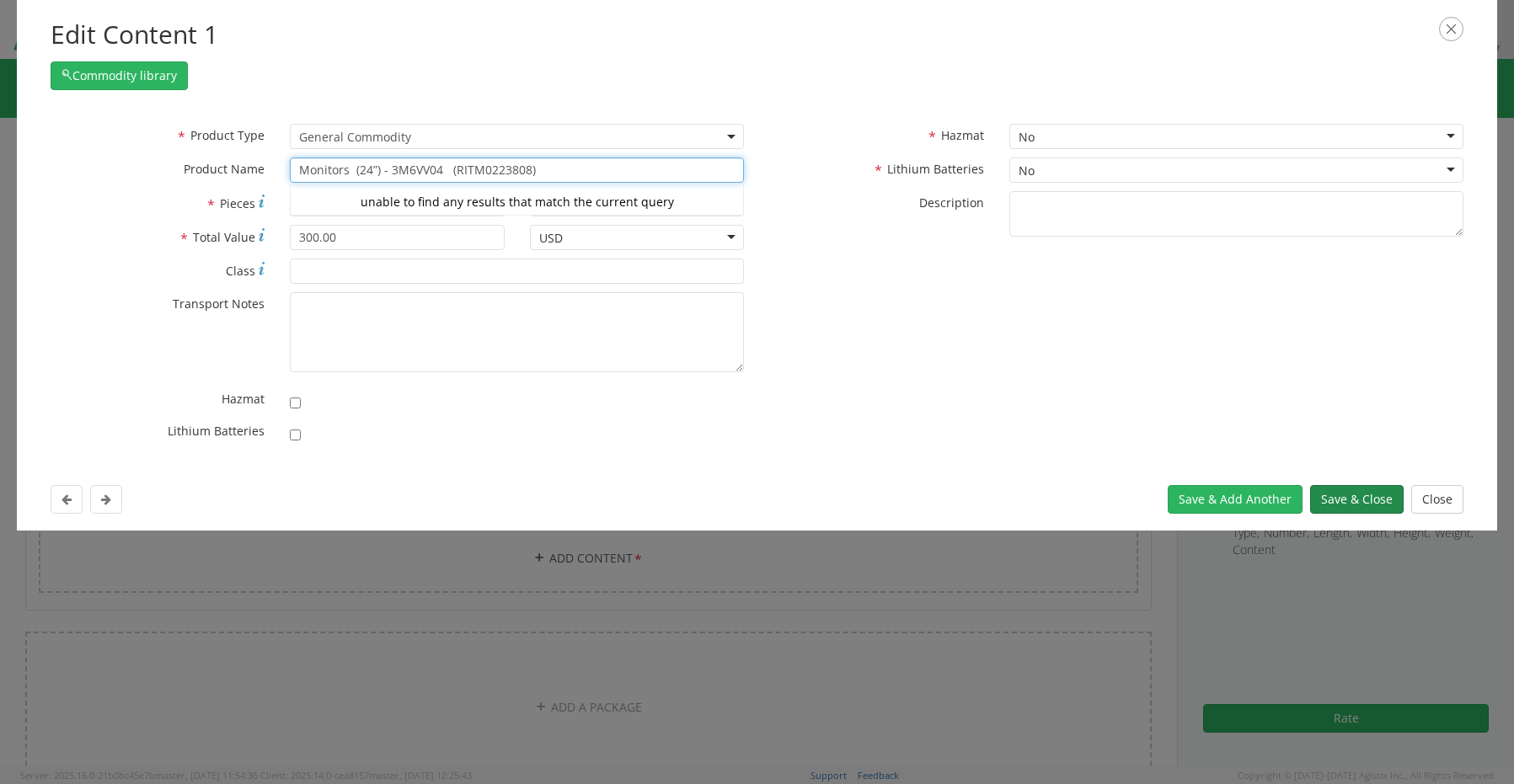
type input "Monitors (24”) - 3M6VV04 (RITM0223808)"
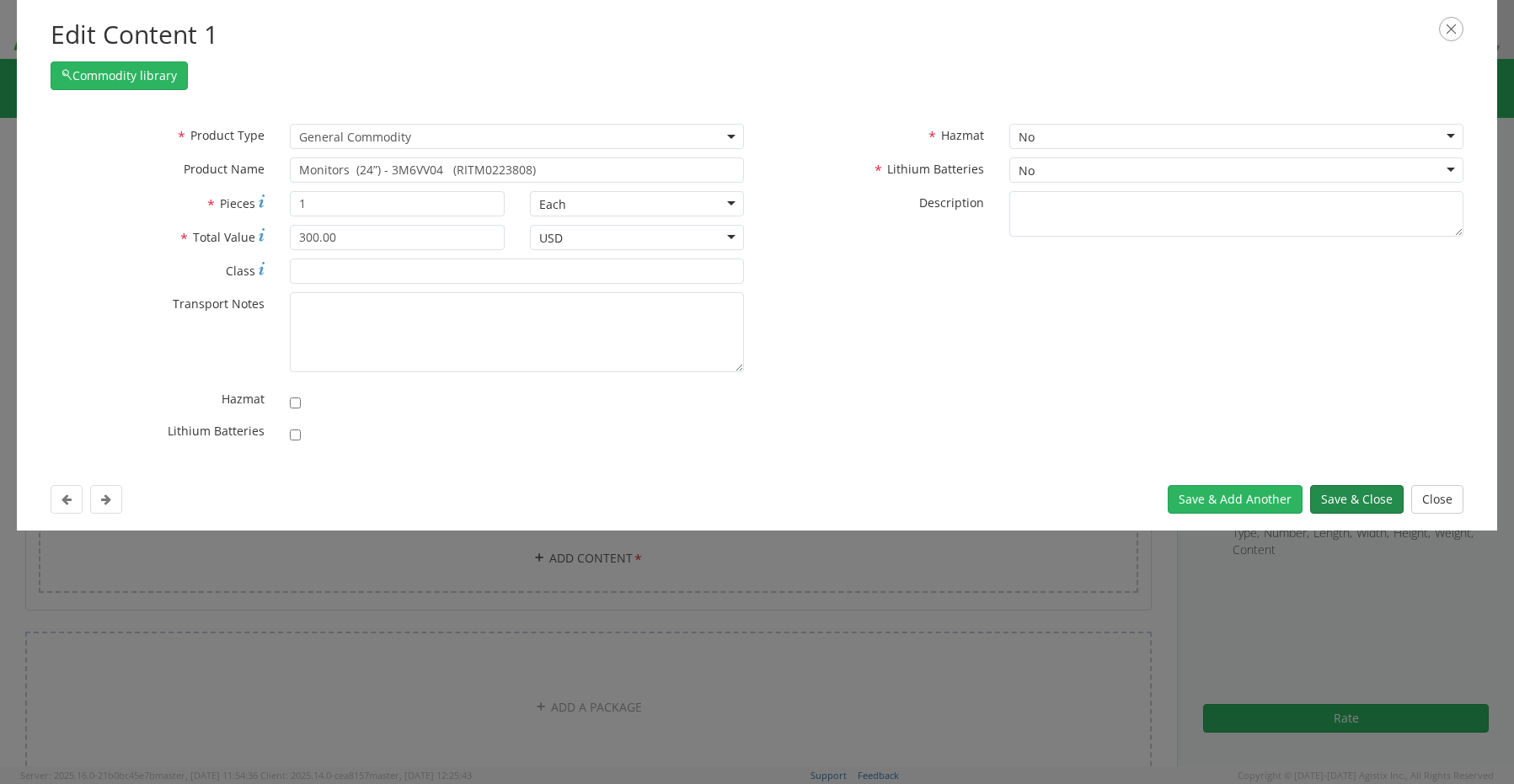
click at [1363, 490] on button "Save & Close" at bounding box center [1357, 500] width 94 height 29
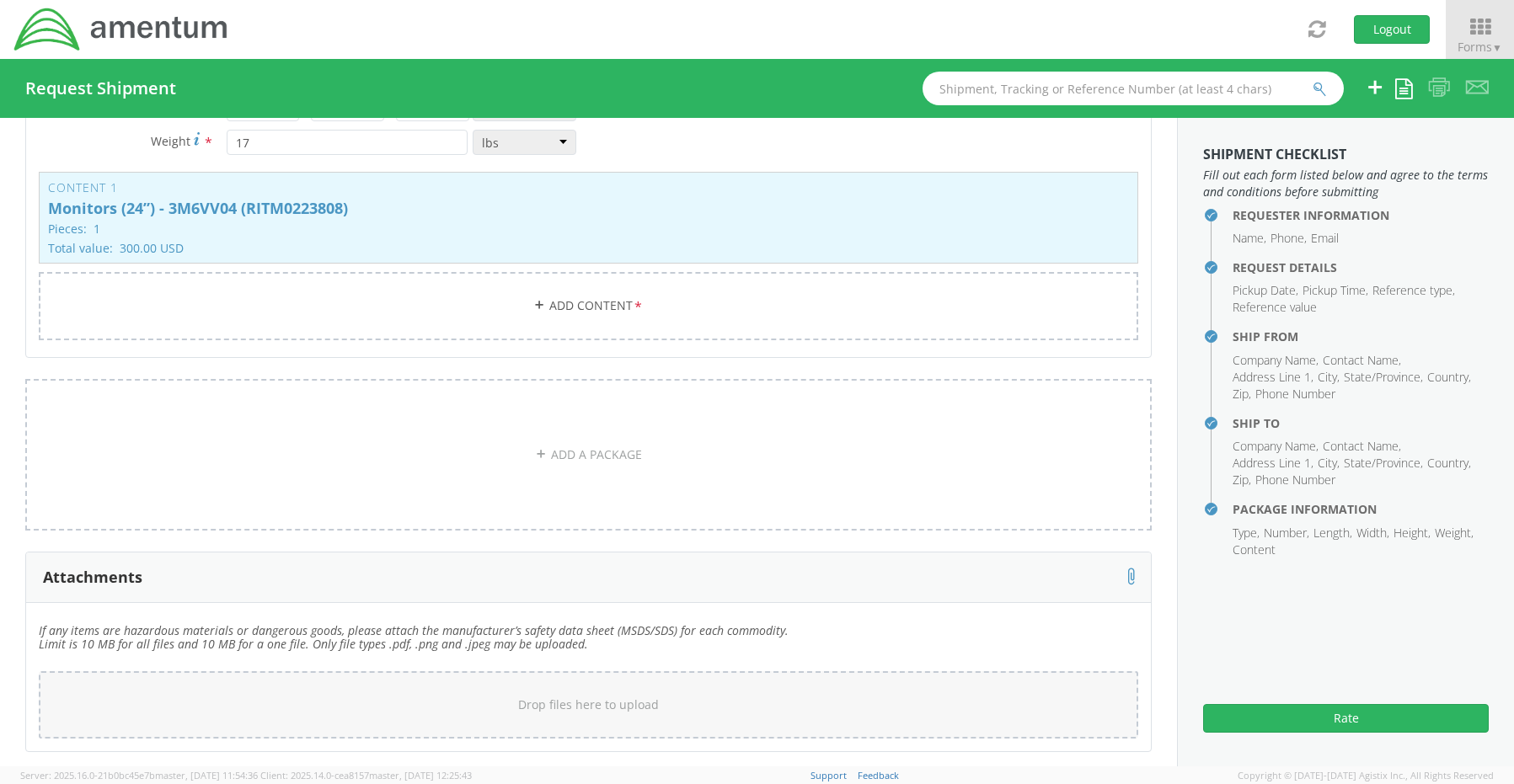
scroll to position [2834, 0]
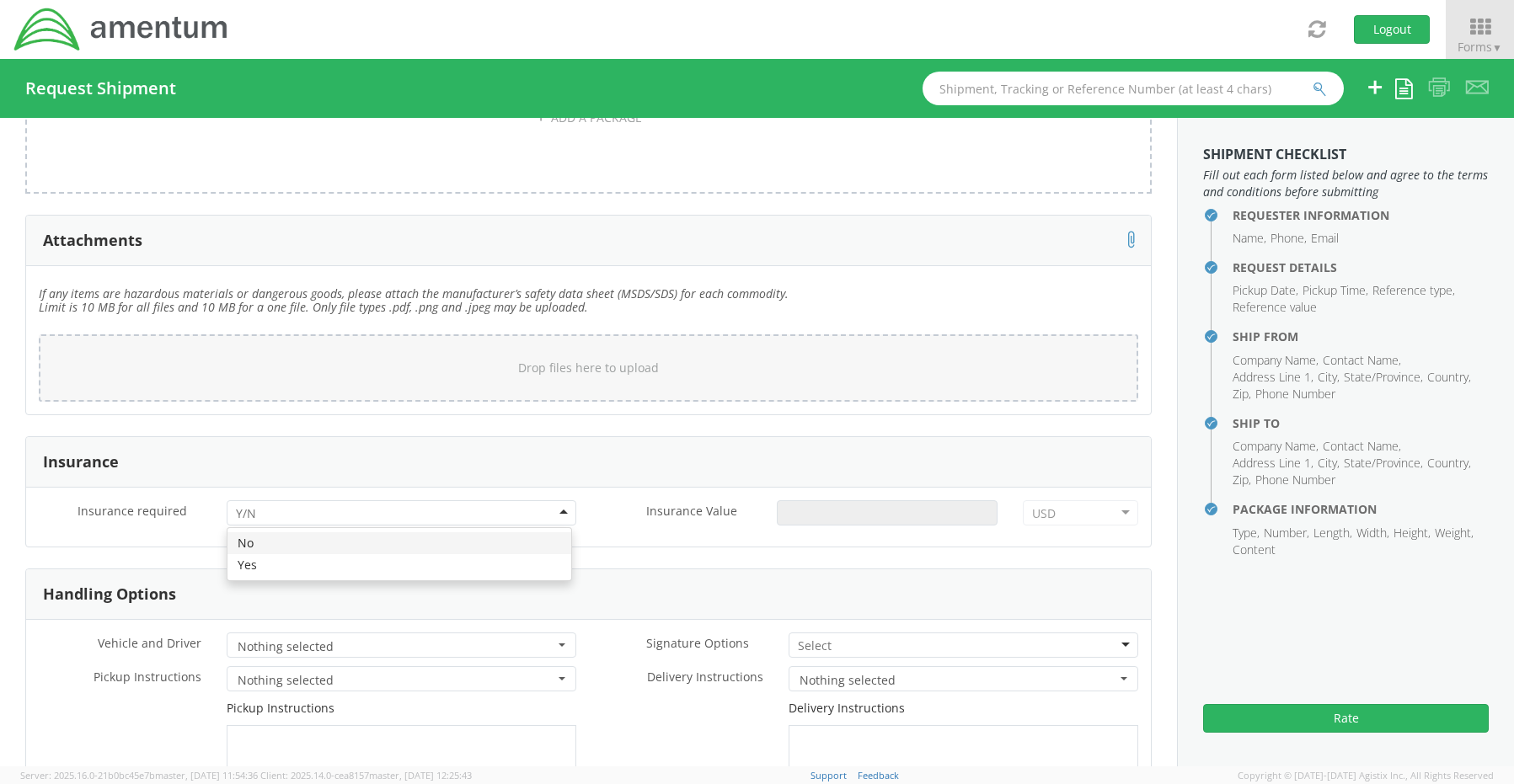
click at [297, 505] on div at bounding box center [401, 513] width 350 height 26
click at [811, 501] on input "Insurance Value *" at bounding box center [886, 513] width 221 height 26
type input "2350.00"
click at [831, 635] on div at bounding box center [963, 645] width 350 height 26
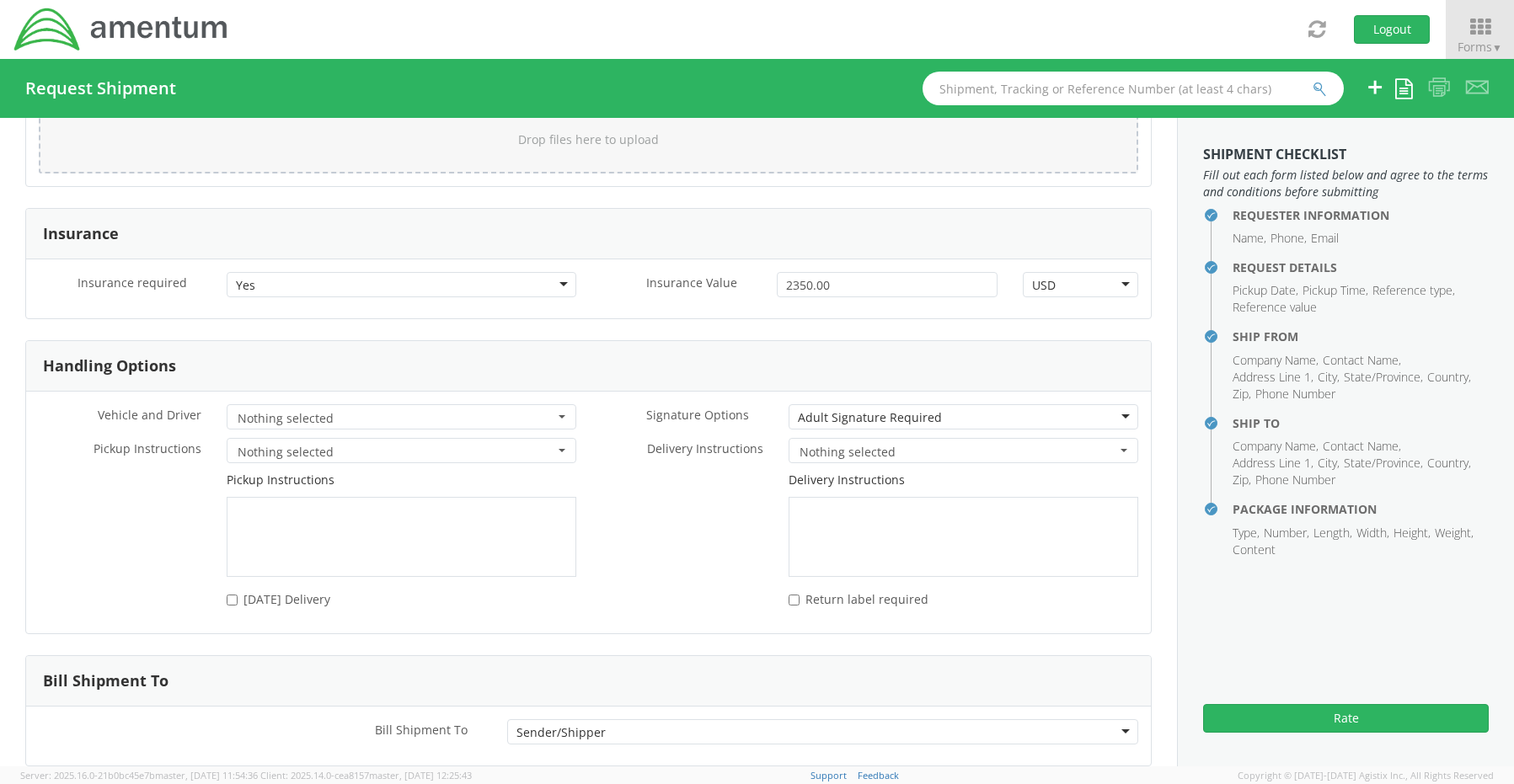
scroll to position [3141, 0]
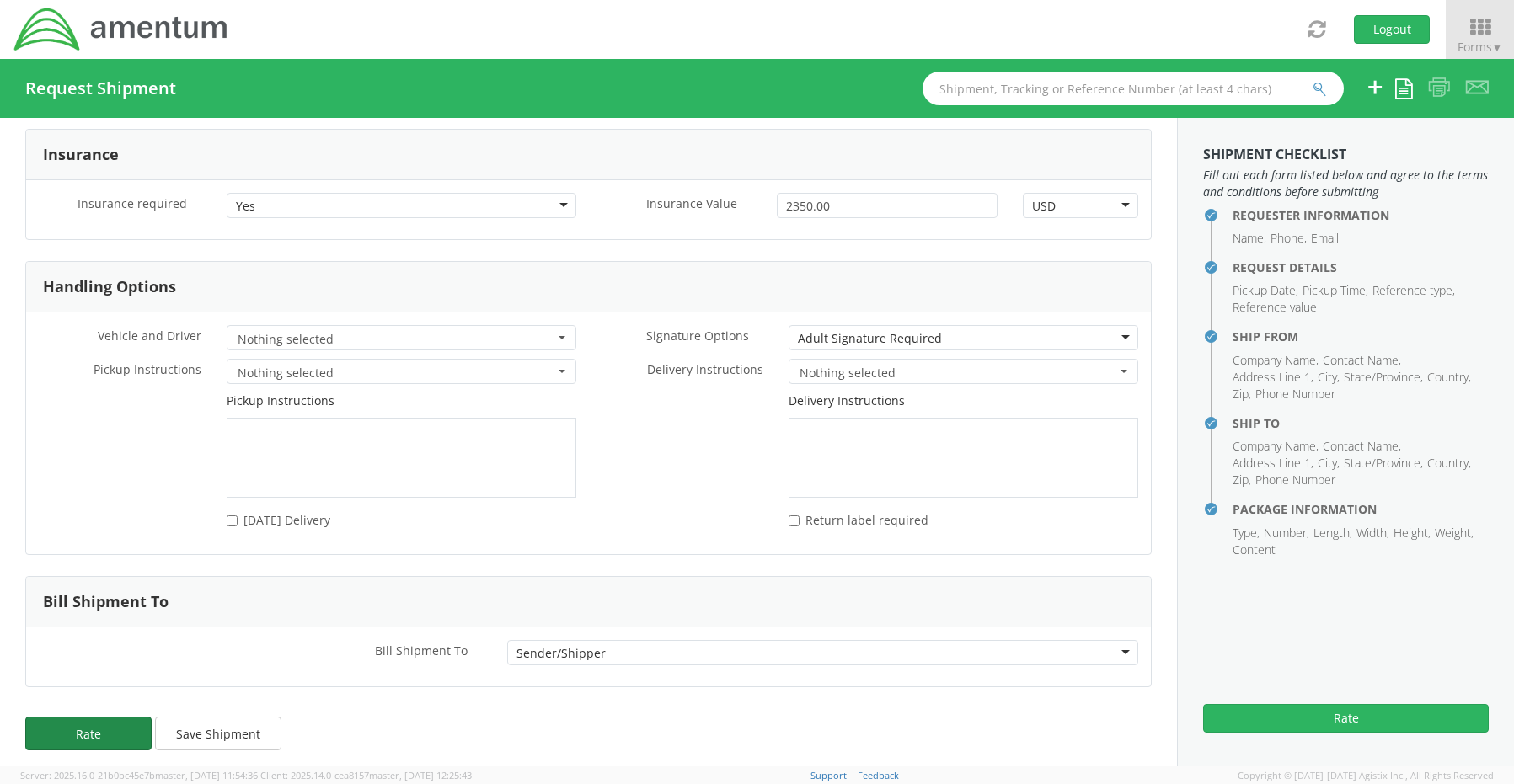
click at [114, 719] on button "Rate" at bounding box center [89, 734] width 126 height 34
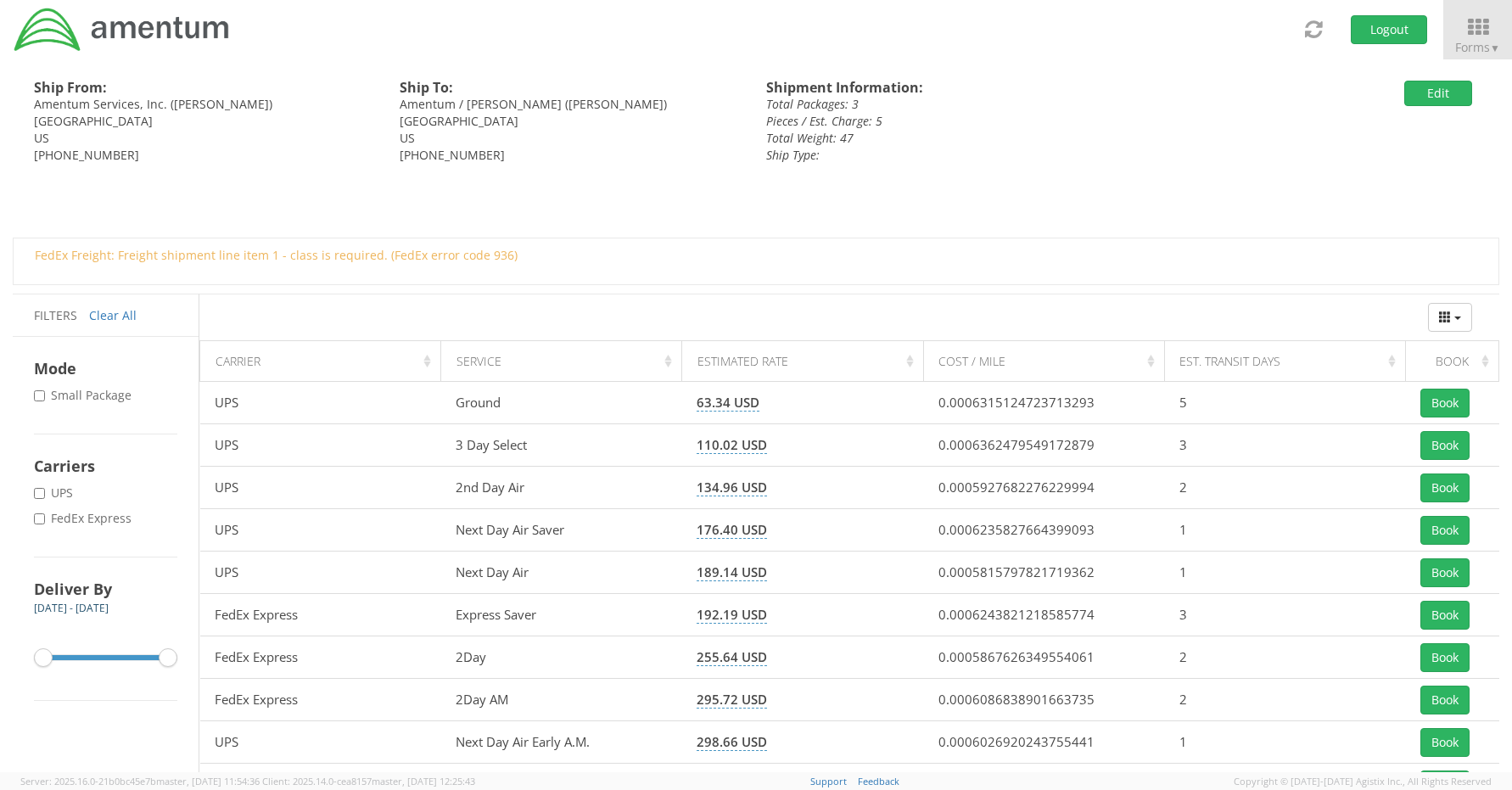
click at [54, 522] on label "* FedEx Express" at bounding box center [85, 519] width 101 height 17
click at [45, 522] on input "* FedEx Express" at bounding box center [39, 519] width 11 height 11
checkbox input "true"
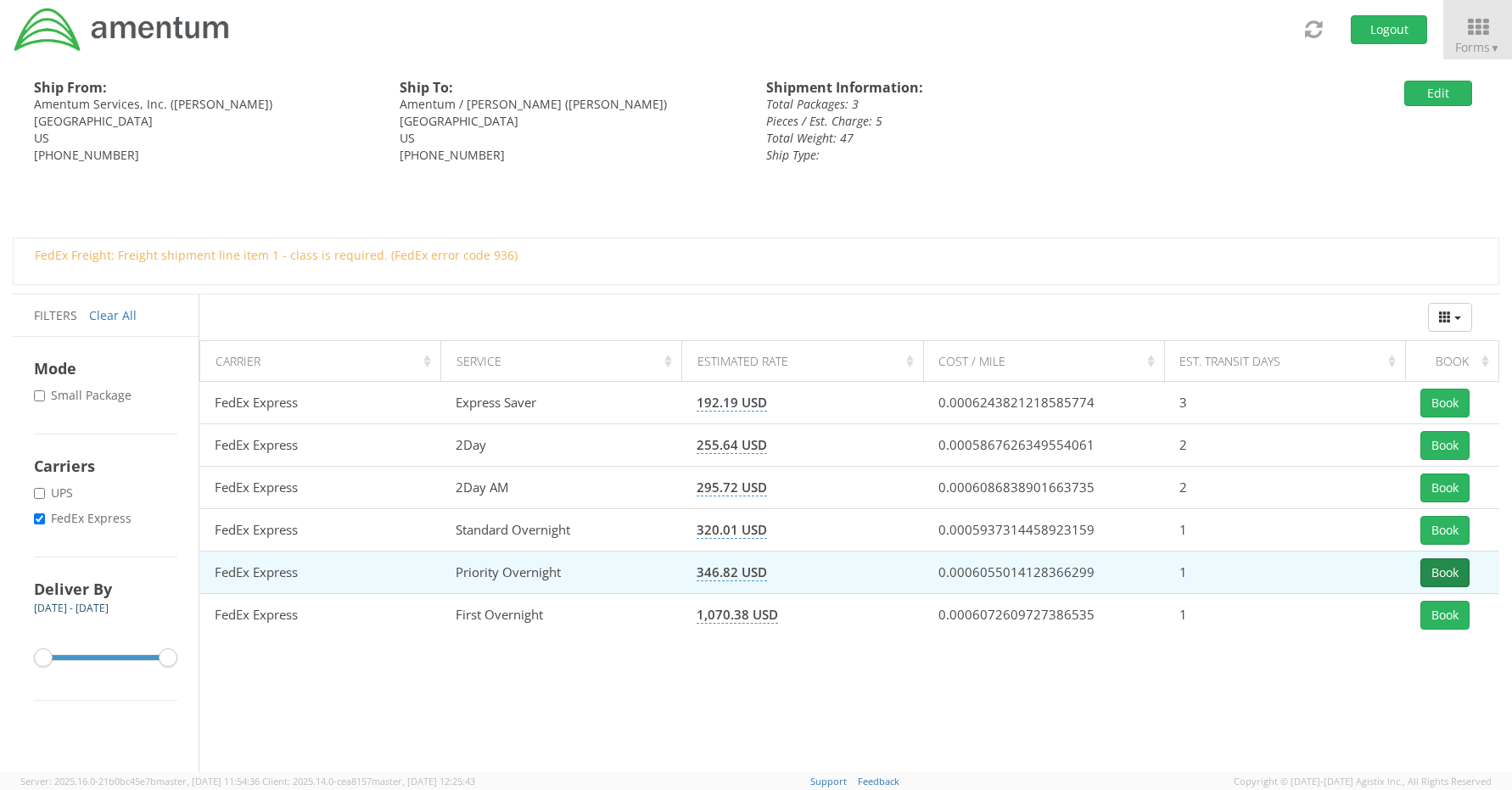
click at [1431, 578] on button "Book" at bounding box center [1445, 573] width 49 height 29
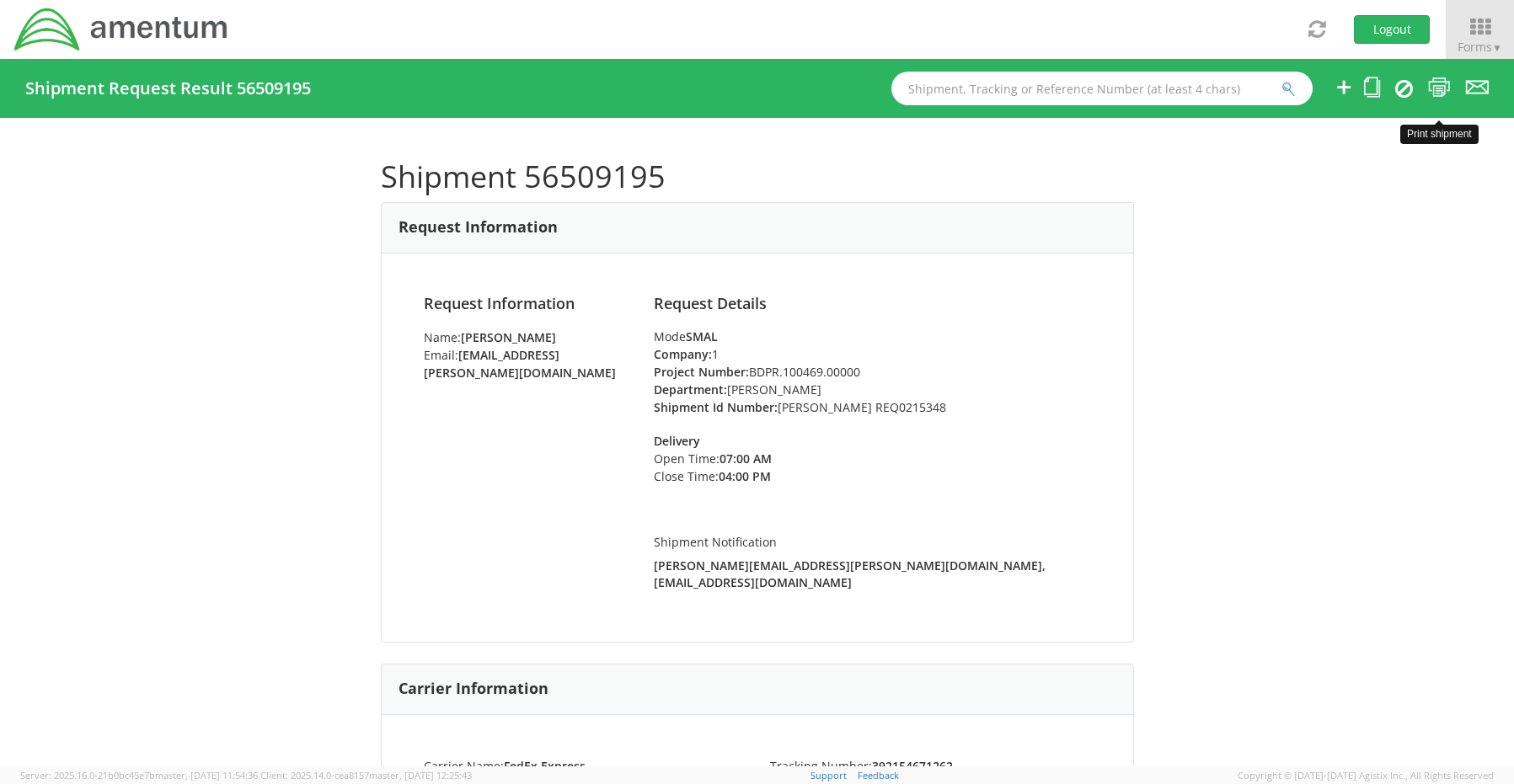
click at [1443, 90] on icon at bounding box center [1439, 87] width 23 height 21
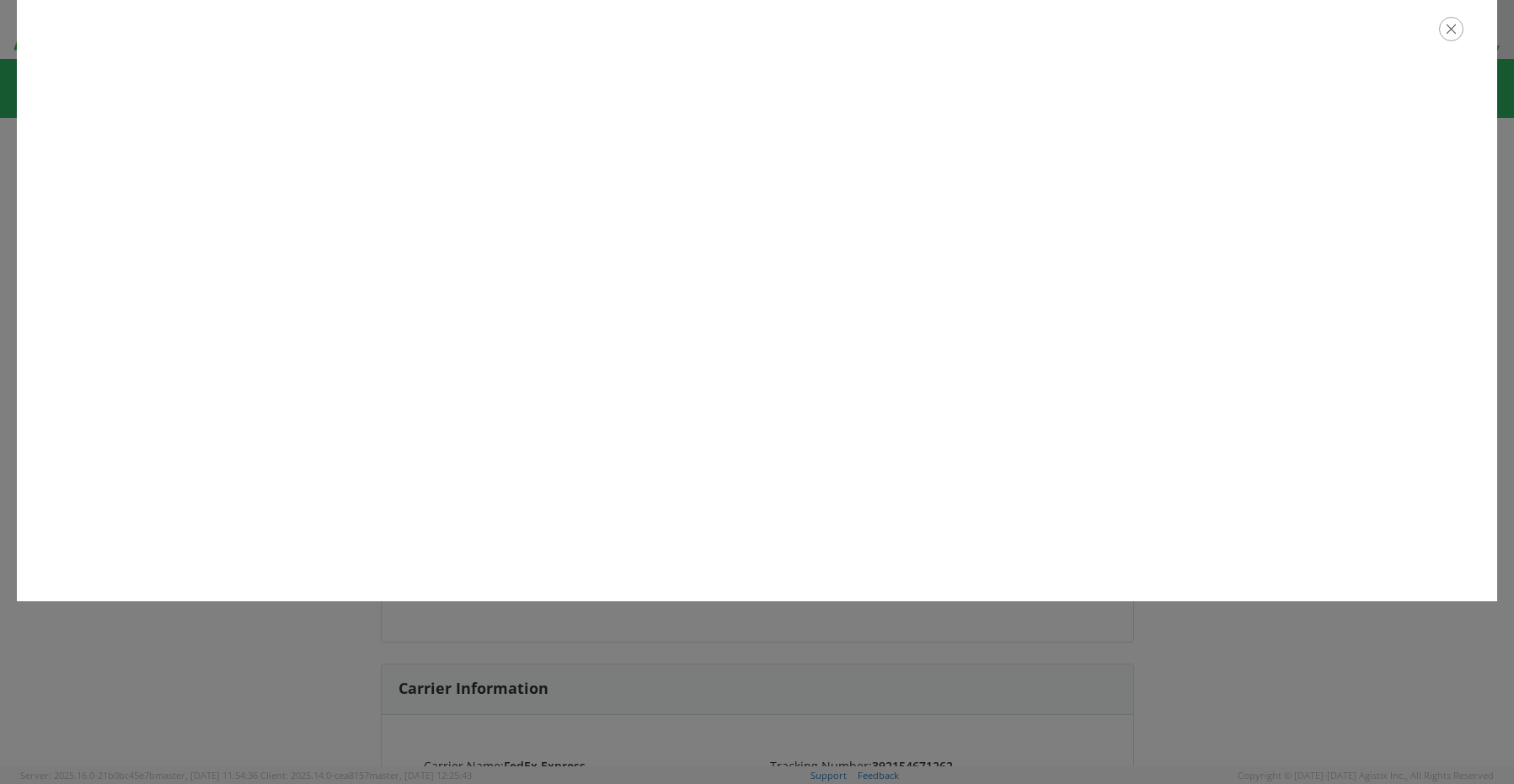
click at [1447, 31] on icon "button" at bounding box center [1451, 29] width 25 height 25
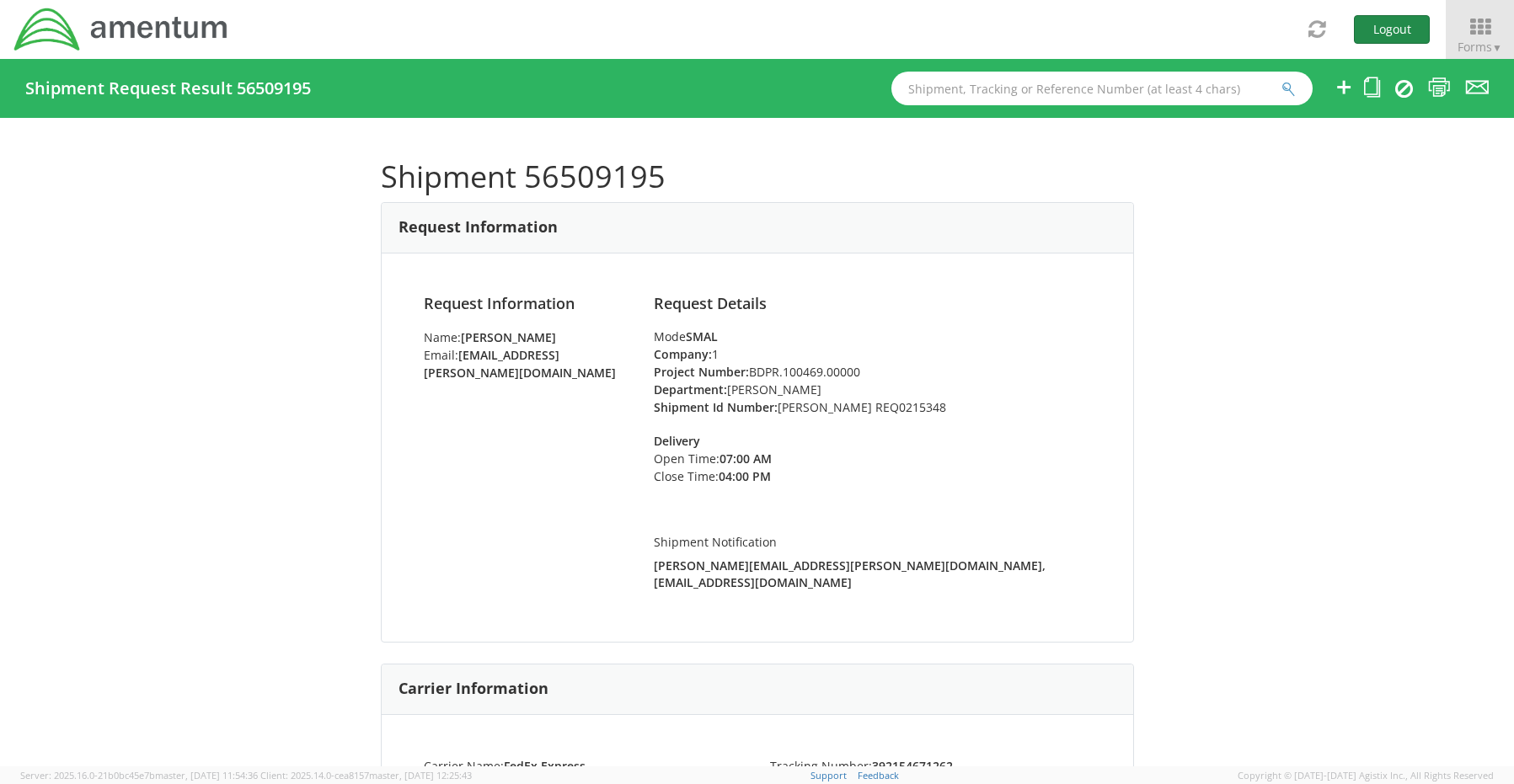
click at [1403, 29] on button "Logout" at bounding box center [1391, 30] width 76 height 29
